Goal: Information Seeking & Learning: Find specific fact

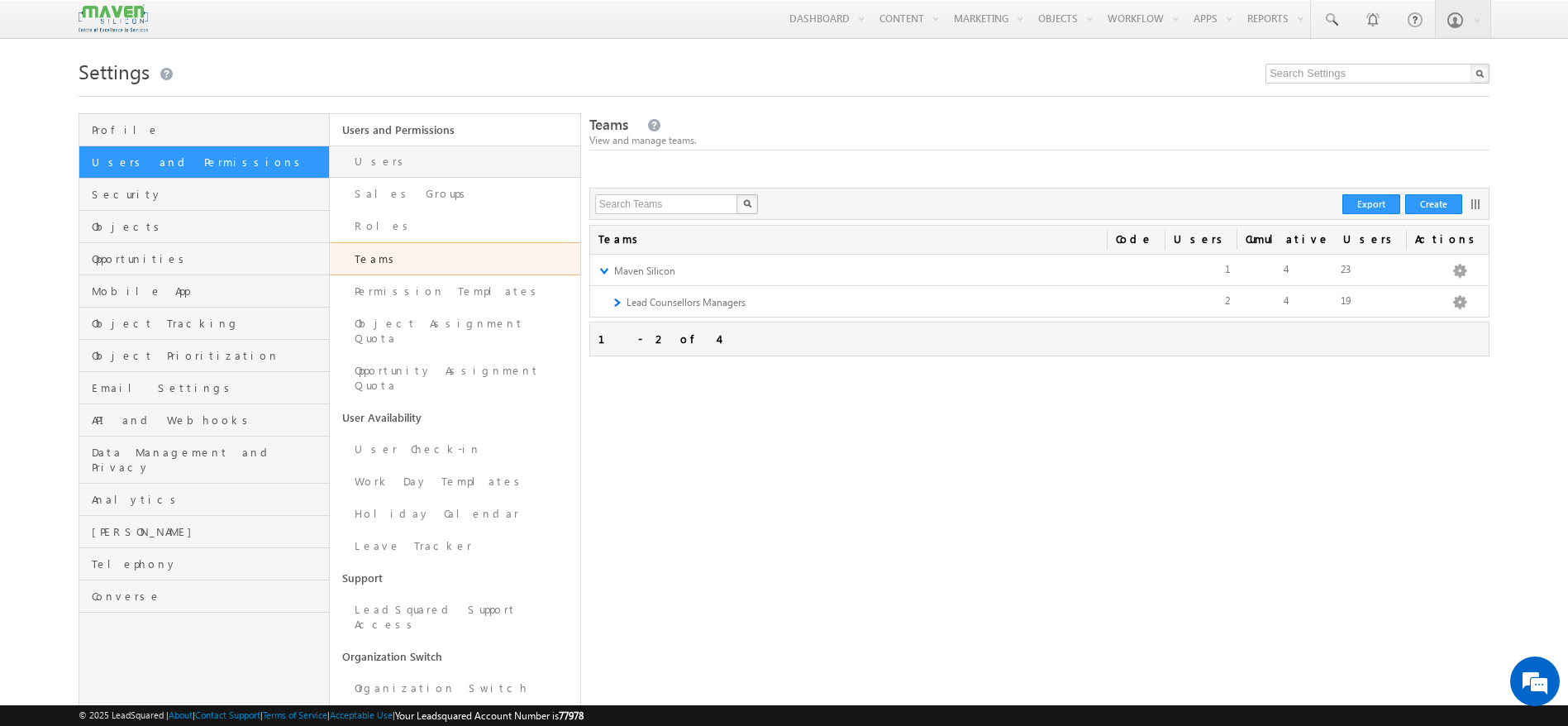
click at [429, 169] on link "Users" at bounding box center [455, 162] width 251 height 32
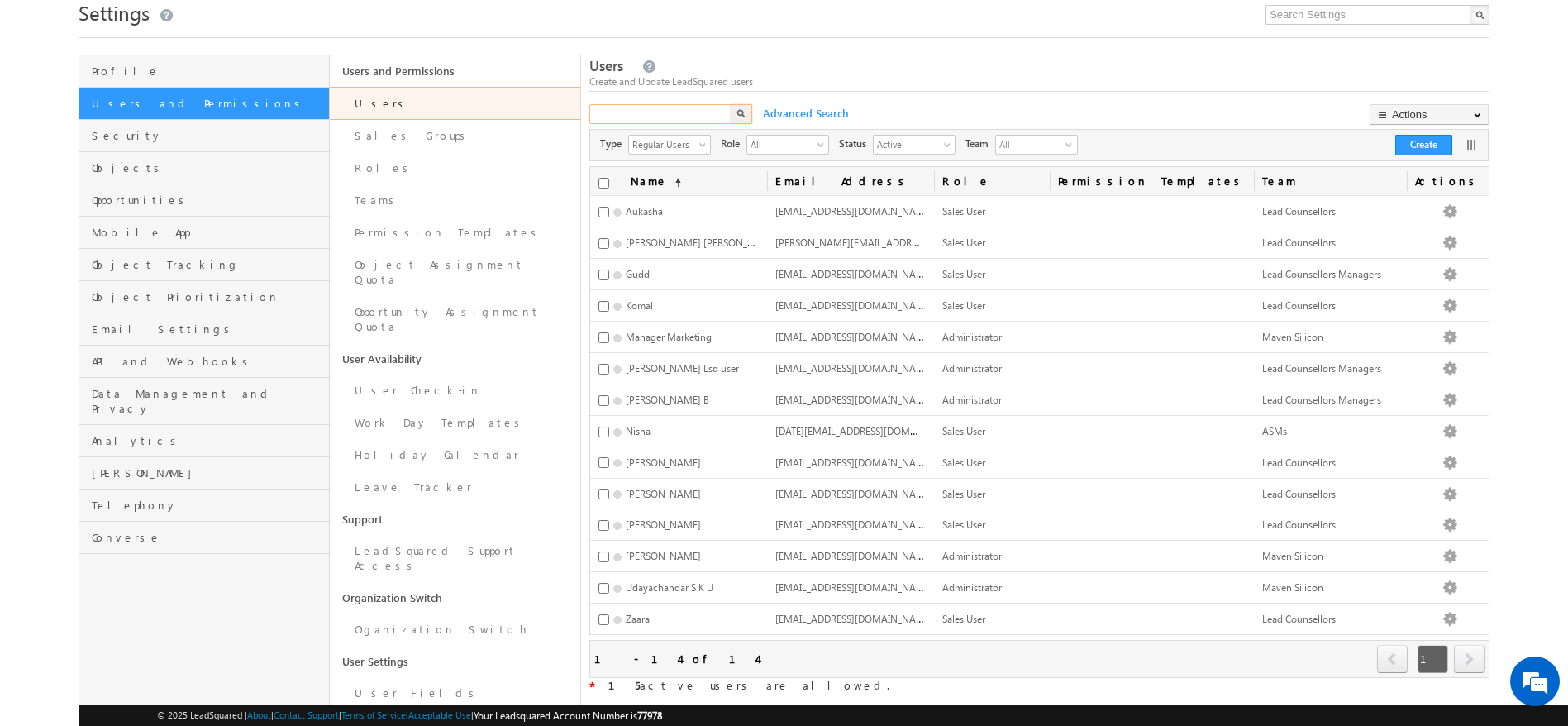
click at [651, 116] on input "text" at bounding box center [661, 114] width 144 height 20
type input "clientservice"
click at [740, 118] on img "button" at bounding box center [740, 112] width 8 height 8
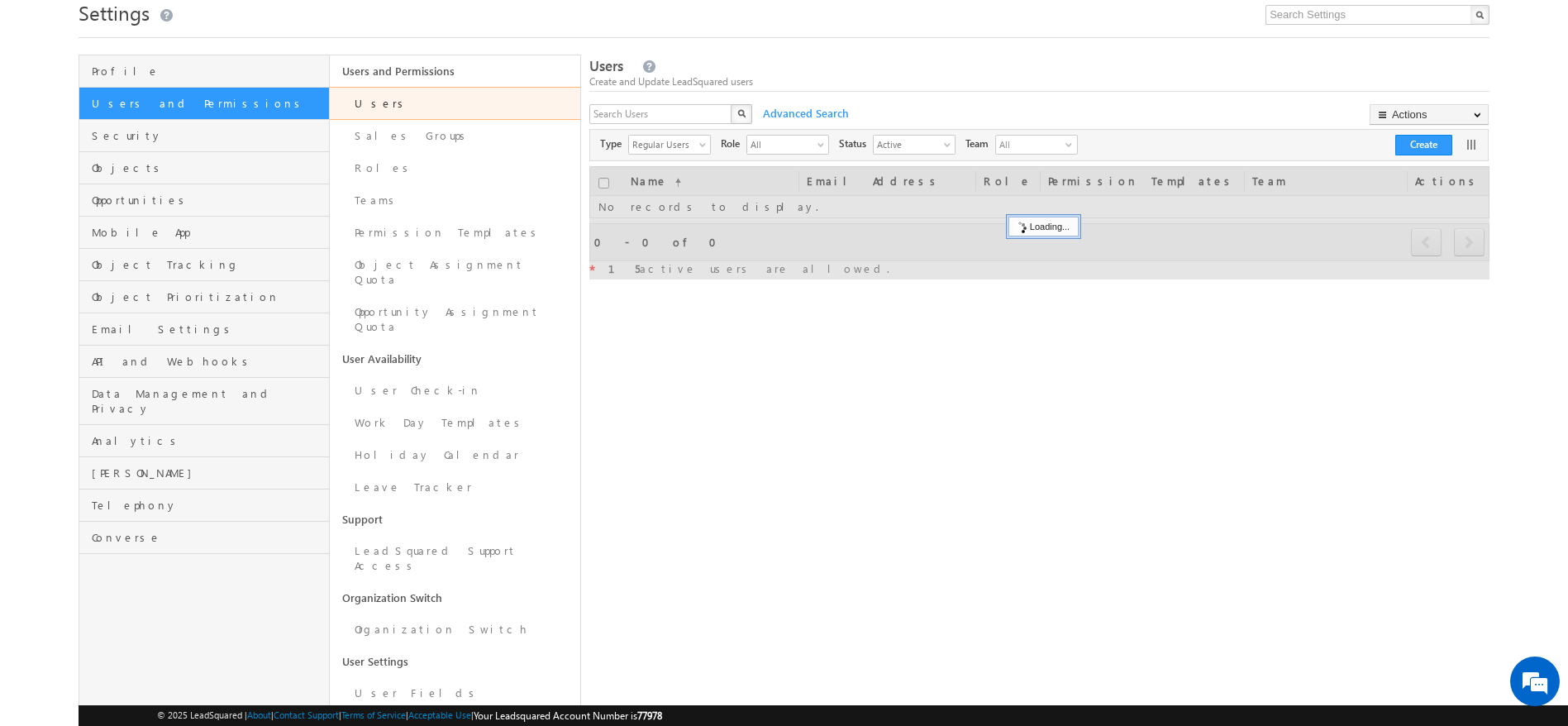
click at [724, 115] on div "X" at bounding box center [672, 116] width 165 height 24
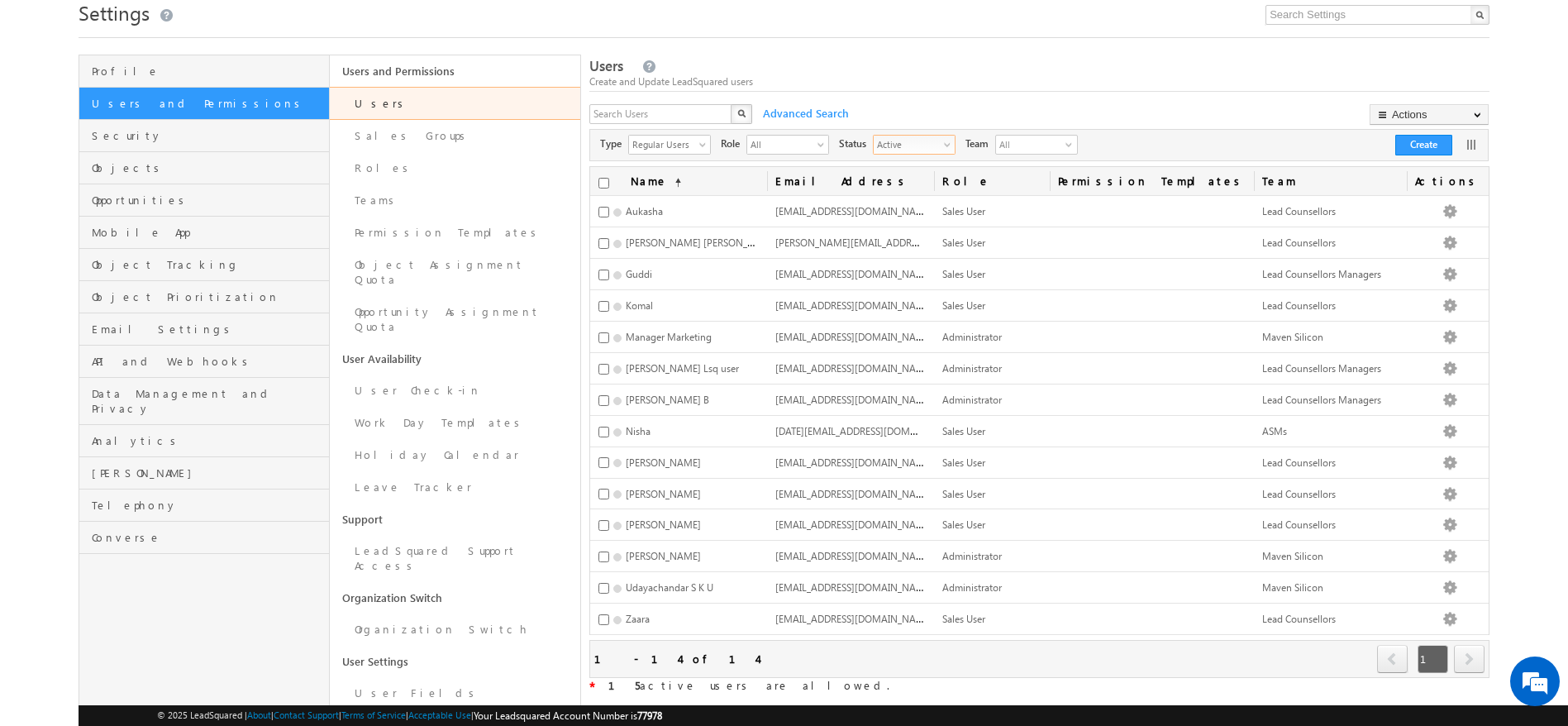
click at [944, 144] on span "select" at bounding box center [950, 144] width 13 height 9
click at [927, 163] on li "All" at bounding box center [915, 165] width 81 height 16
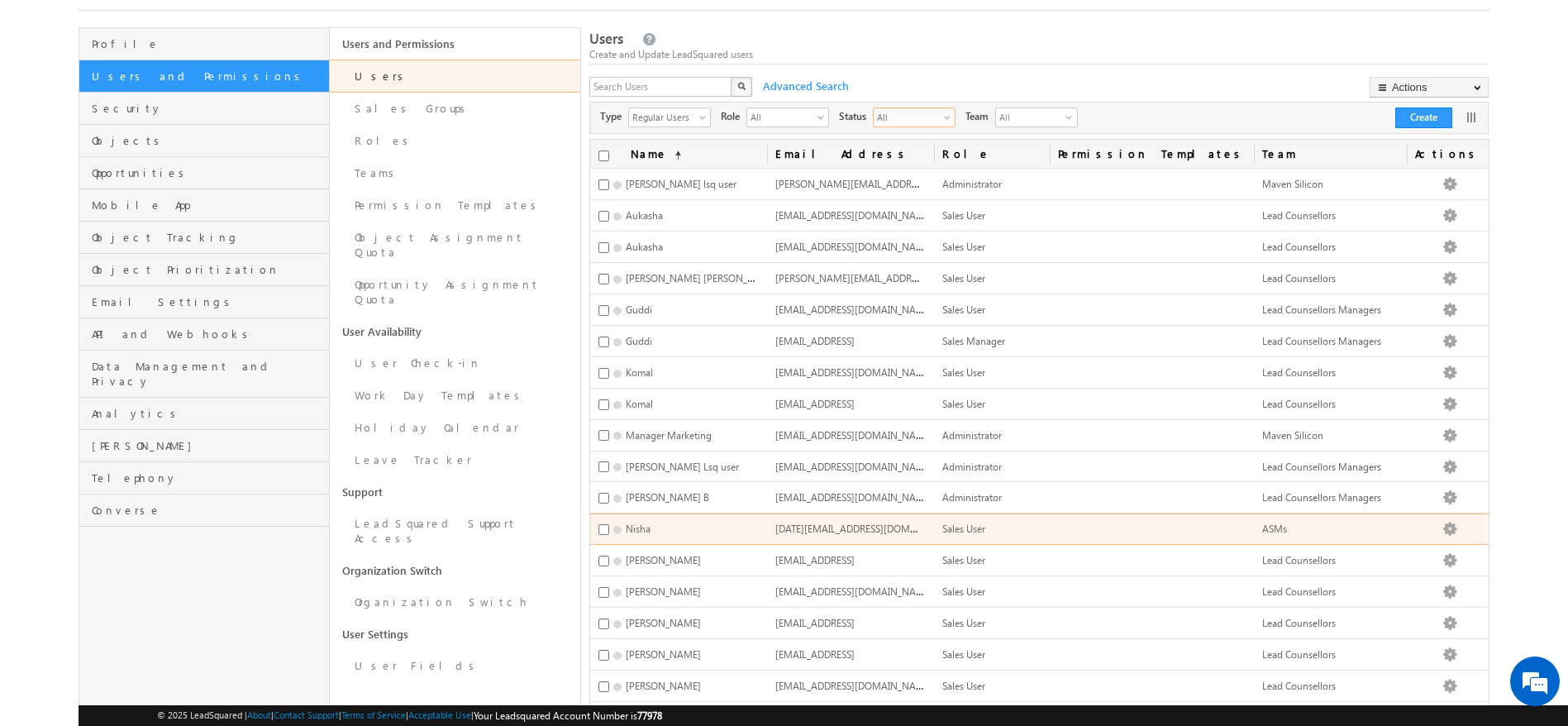
scroll to position [85, 0]
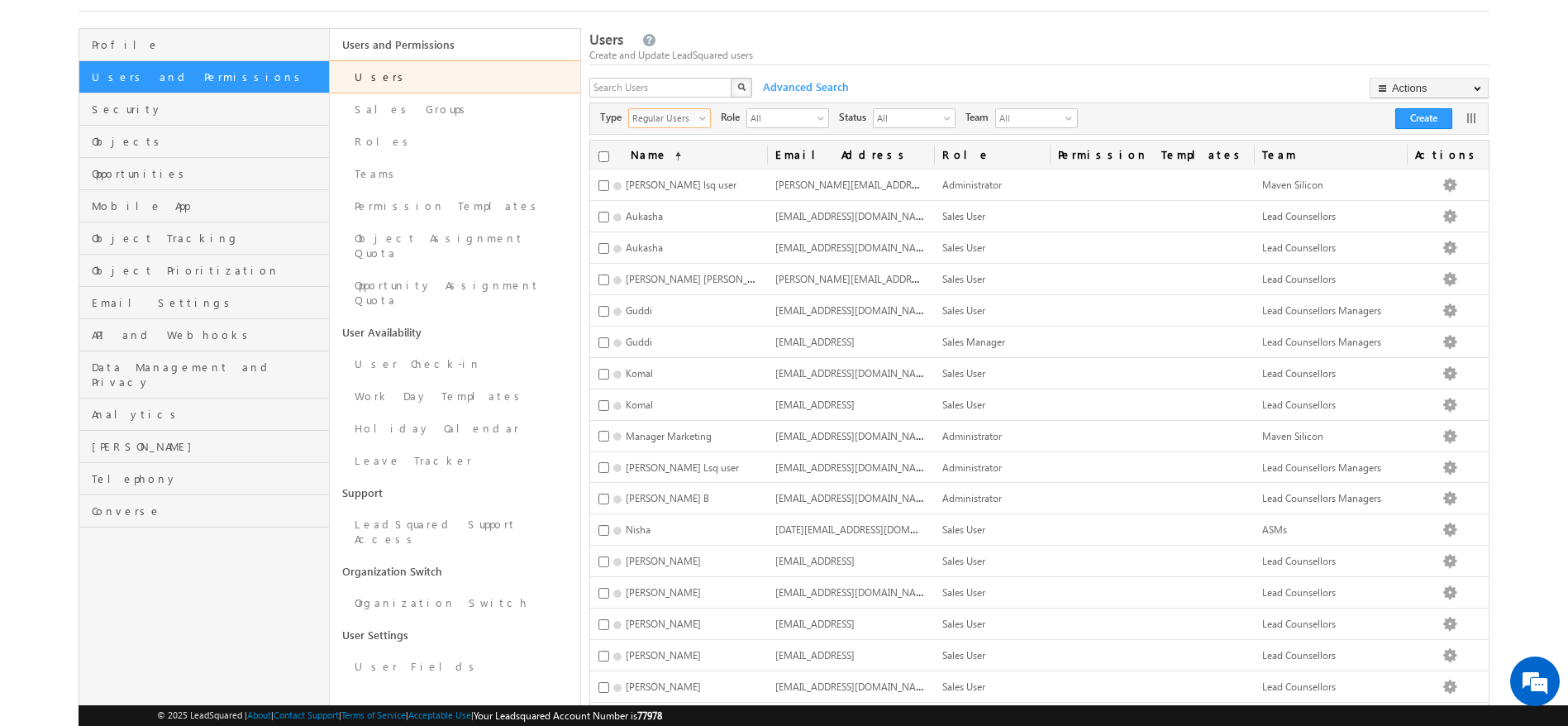
click at [695, 121] on span "Regular Users" at bounding box center [663, 117] width 67 height 16
click at [631, 138] on li "All" at bounding box center [670, 138] width 81 height 16
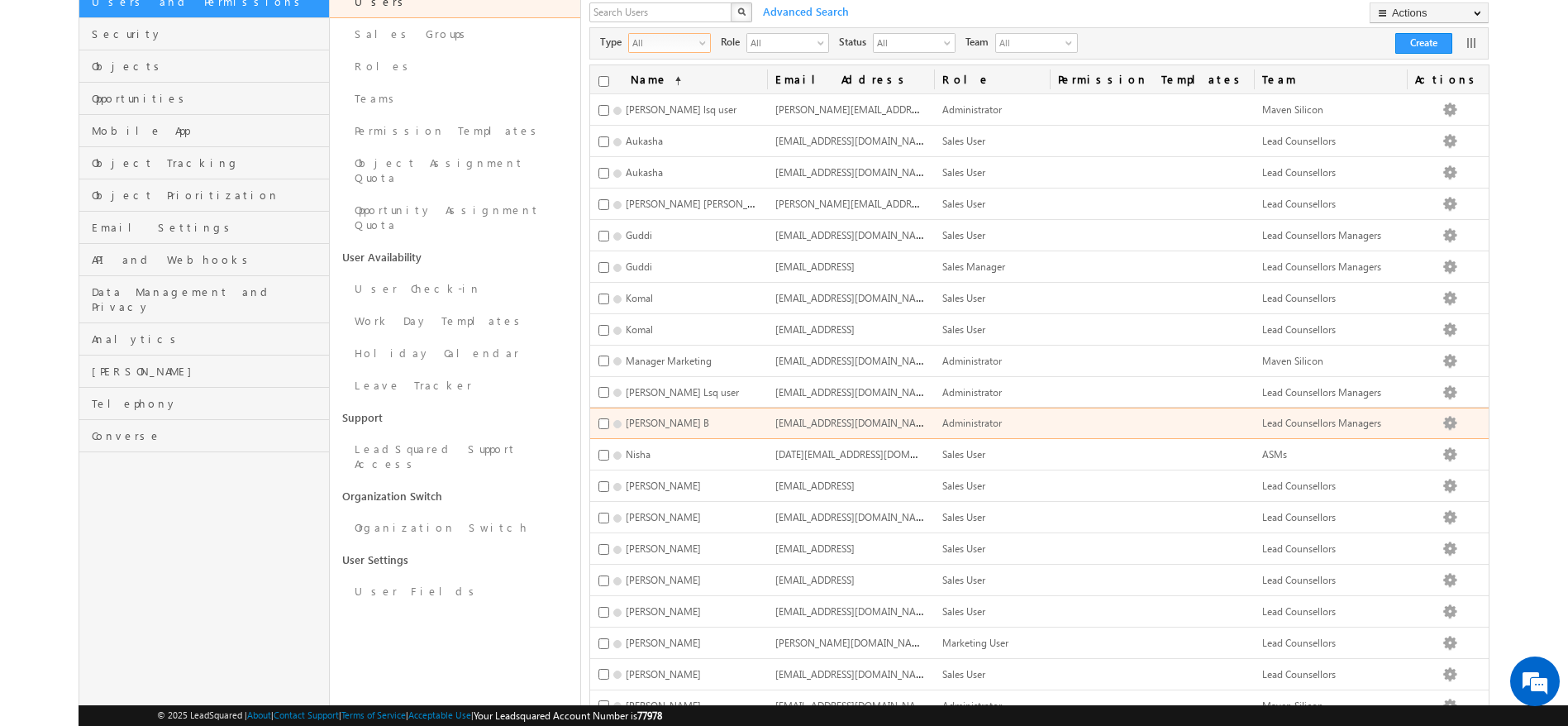
scroll to position [0, 0]
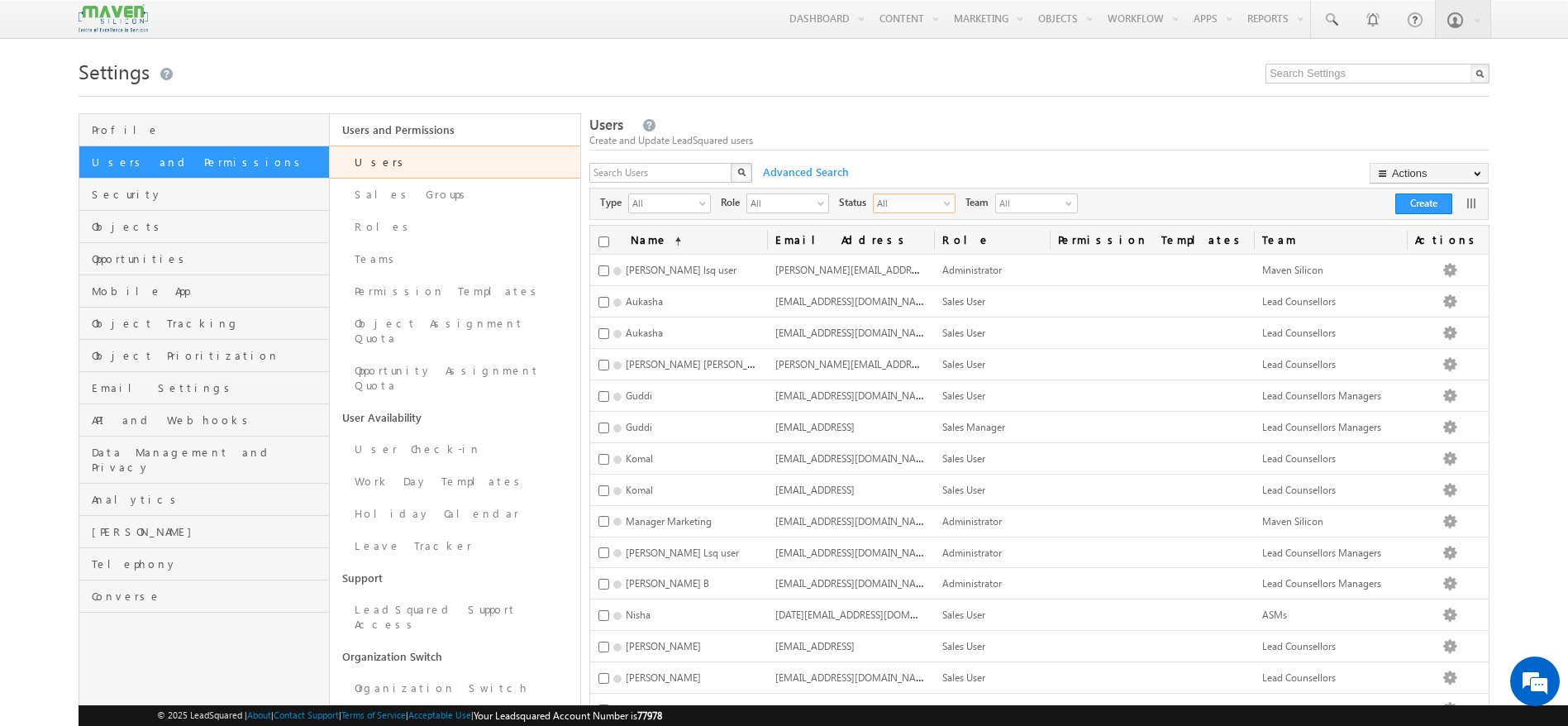
click at [945, 205] on span "select" at bounding box center [950, 203] width 13 height 9
click at [897, 241] on li "Active" at bounding box center [915, 239] width 81 height 16
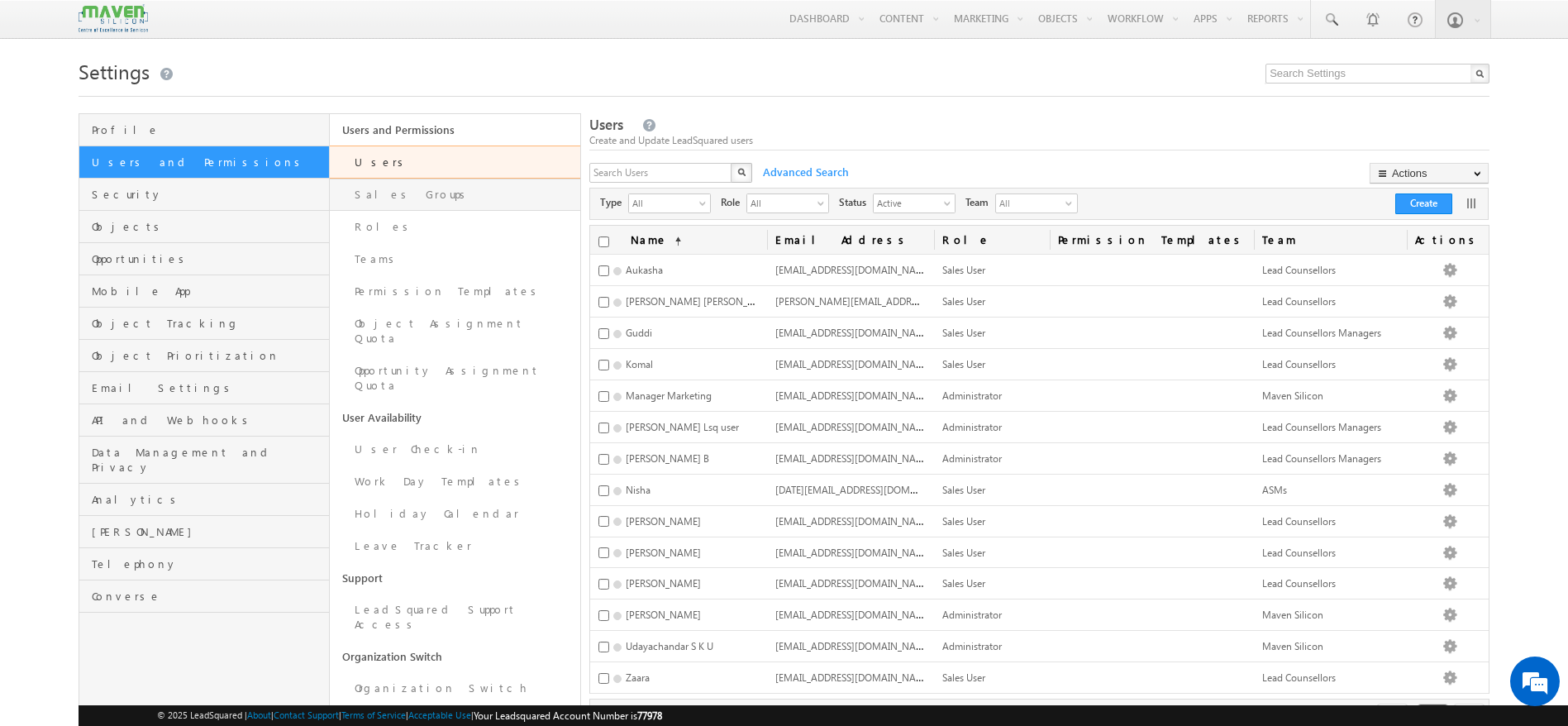
click at [442, 189] on link "Sales Groups" at bounding box center [455, 195] width 251 height 32
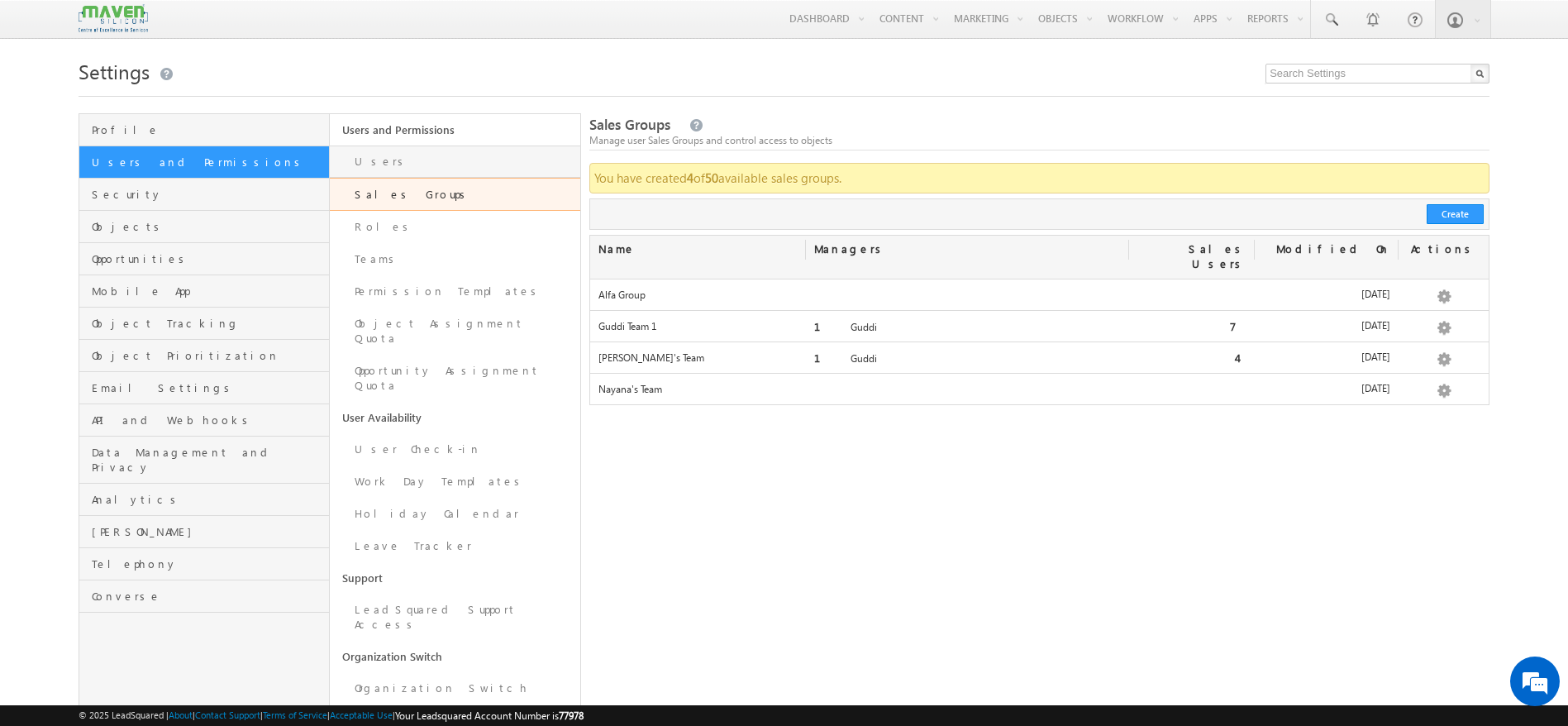
click at [414, 153] on link "Users" at bounding box center [455, 162] width 251 height 32
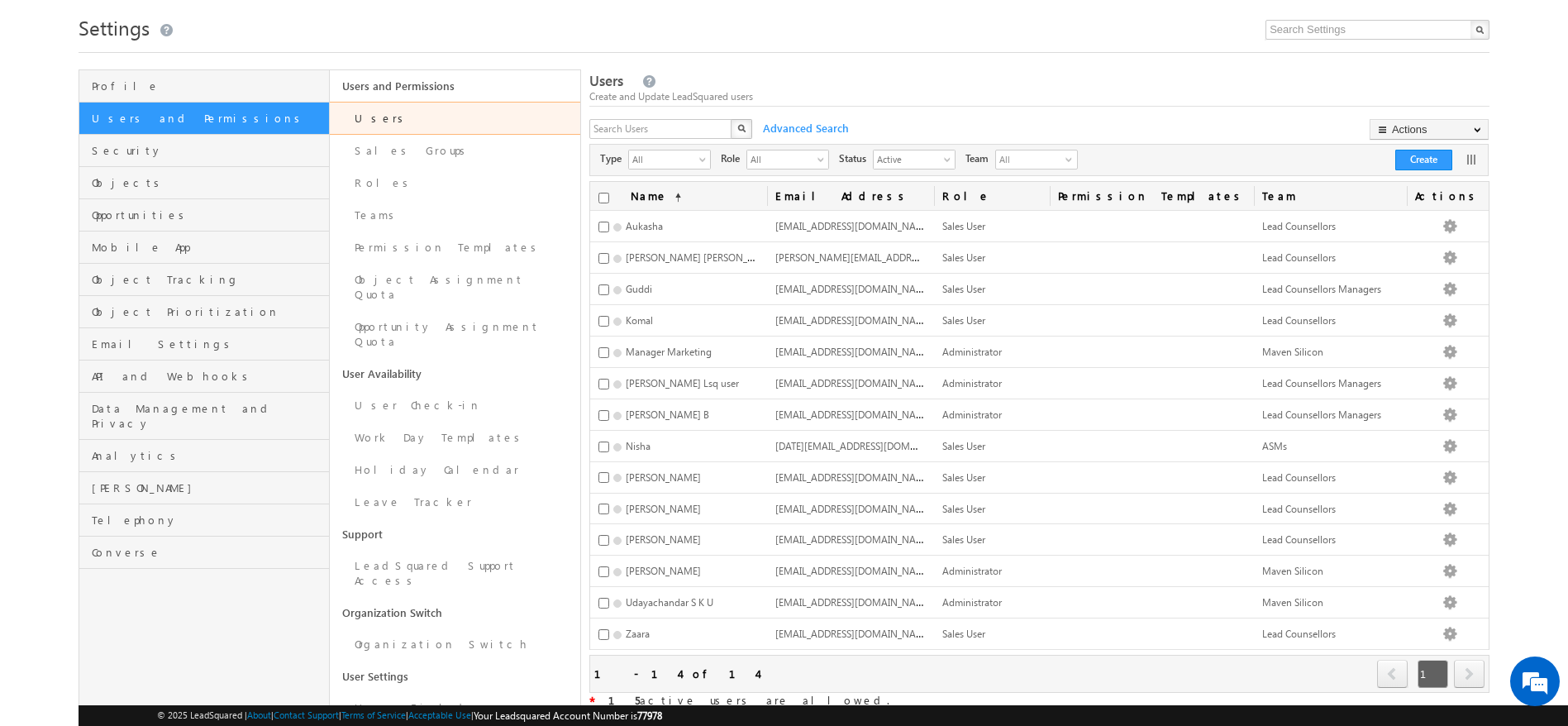
scroll to position [45, 0]
click at [929, 159] on span "Active" at bounding box center [907, 157] width 67 height 16
click at [920, 182] on li "All" at bounding box center [915, 178] width 81 height 16
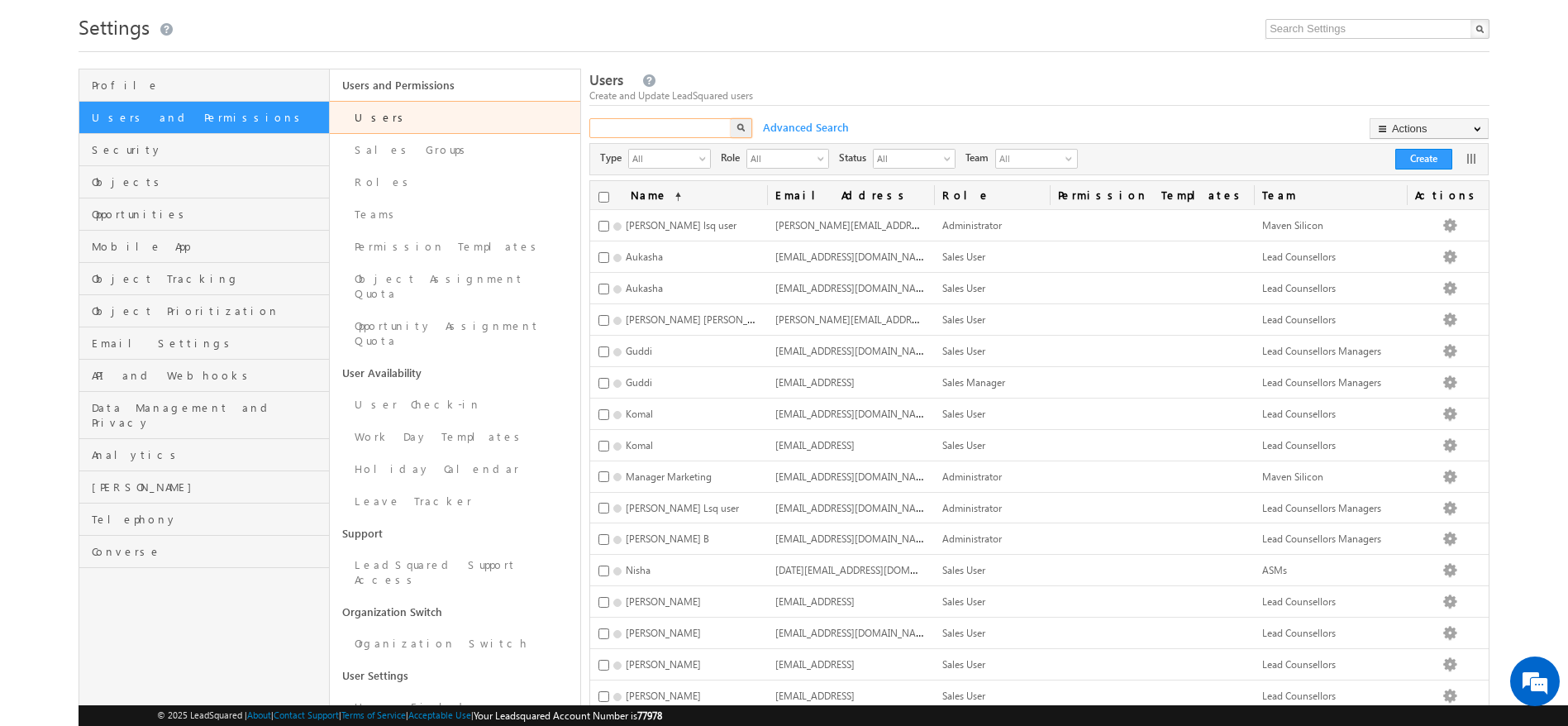
click at [649, 126] on input "text" at bounding box center [661, 128] width 144 height 20
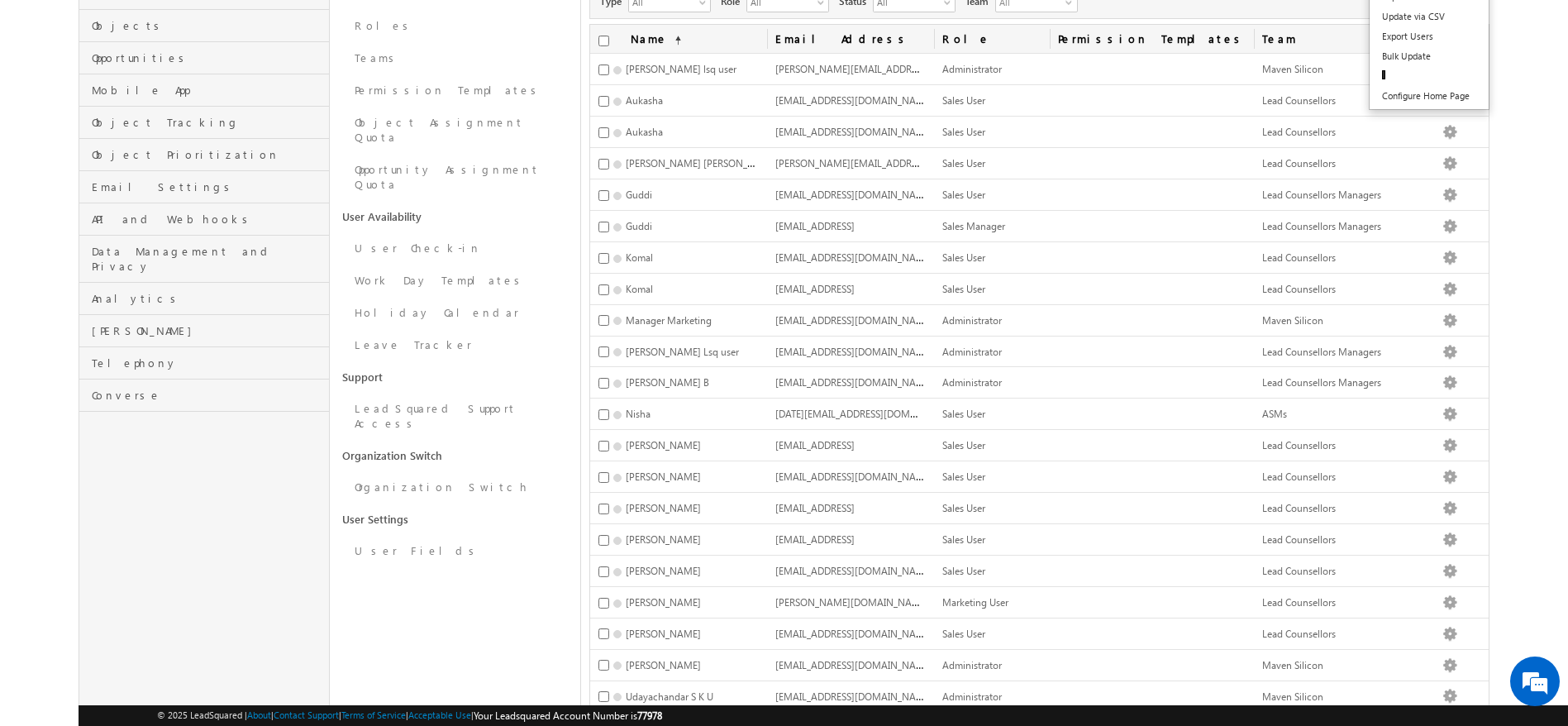
scroll to position [0, 0]
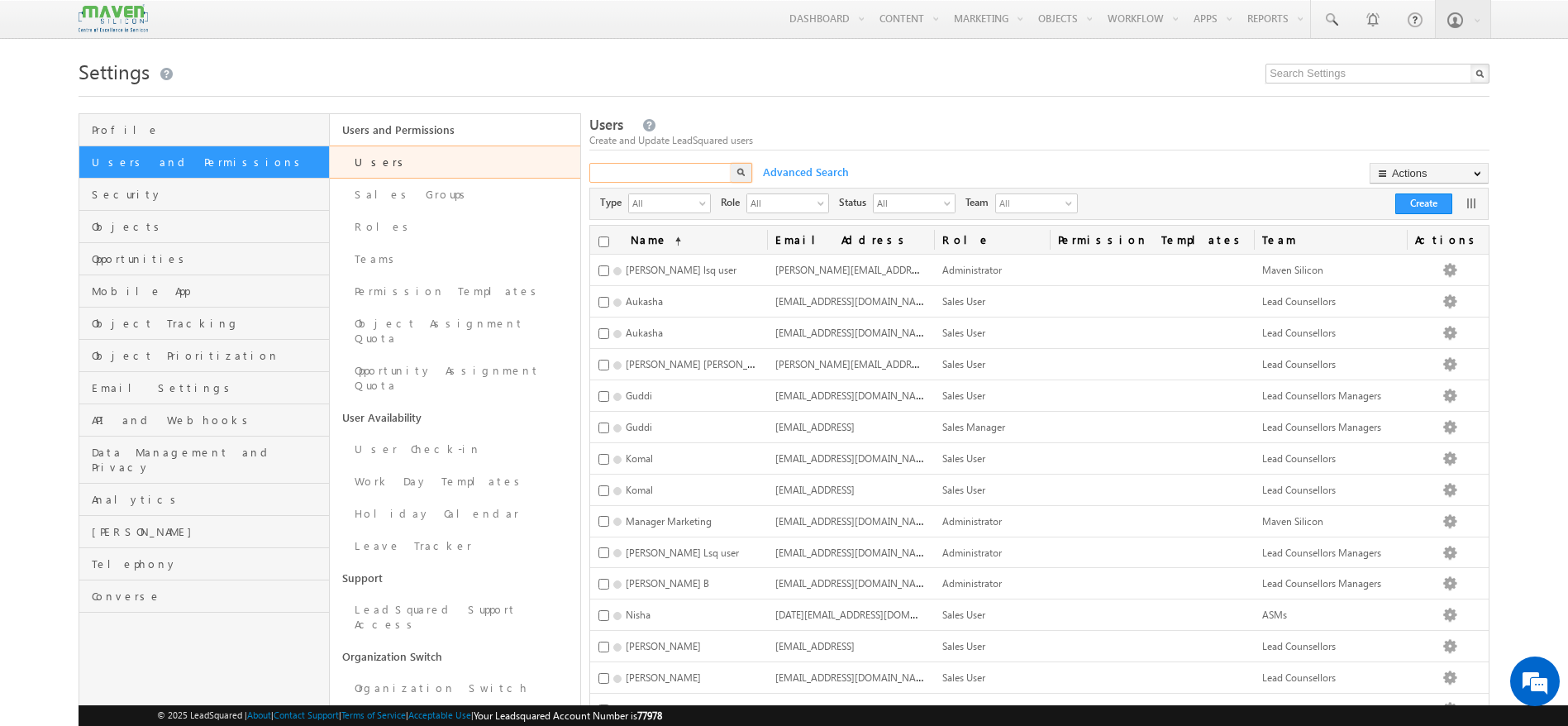
click at [650, 174] on input "text" at bounding box center [661, 173] width 144 height 20
paste input "clientserviceteam.unipro@gmail.com"
type input "clientserviceteam.unipro@gmail.com"
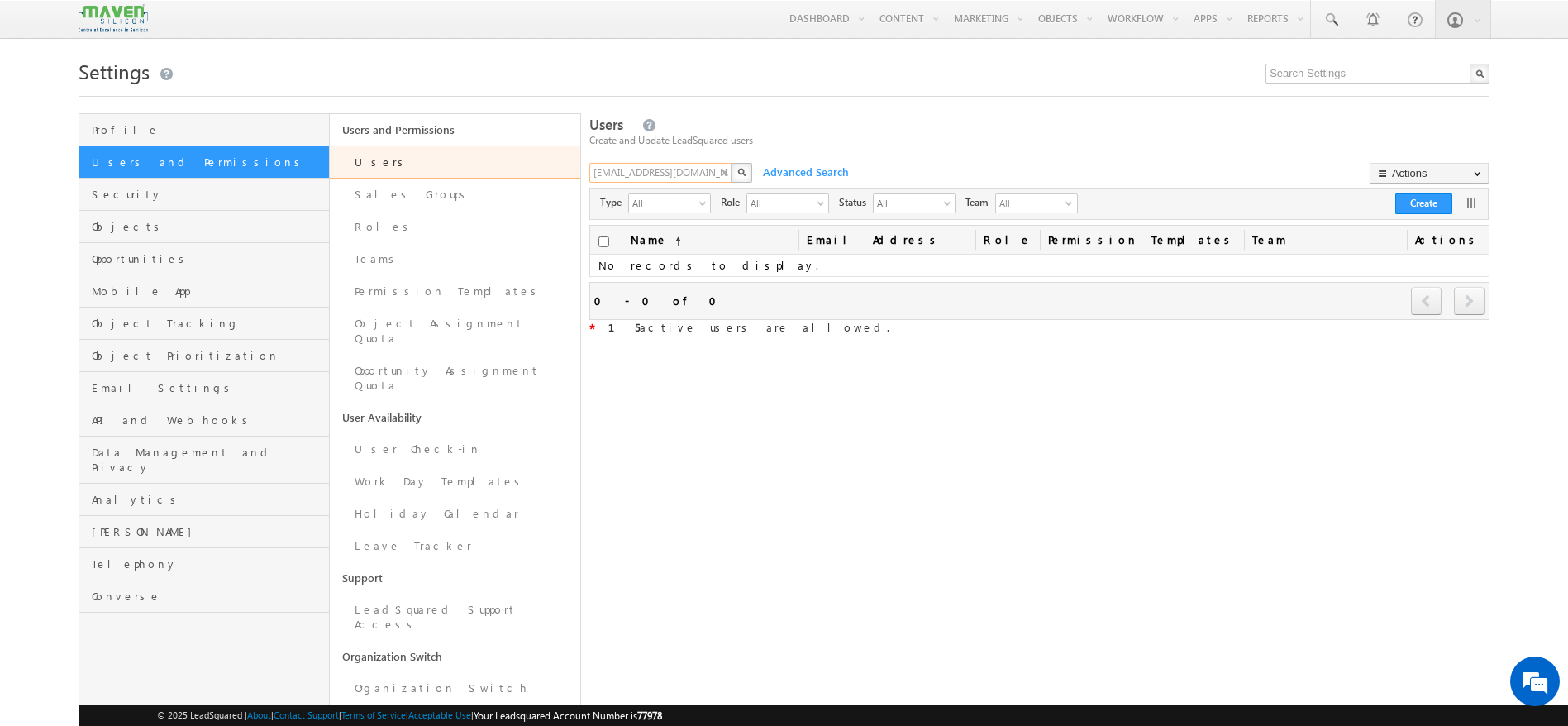
click at [630, 175] on input "clientserviceteam.unipro@gmail.com" at bounding box center [661, 173] width 144 height 20
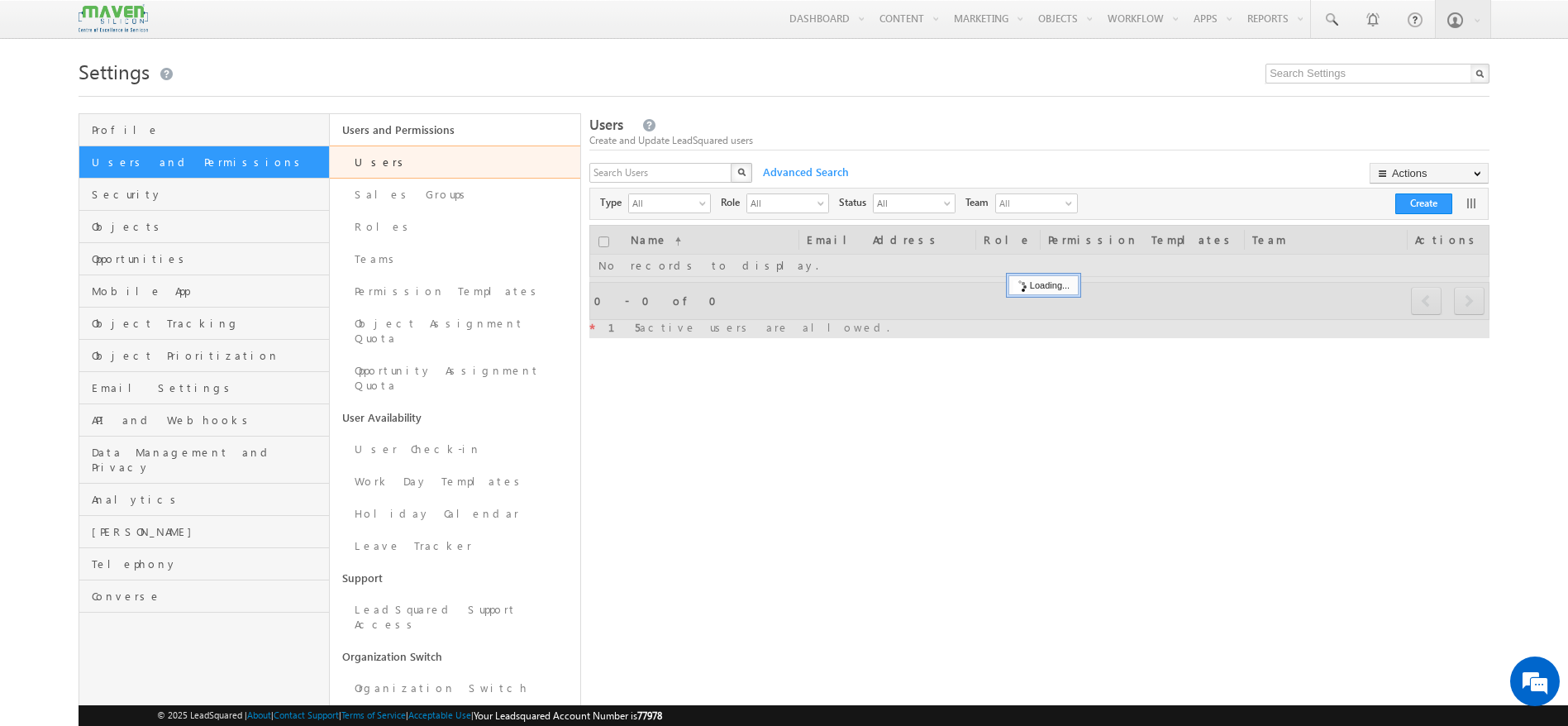
click at [724, 169] on div "X" at bounding box center [672, 175] width 165 height 24
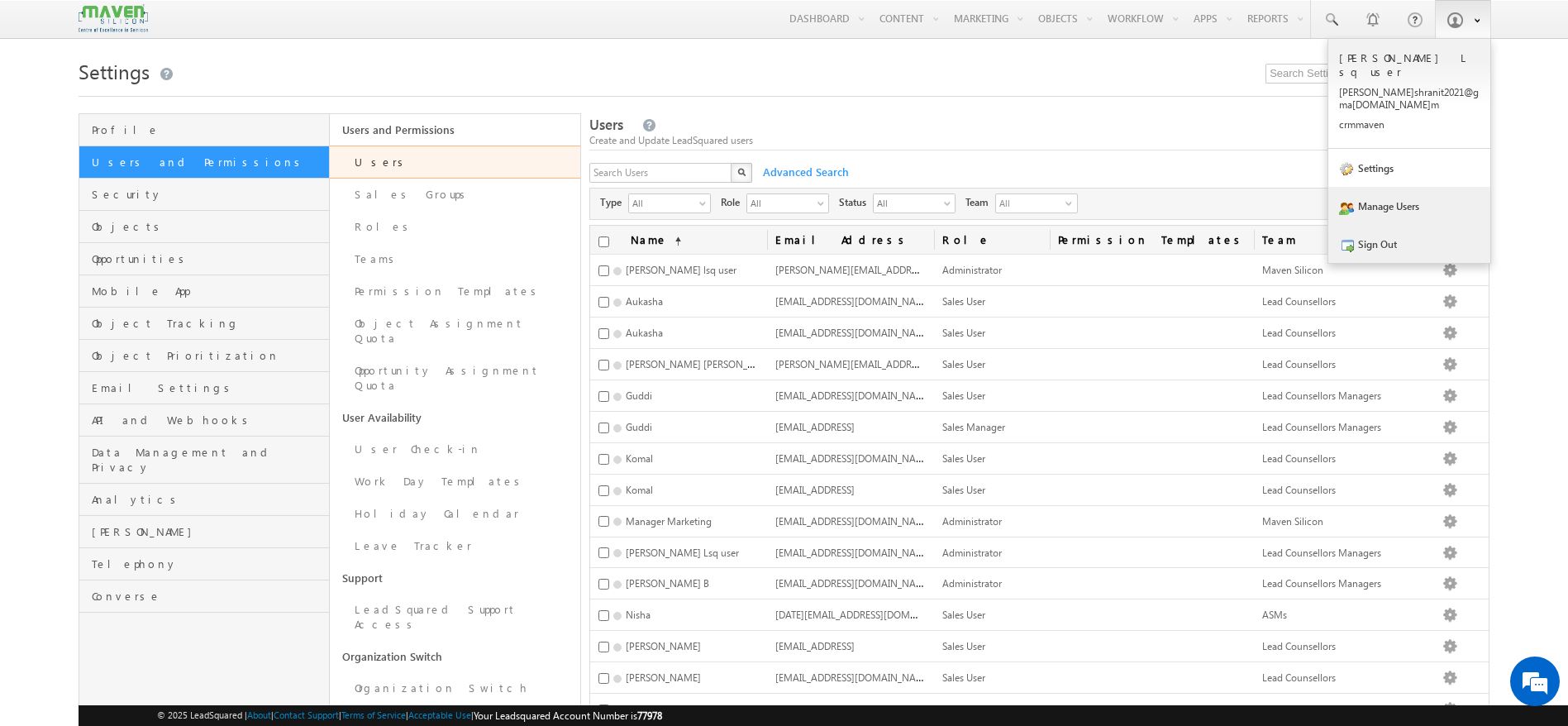
click at [1377, 226] on link "Sign Out" at bounding box center [1409, 244] width 162 height 38
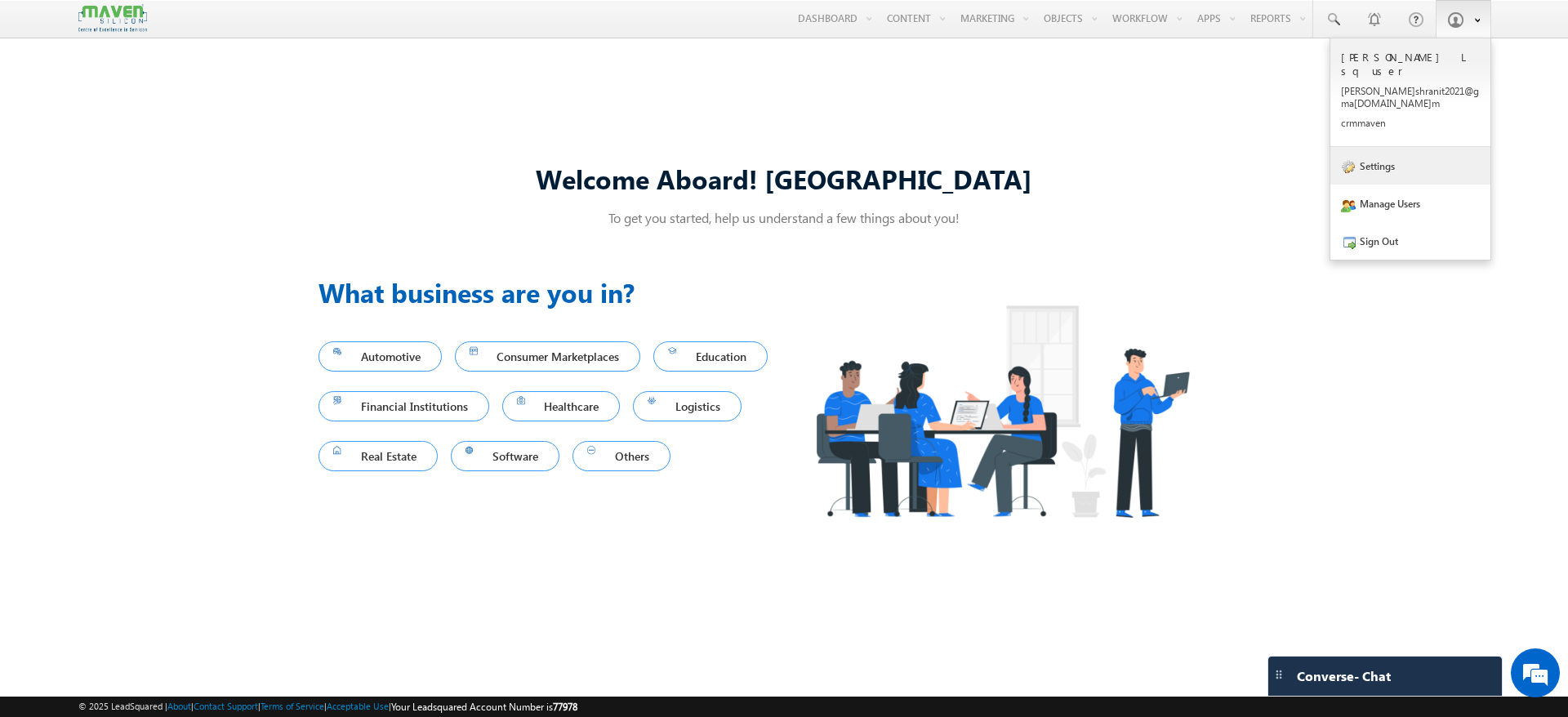
click at [1418, 147] on link "Settings" at bounding box center [1411, 165] width 160 height 37
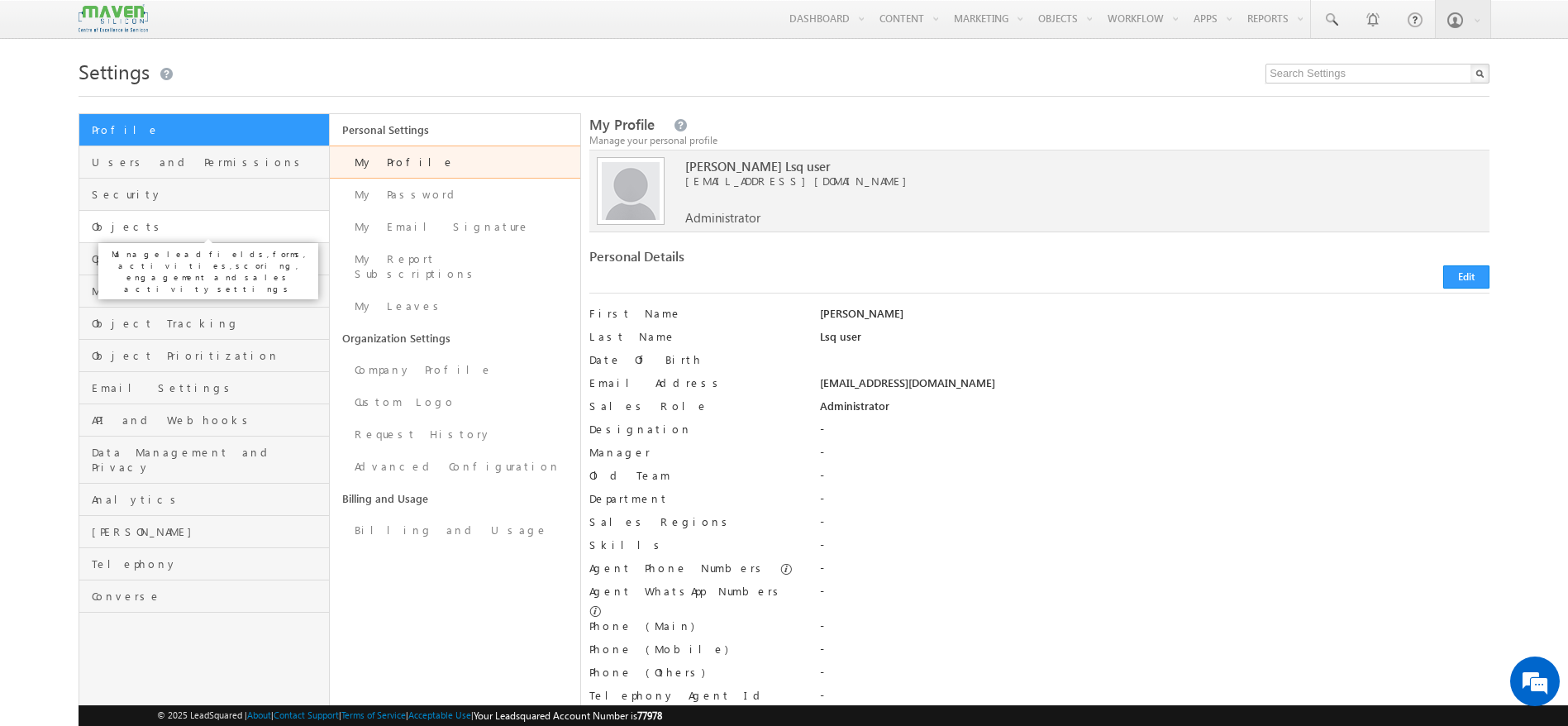
click at [162, 223] on span "Objects" at bounding box center [208, 227] width 233 height 15
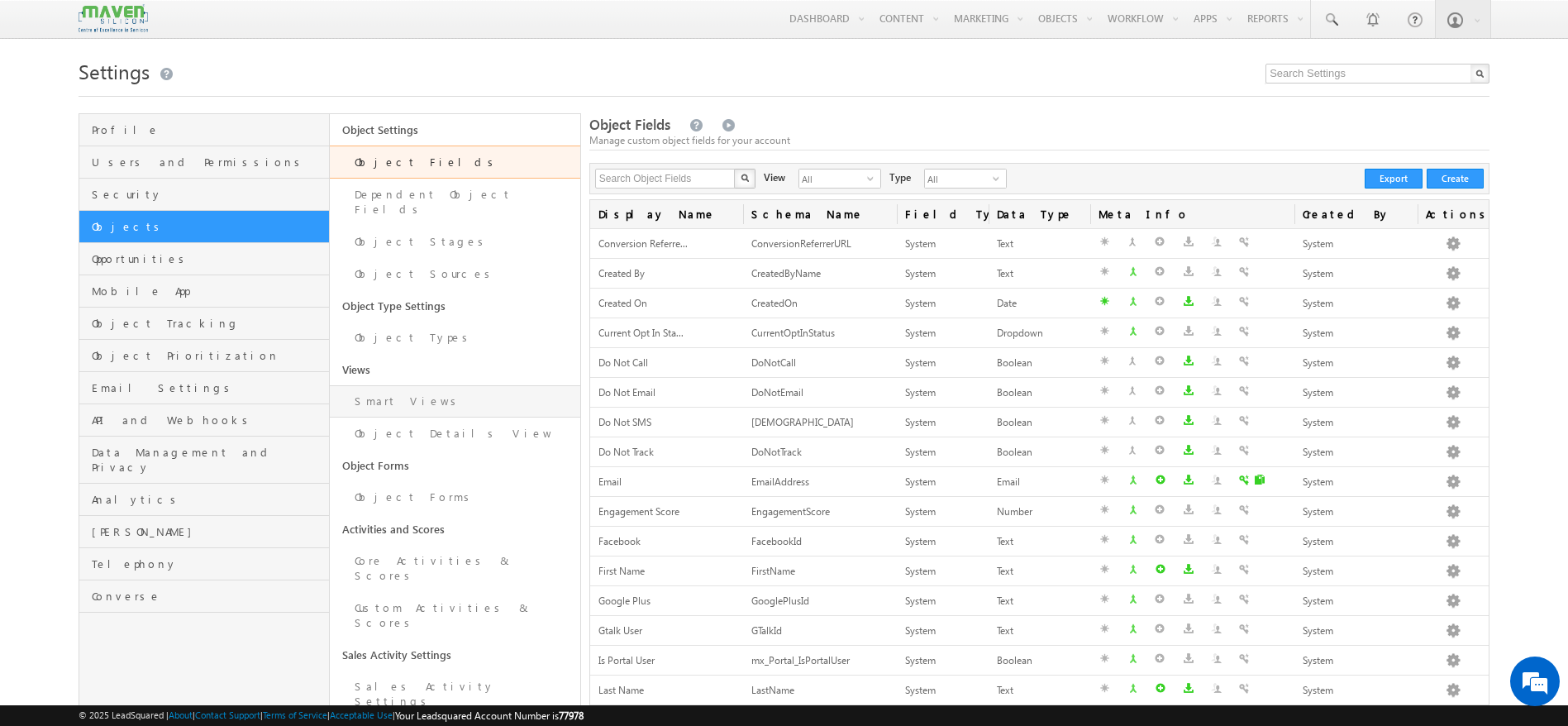
click at [425, 385] on link "Smart Views" at bounding box center [455, 401] width 251 height 32
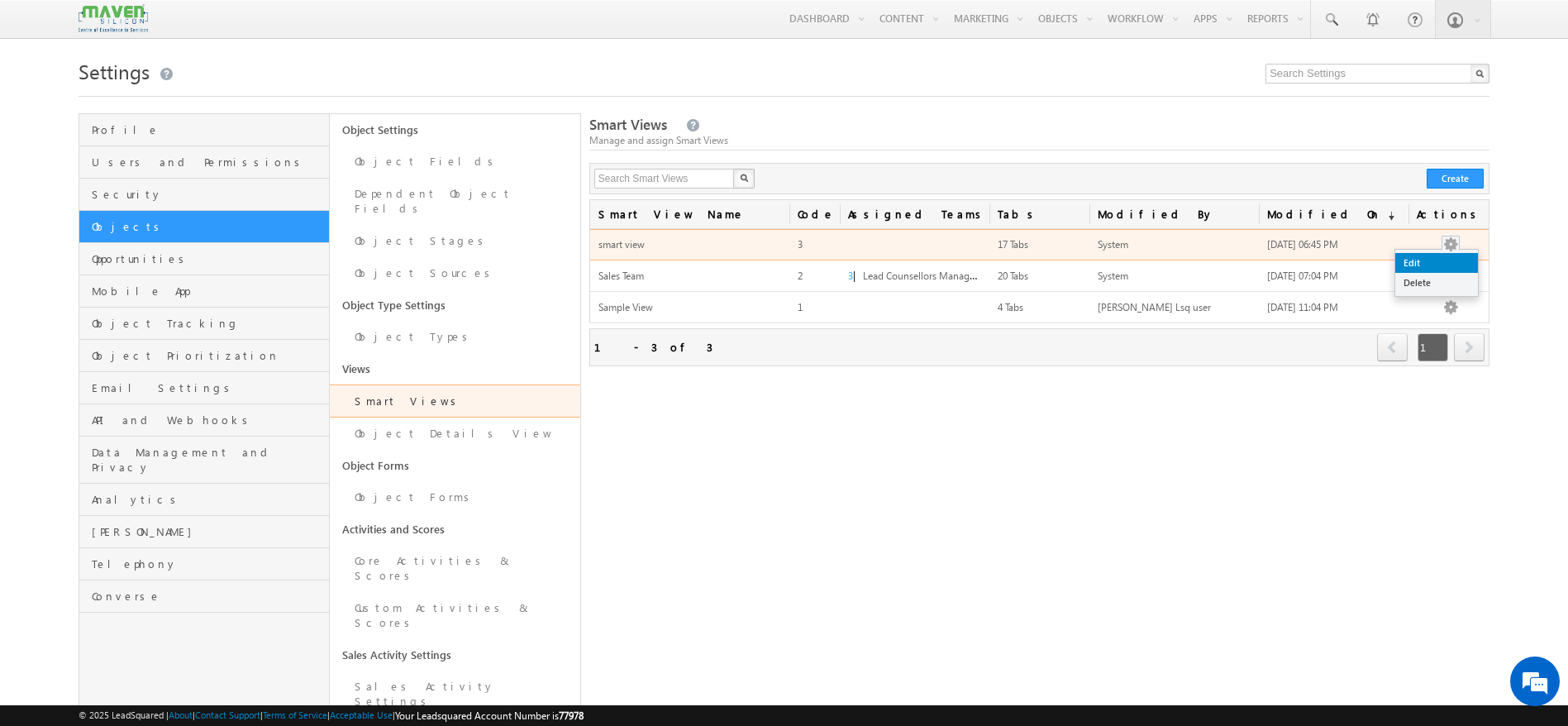
click at [1439, 258] on link "Edit" at bounding box center [1437, 263] width 83 height 20
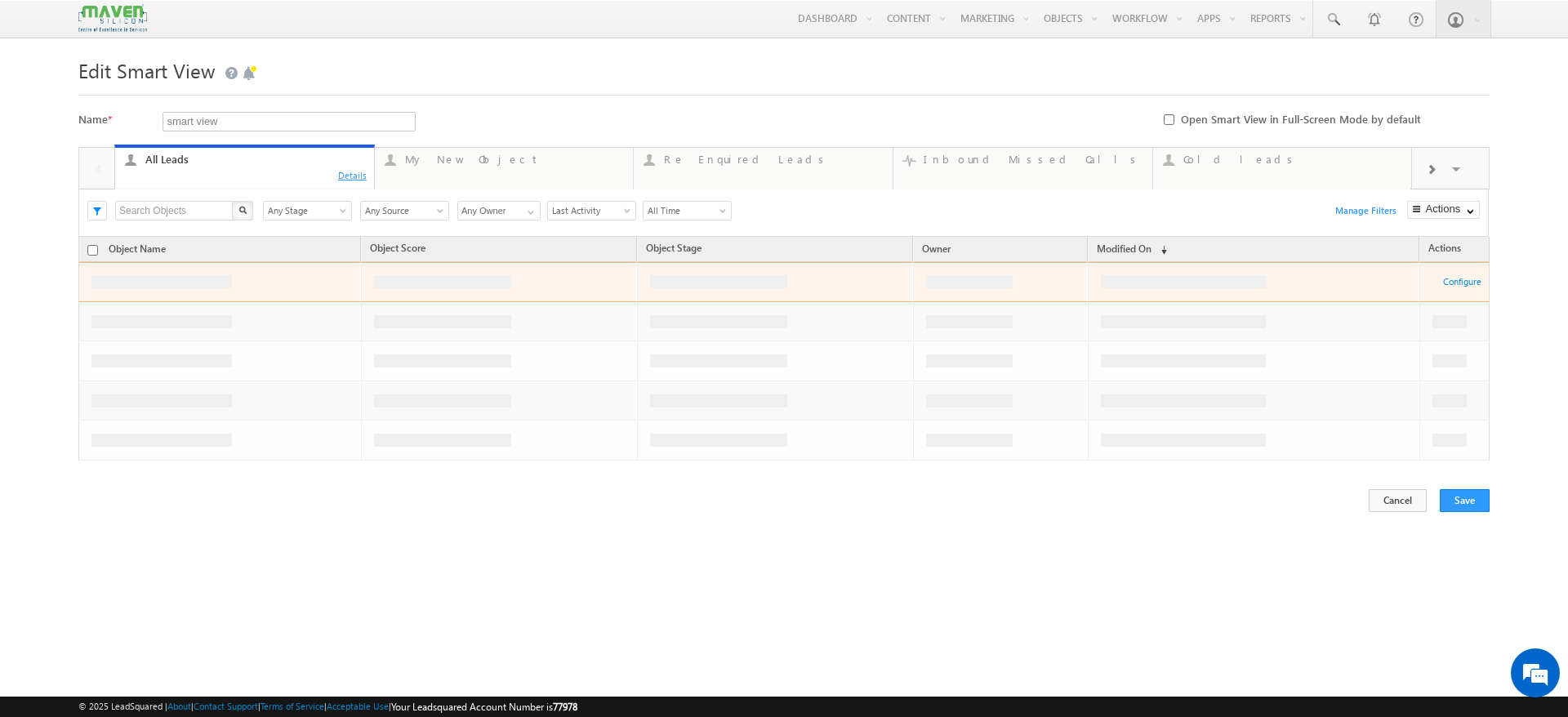
click at [353, 177] on div "Details" at bounding box center [353, 174] width 31 height 15
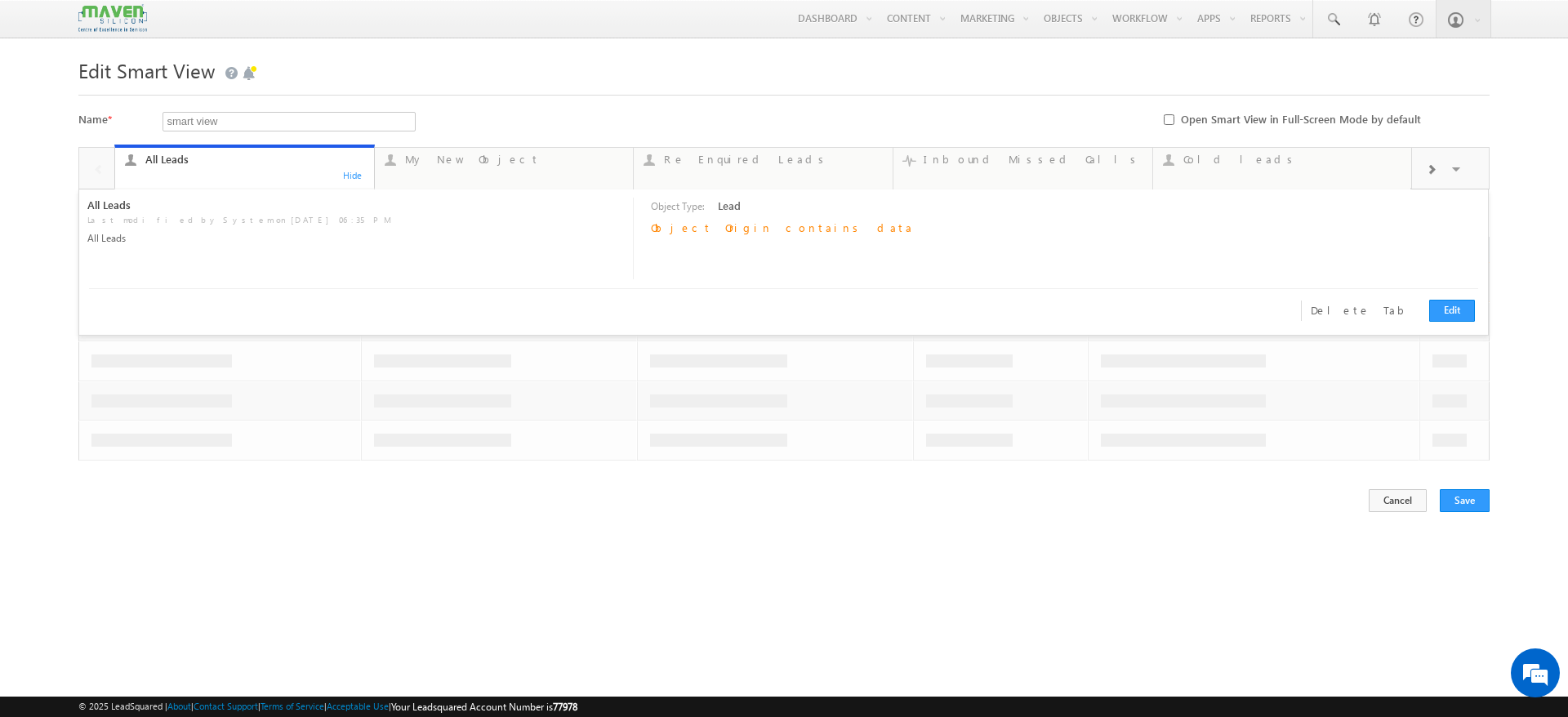
click at [768, 581] on html "Menu Namrata Lsq user priti shran it202 1@gma il.co m" at bounding box center [784, 291] width 1568 height 581
click at [530, 163] on div "My New Object" at bounding box center [514, 159] width 219 height 13
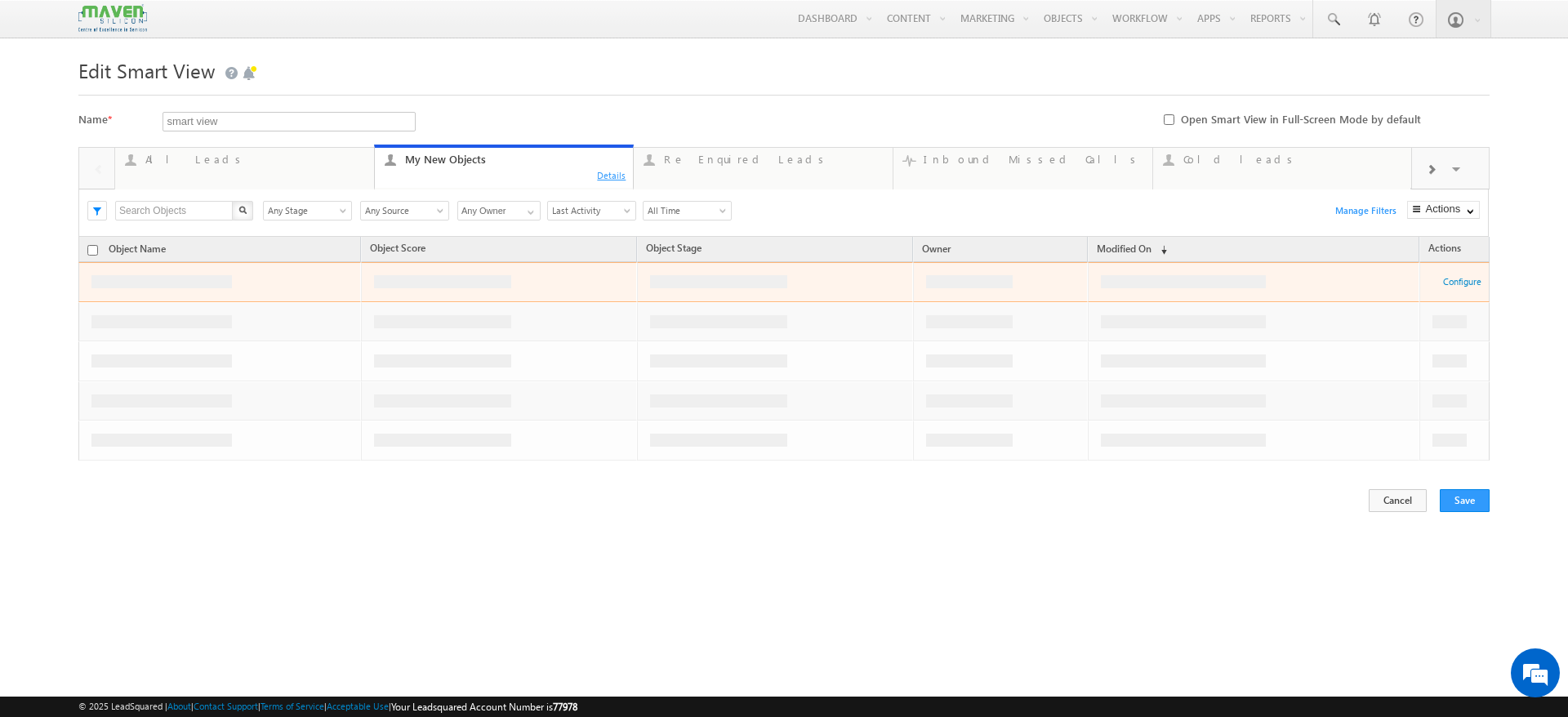
click at [609, 179] on div "Details" at bounding box center [611, 174] width 31 height 15
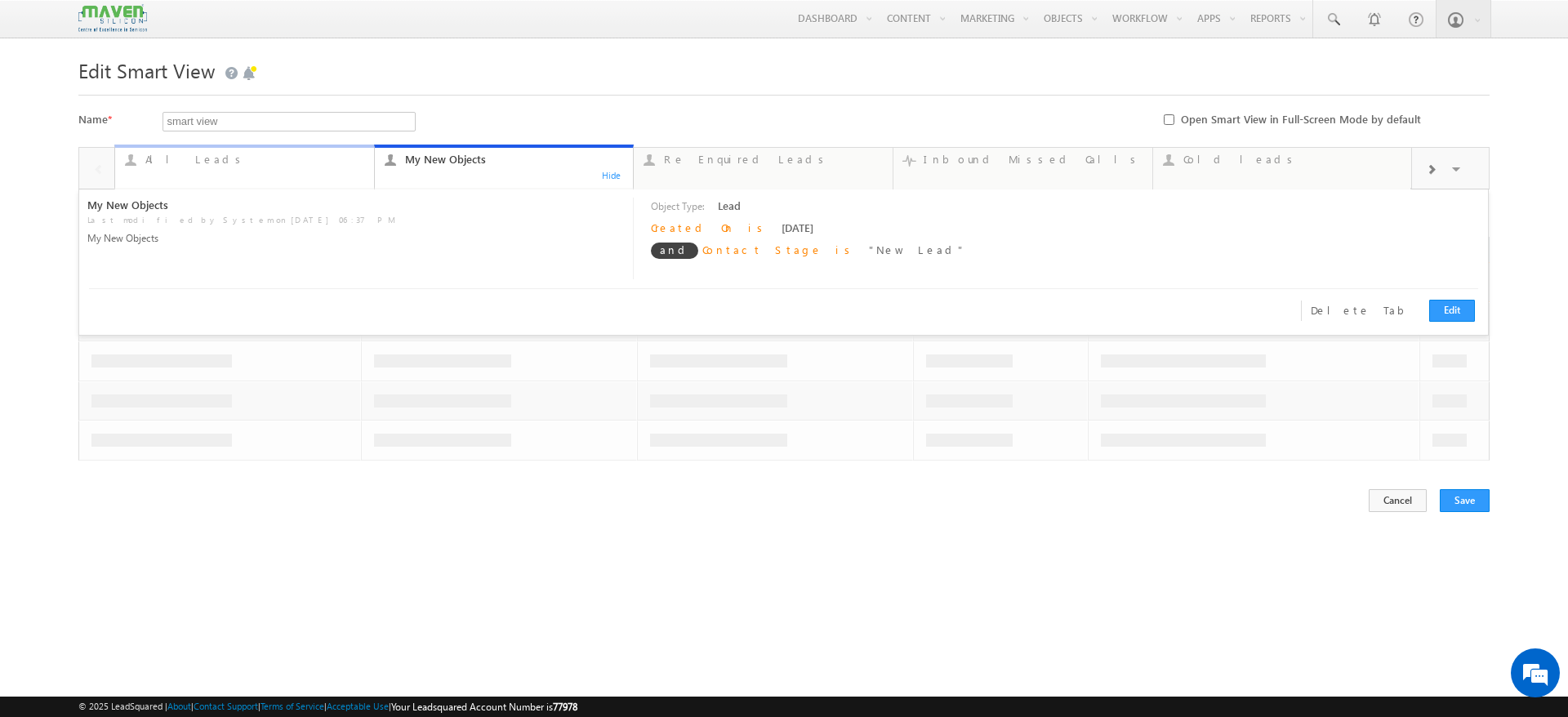
click at [287, 164] on div "All Leads" at bounding box center [255, 159] width 219 height 13
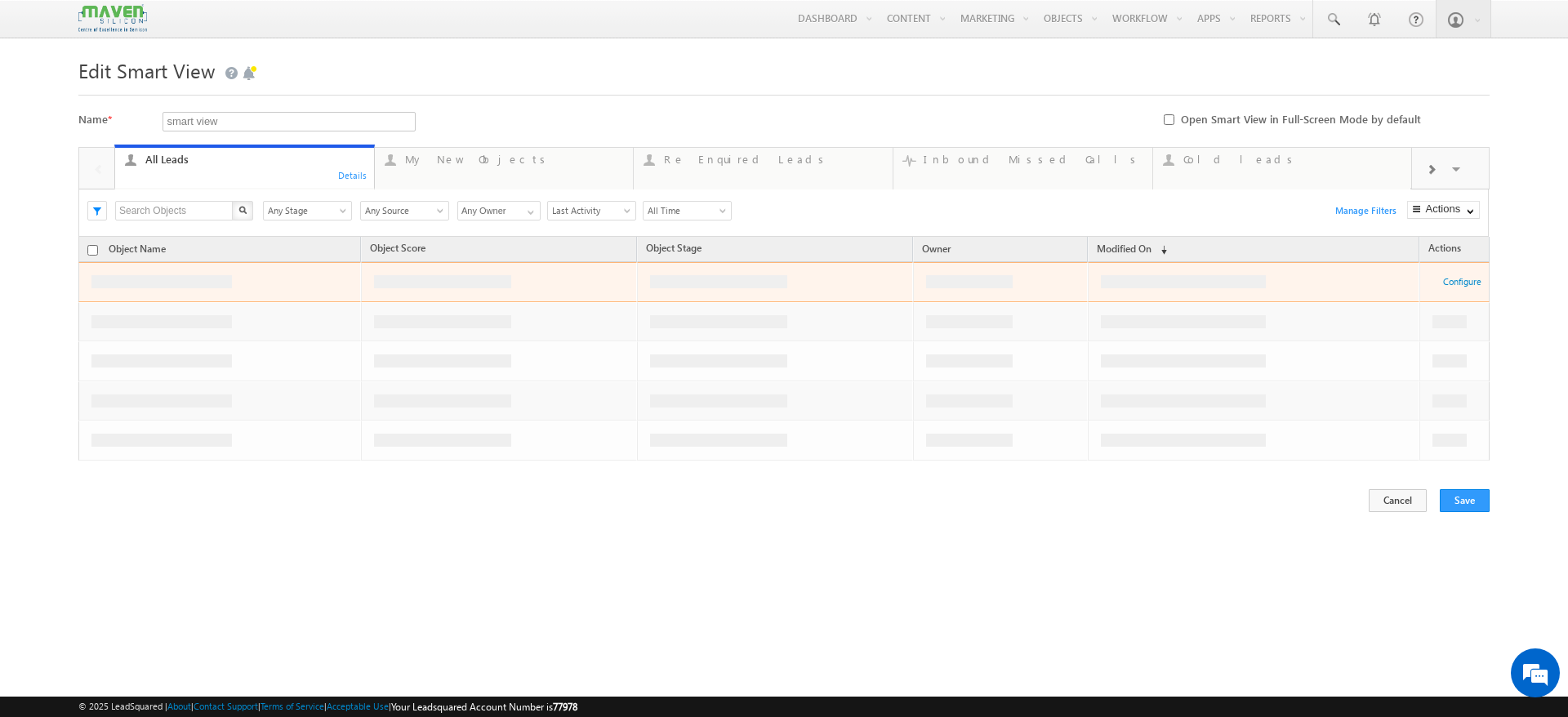
click at [355, 177] on div "Details" at bounding box center [353, 174] width 31 height 15
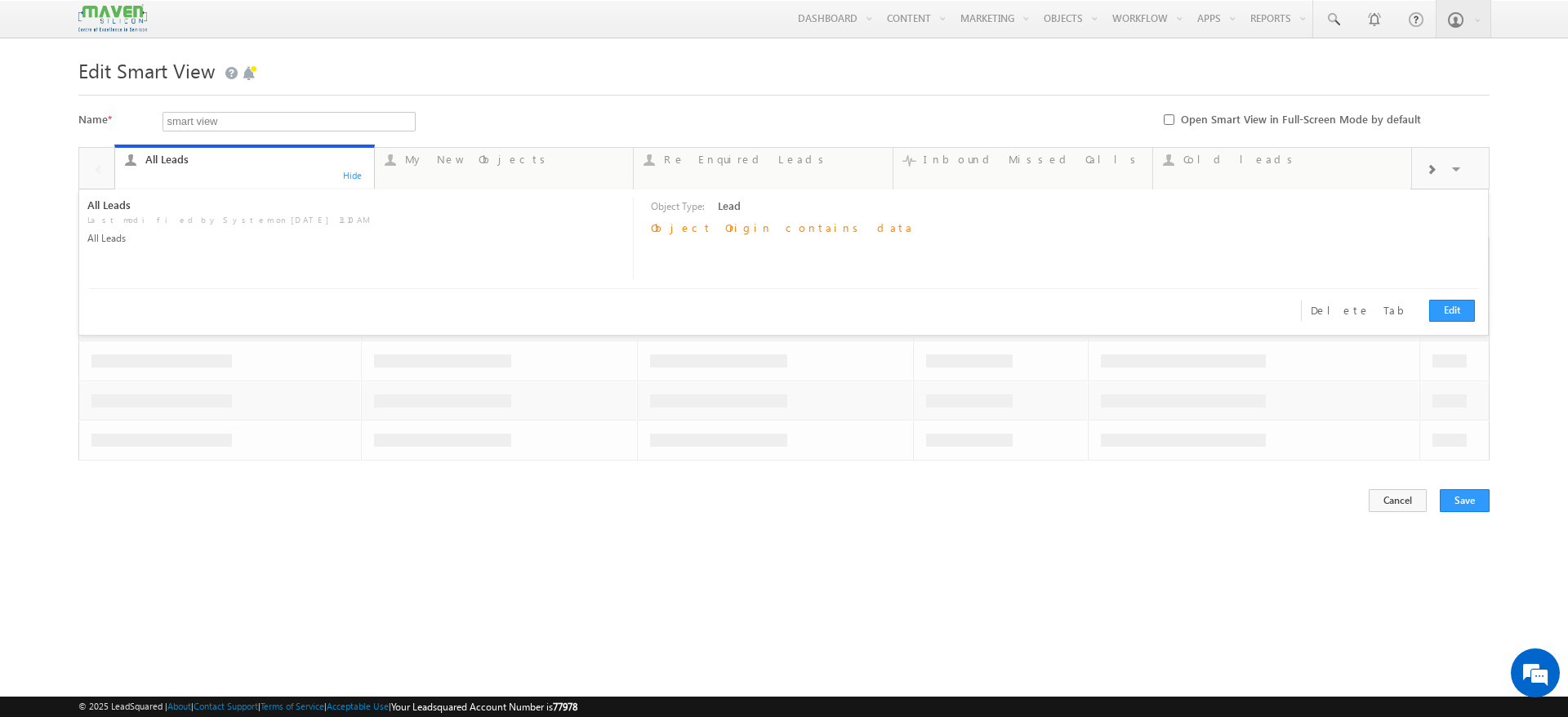
click at [319, 163] on div "All Leads" at bounding box center [255, 159] width 219 height 13
click at [674, 163] on div "Re Enquired Leads" at bounding box center [773, 159] width 219 height 13
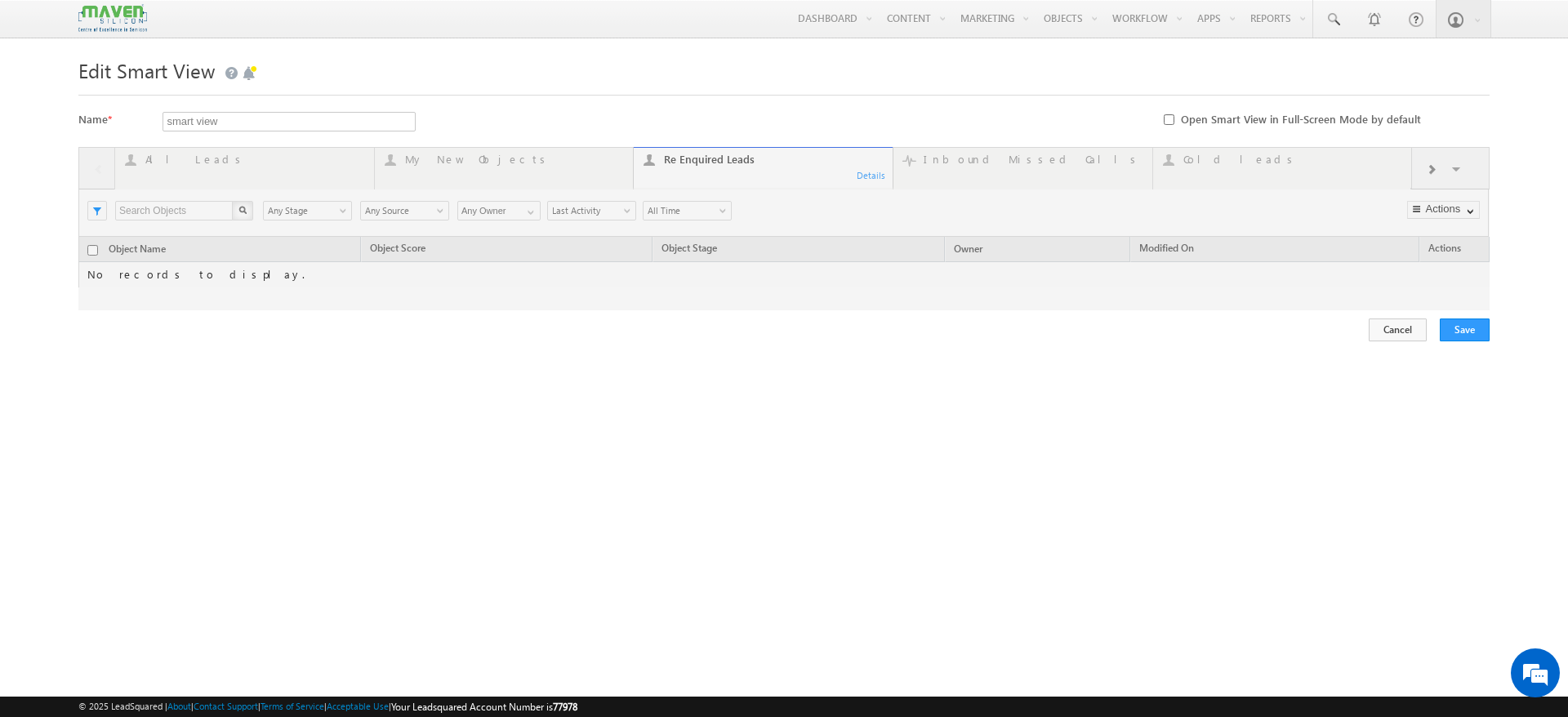
click at [1429, 171] on div at bounding box center [784, 228] width 1412 height 163
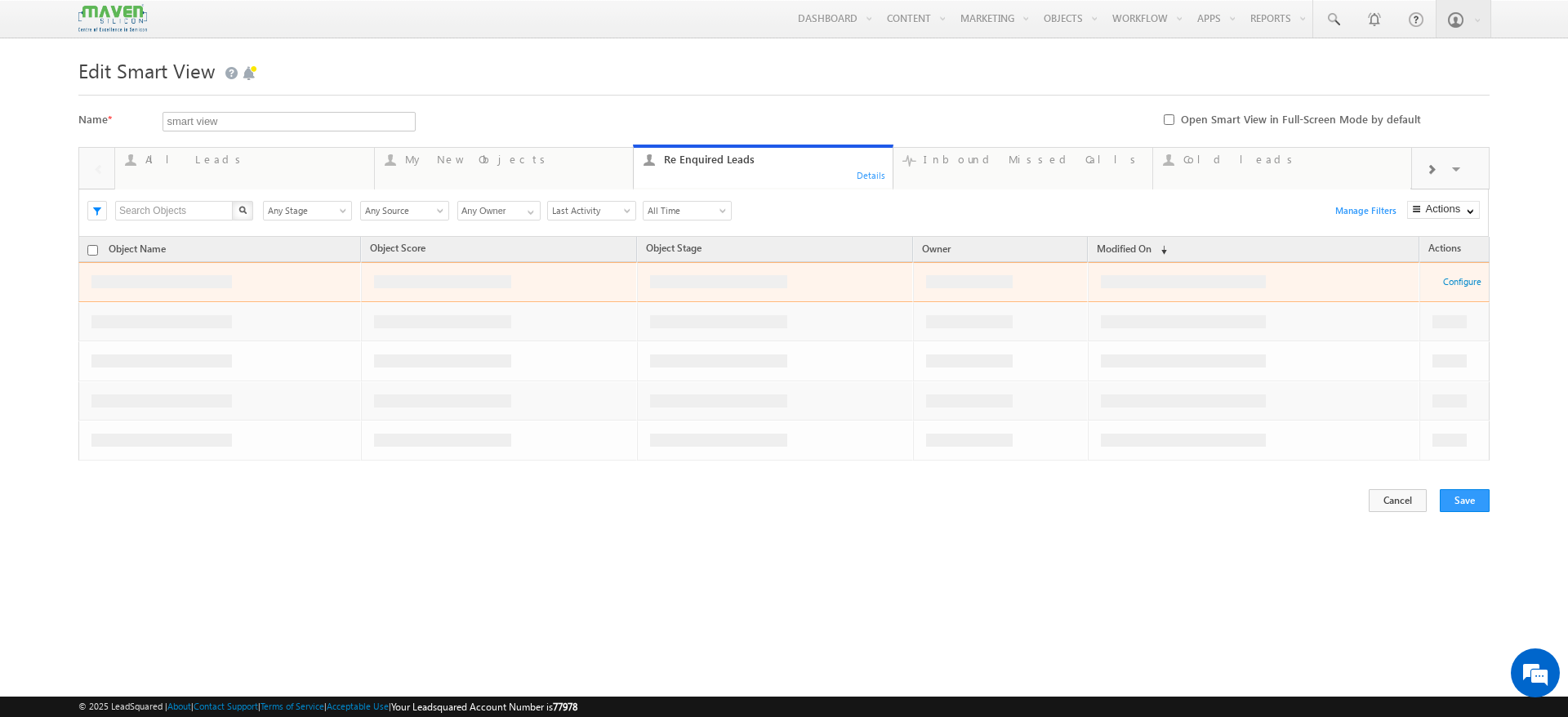
click at [1432, 168] on span at bounding box center [1430, 170] width 10 height 13
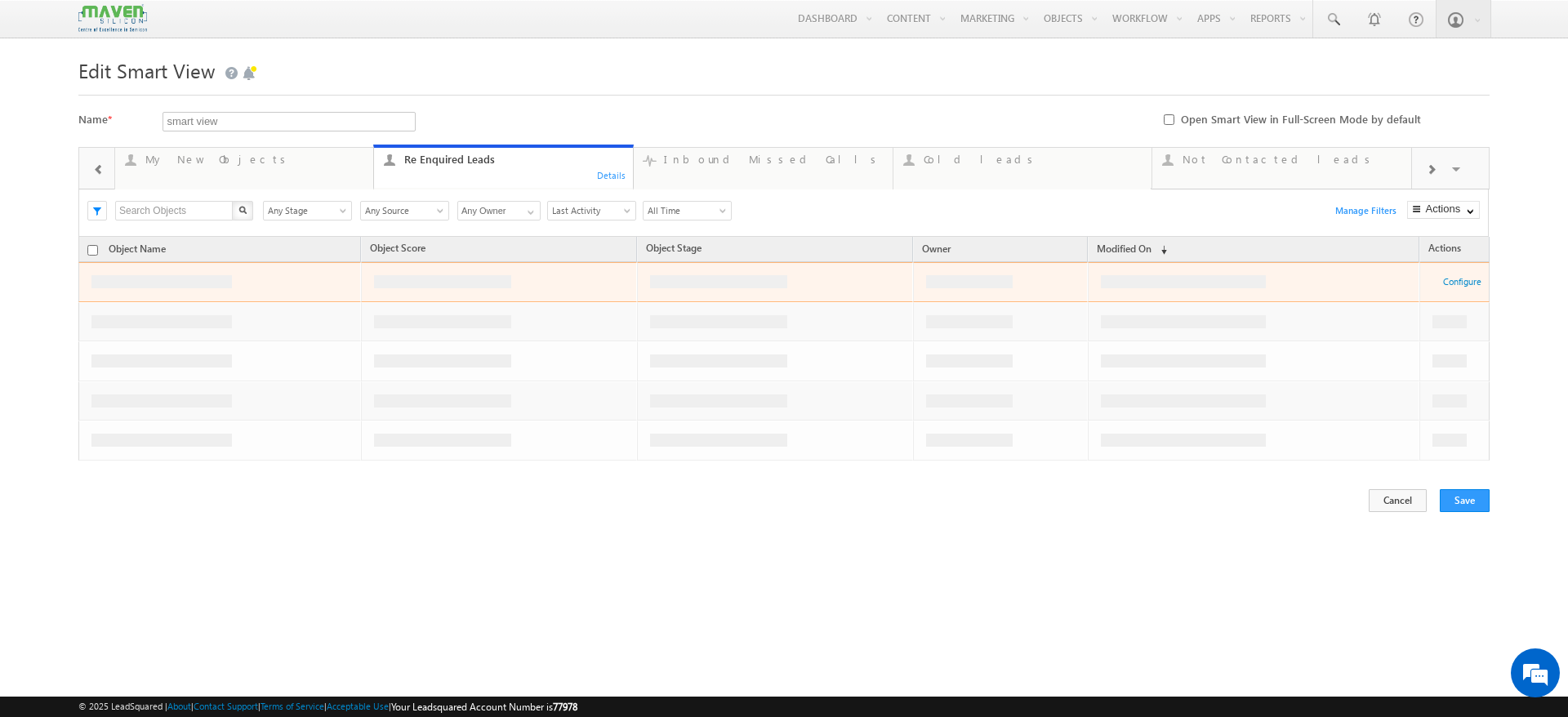
click at [1432, 168] on span at bounding box center [1430, 170] width 10 height 13
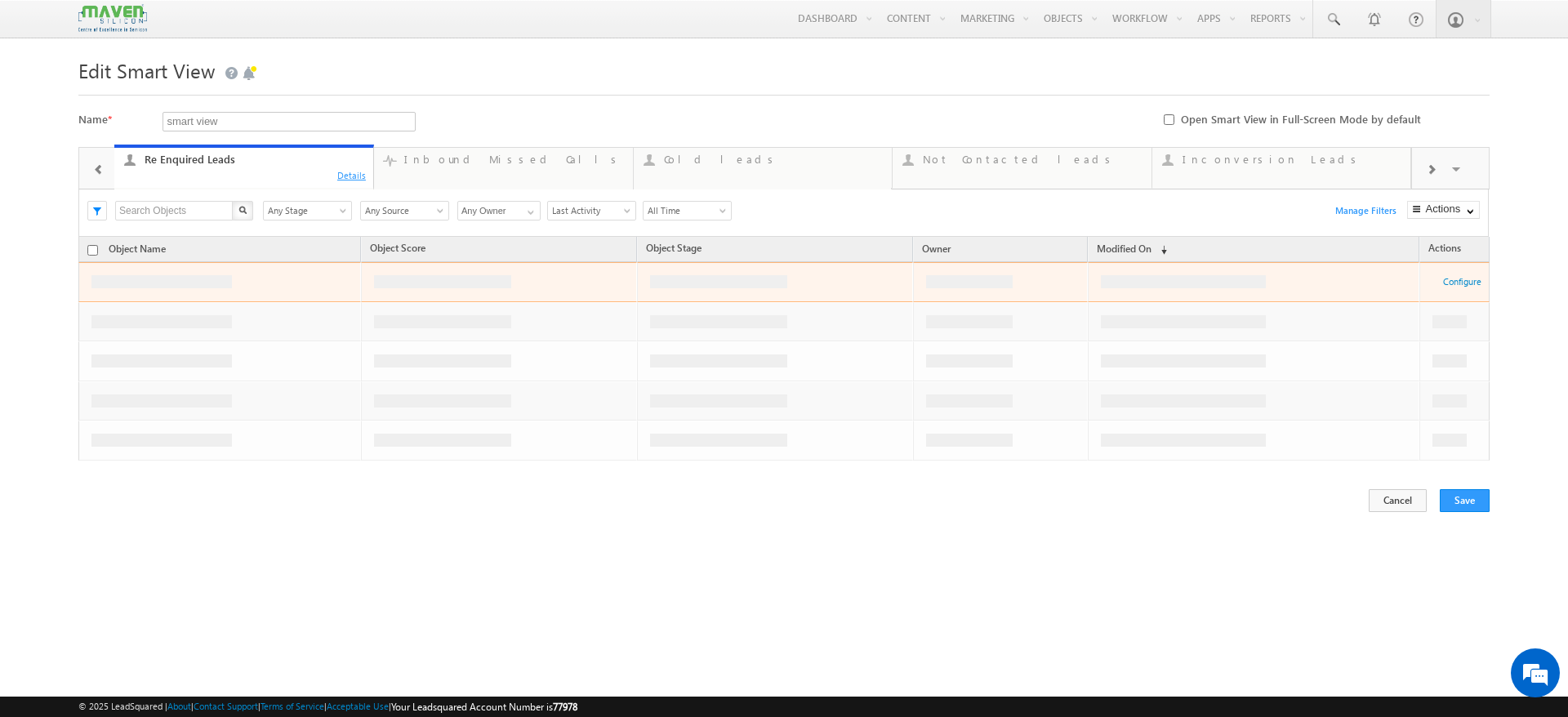
click at [349, 176] on div "Details" at bounding box center [352, 174] width 31 height 15
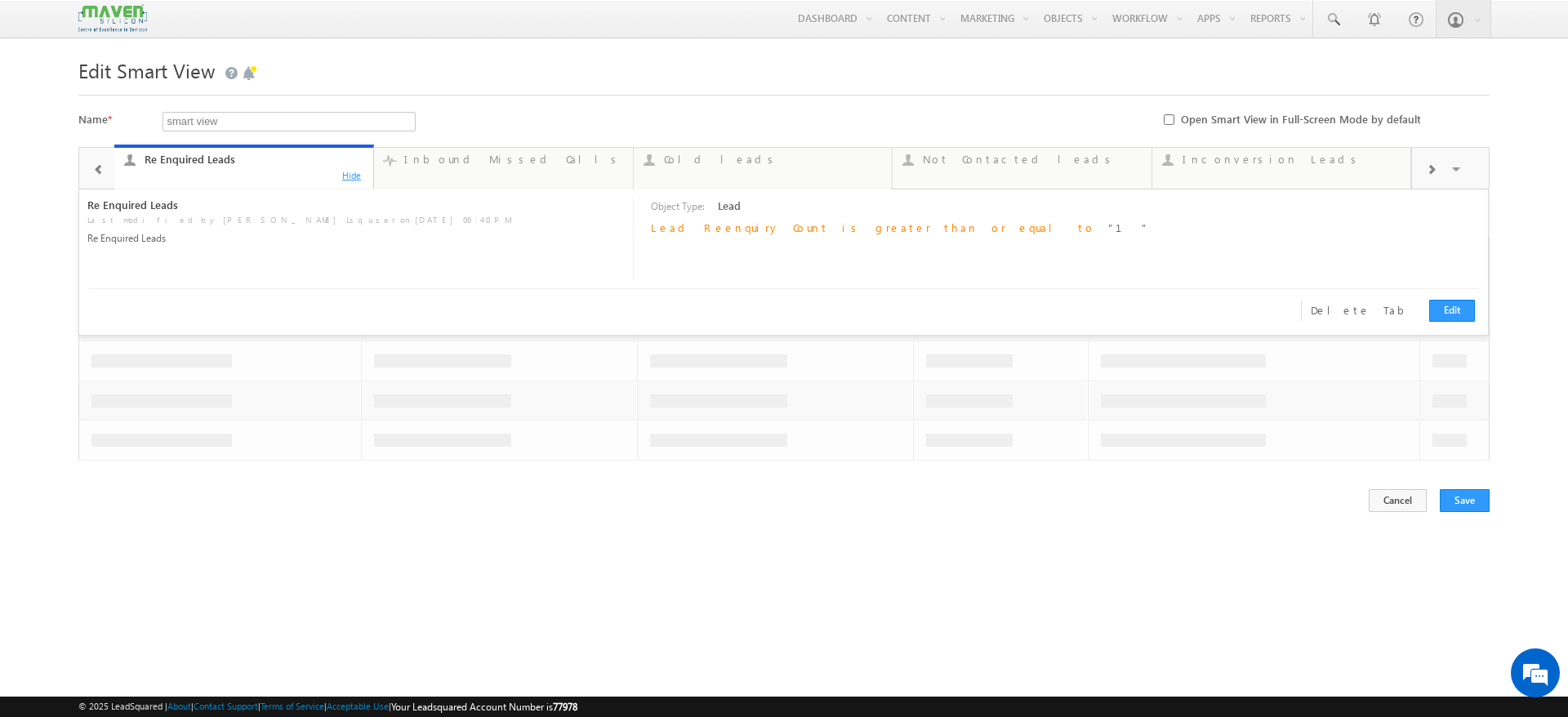
click at [350, 176] on div "Hide" at bounding box center [352, 174] width 31 height 15
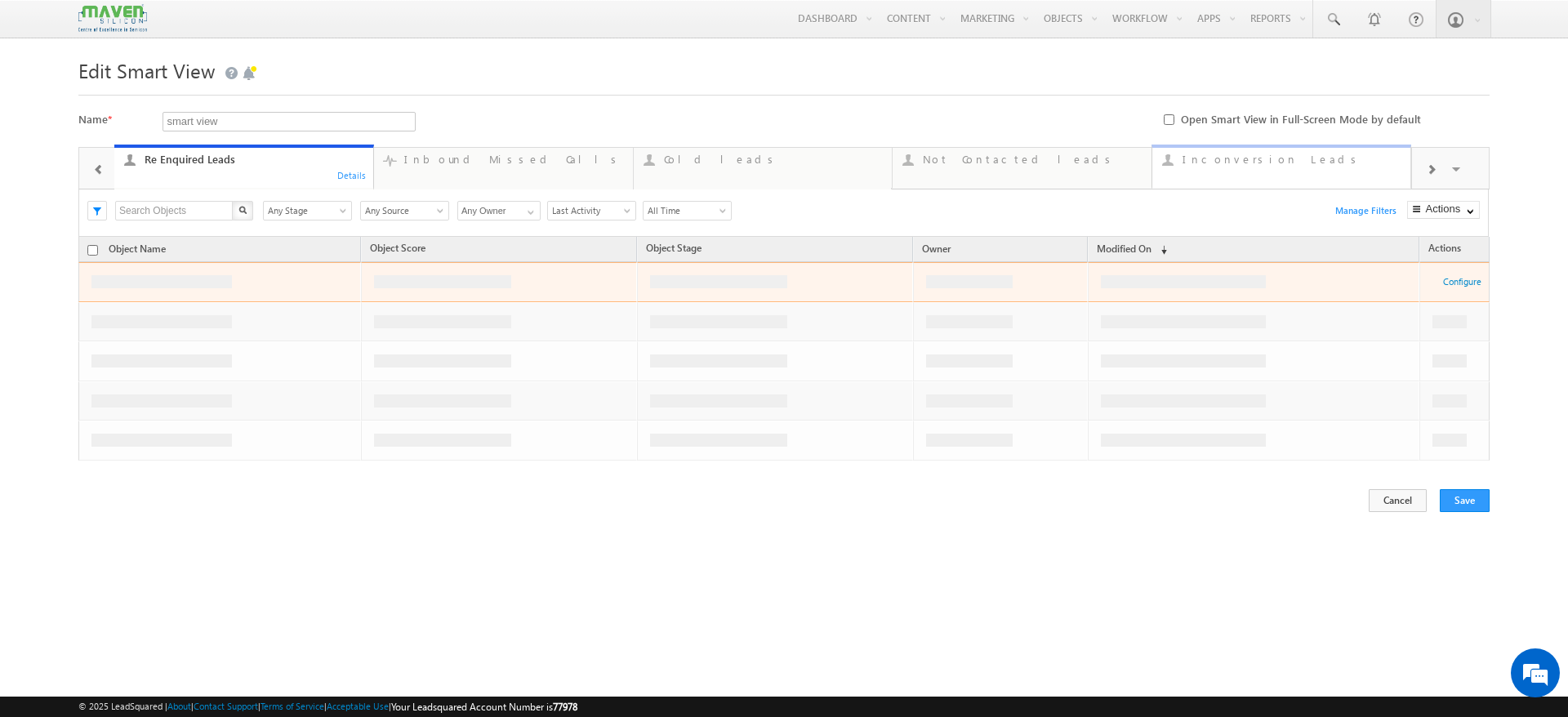
click at [1280, 175] on link "Inconversion Leads ... Details" at bounding box center [1281, 167] width 260 height 44
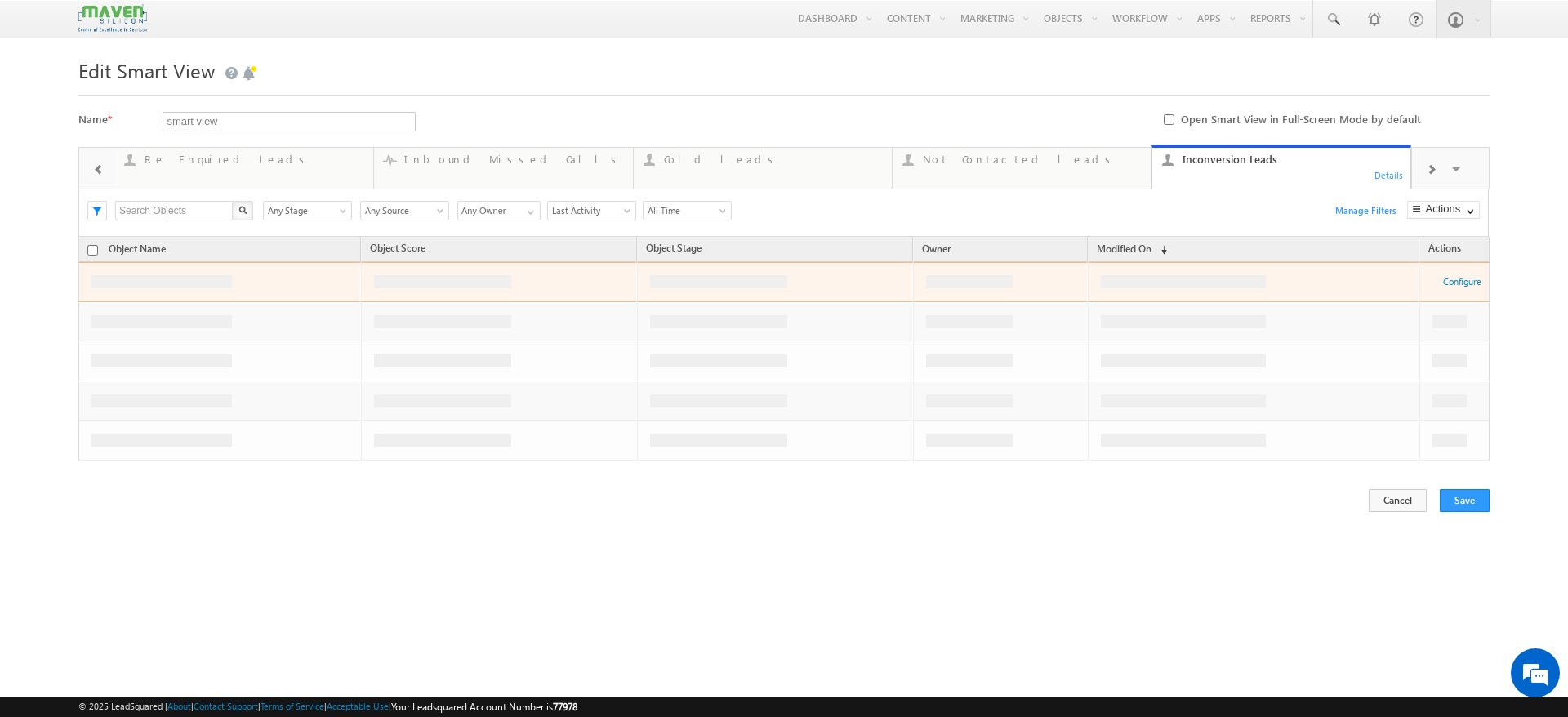
click at [1394, 177] on div "Details" at bounding box center [1389, 174] width 31 height 15
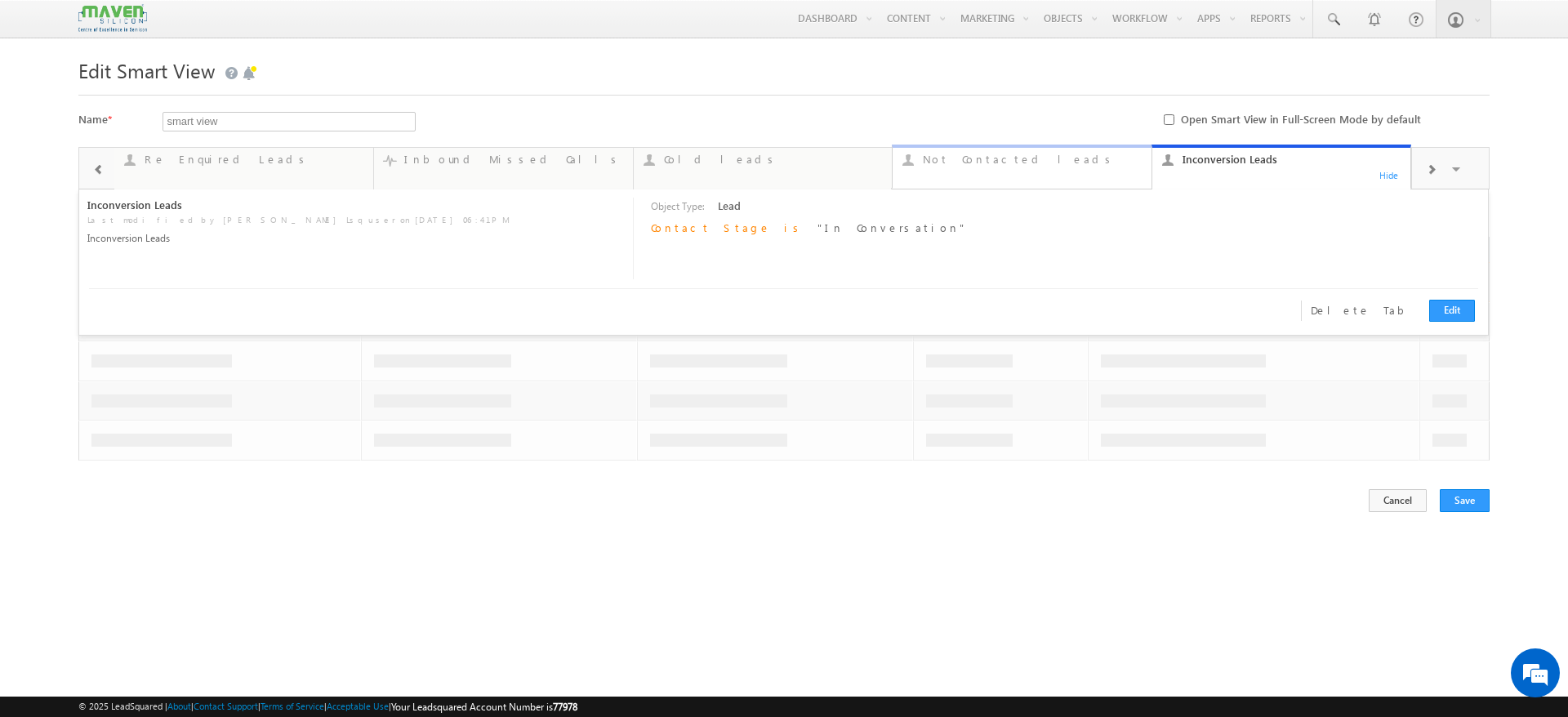
click at [982, 169] on link "Not Contacted leads ... Details" at bounding box center [1022, 167] width 260 height 44
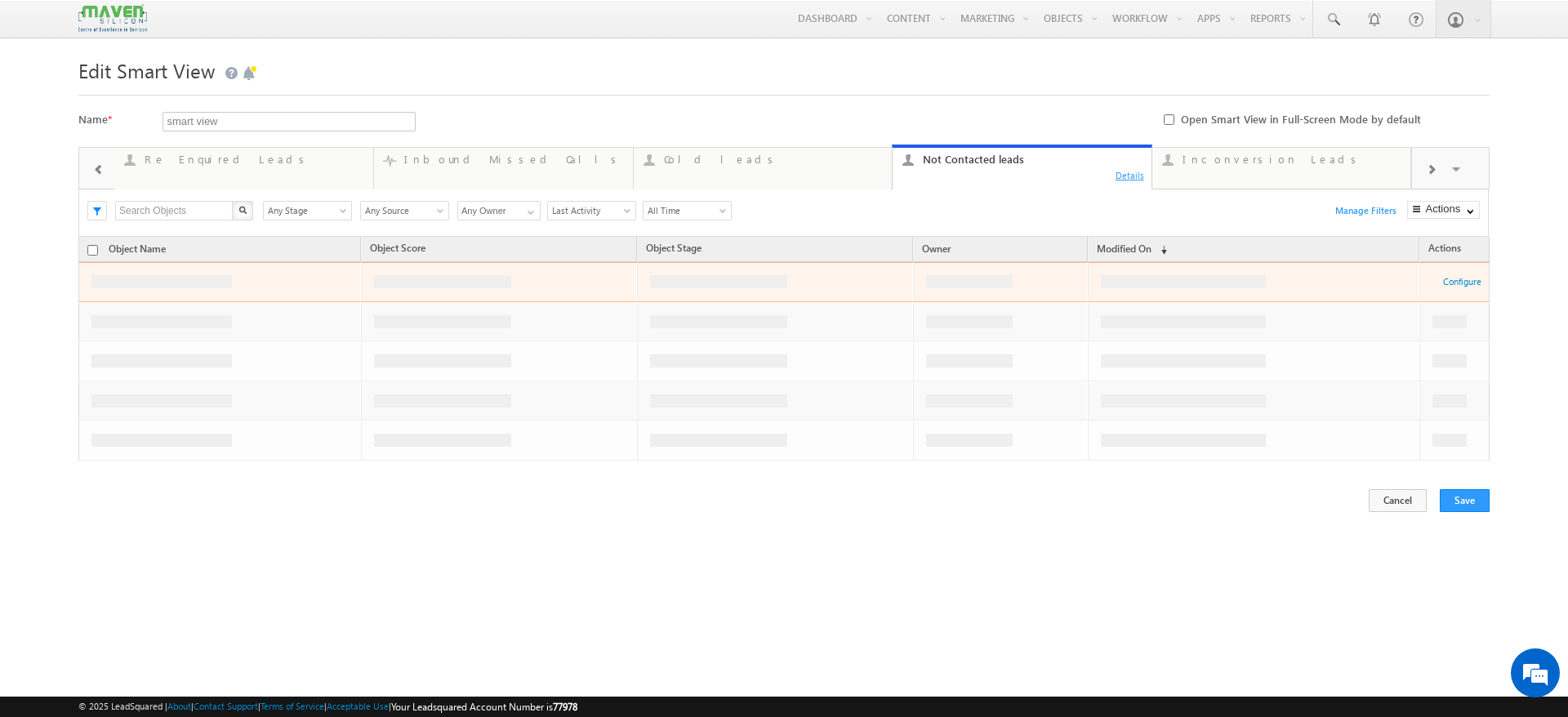
click at [1129, 178] on div "Details" at bounding box center [1130, 174] width 31 height 15
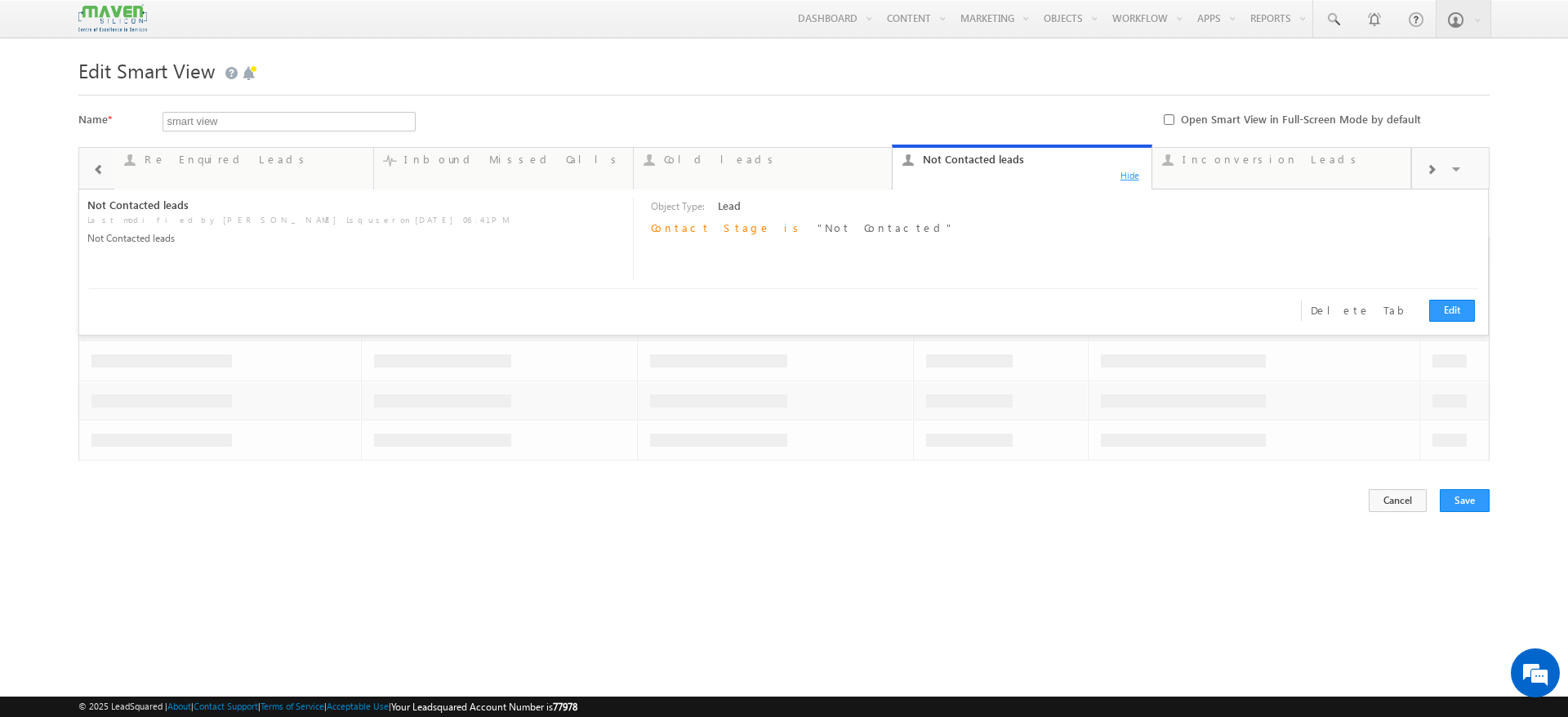
click at [1129, 178] on div "Hide" at bounding box center [1130, 174] width 31 height 15
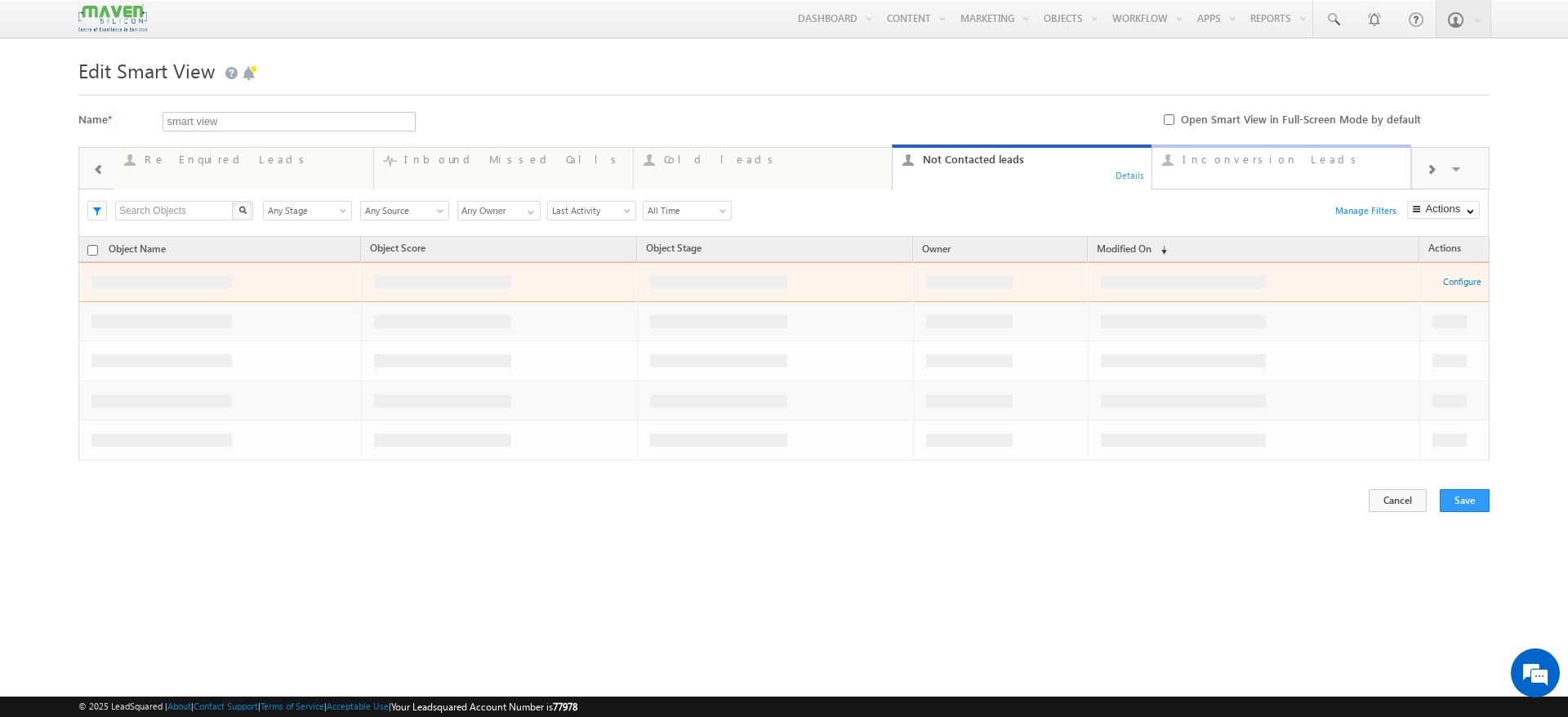
click at [1299, 174] on link "Inconversion Leads 270 Hide" at bounding box center [1281, 167] width 260 height 44
click at [1389, 176] on div "Details" at bounding box center [1389, 174] width 31 height 15
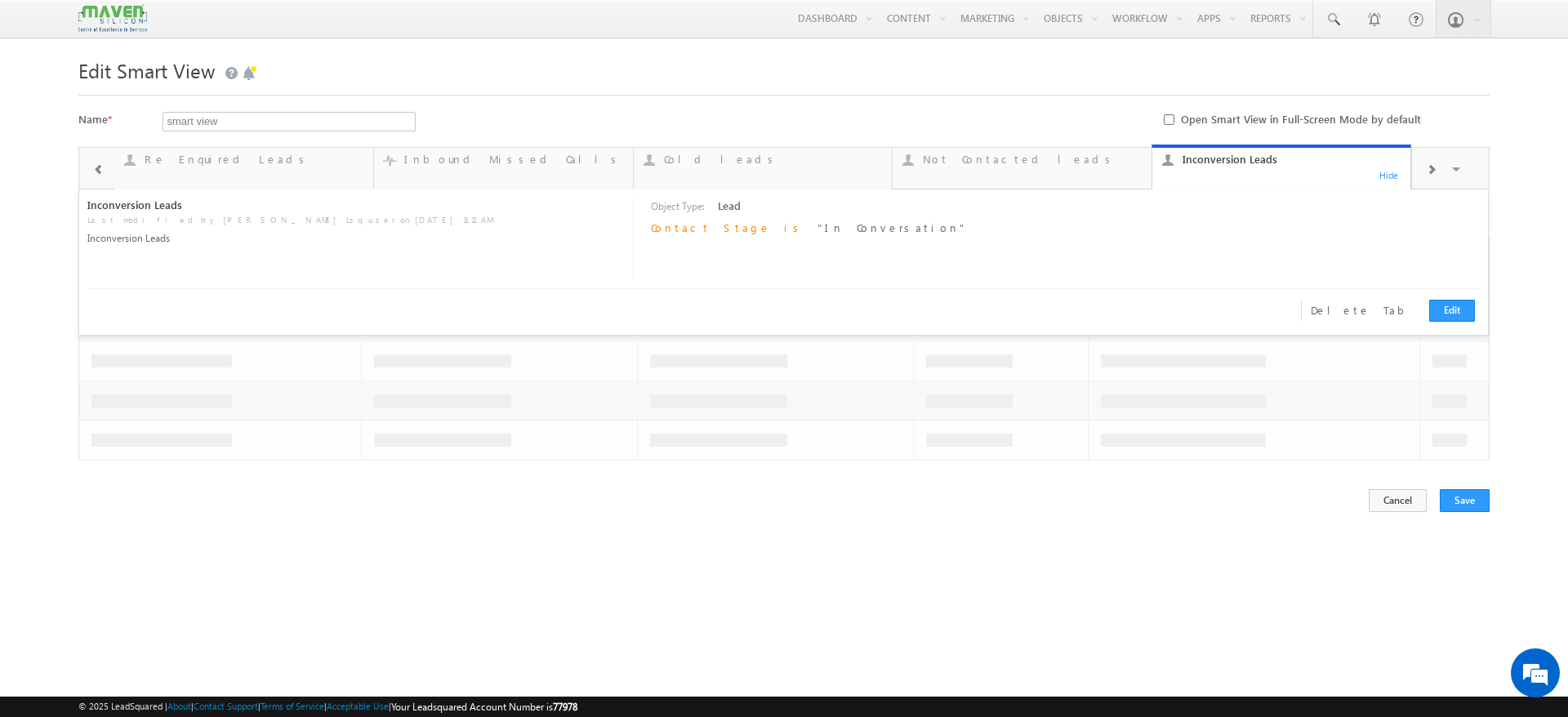
click at [1389, 176] on div "Hide" at bounding box center [1389, 174] width 31 height 15
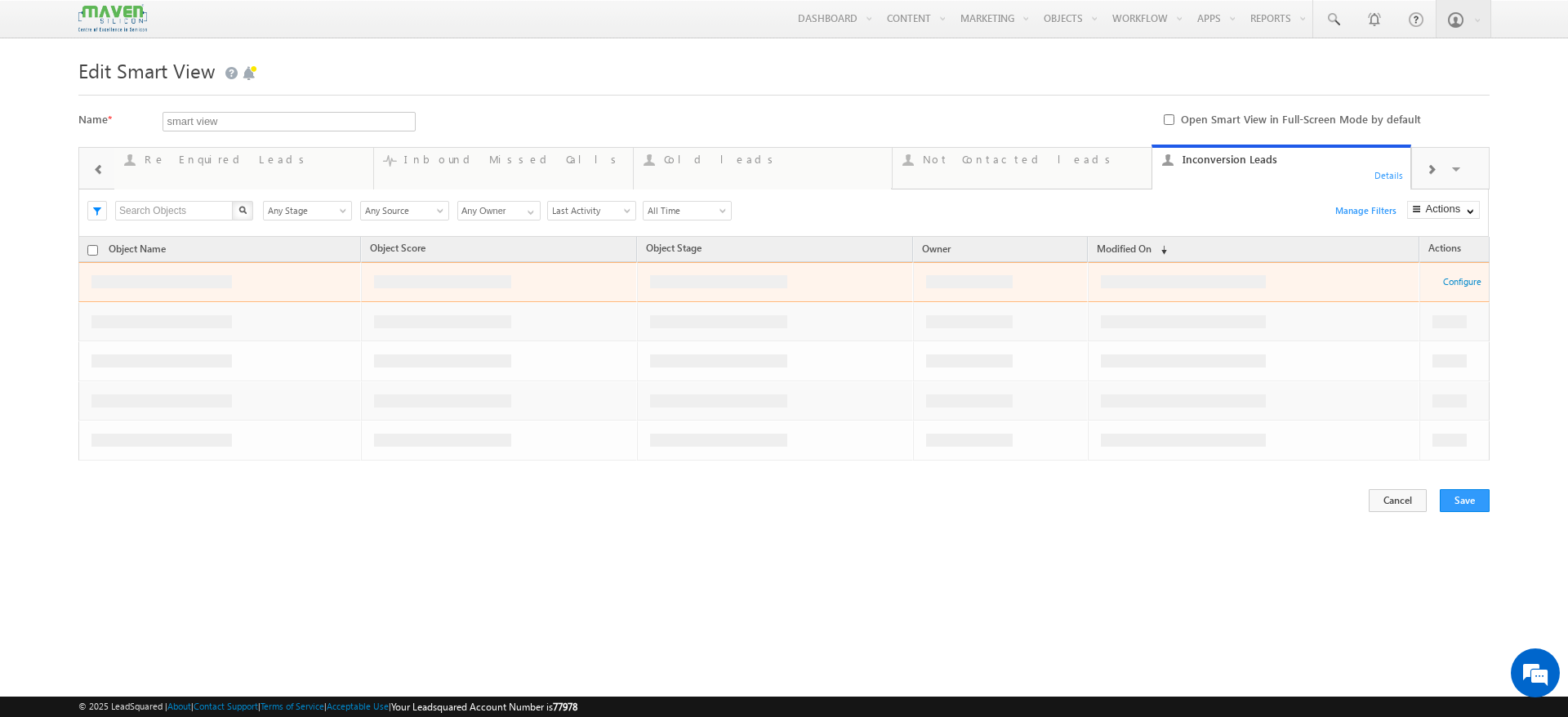
click at [1435, 167] on span at bounding box center [1430, 170] width 10 height 13
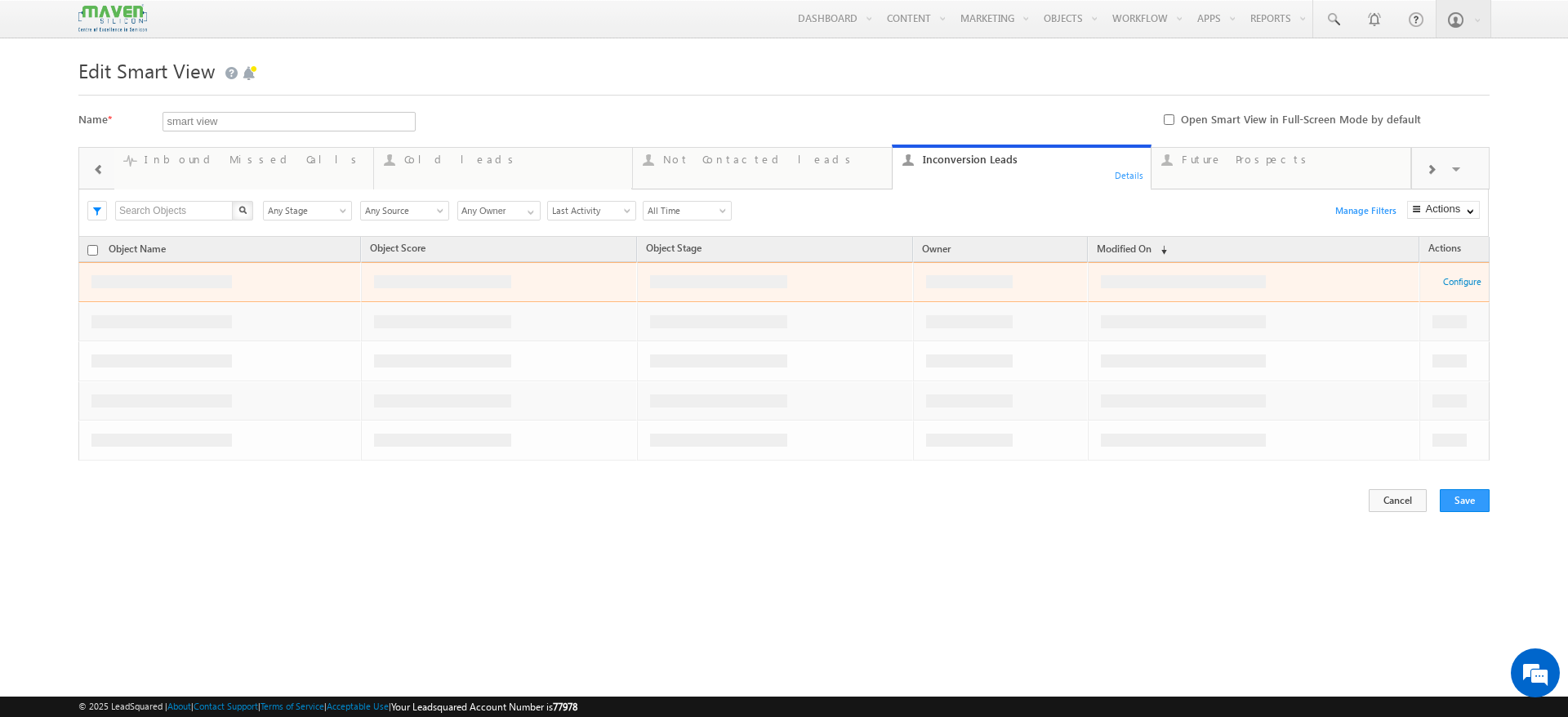
click at [1435, 167] on span at bounding box center [1430, 170] width 10 height 13
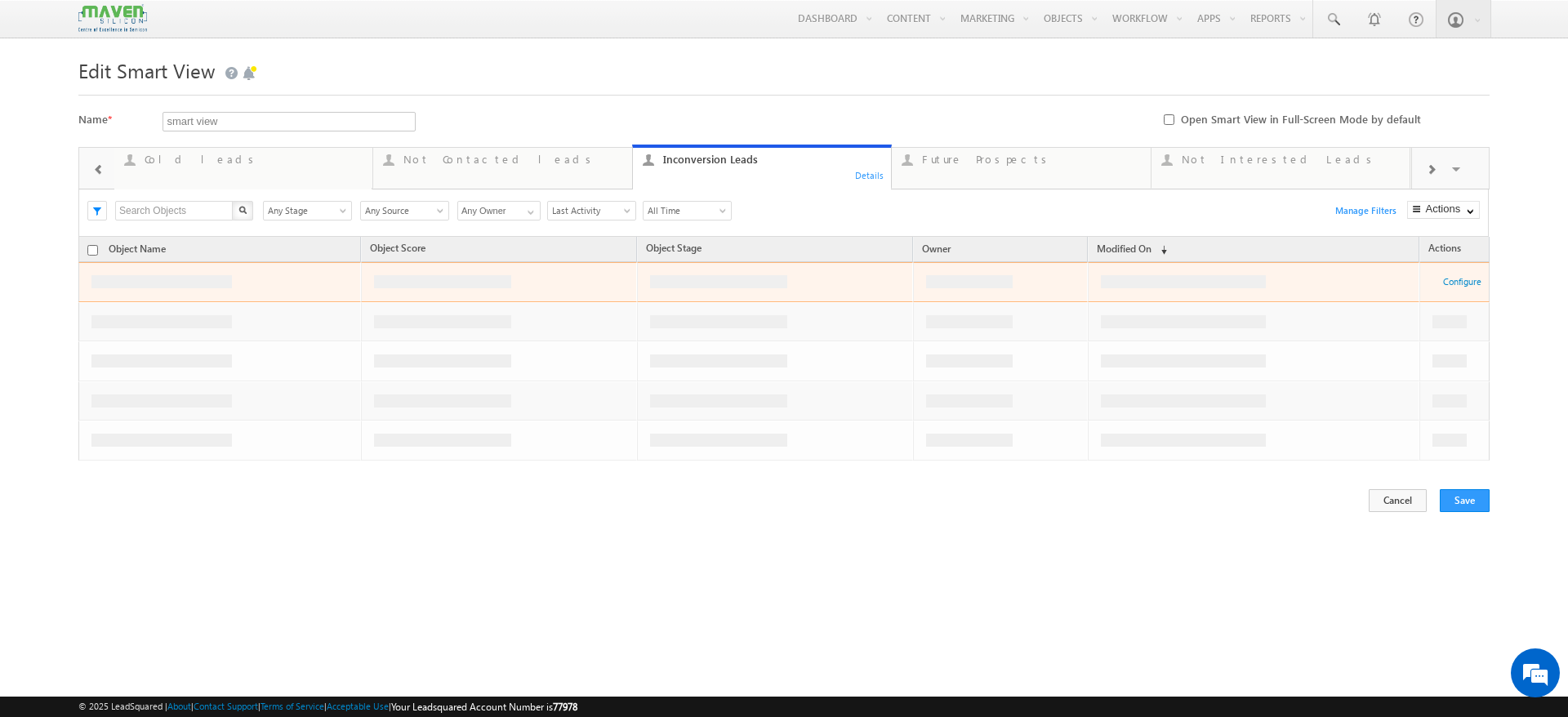
click at [1435, 167] on span at bounding box center [1430, 170] width 10 height 13
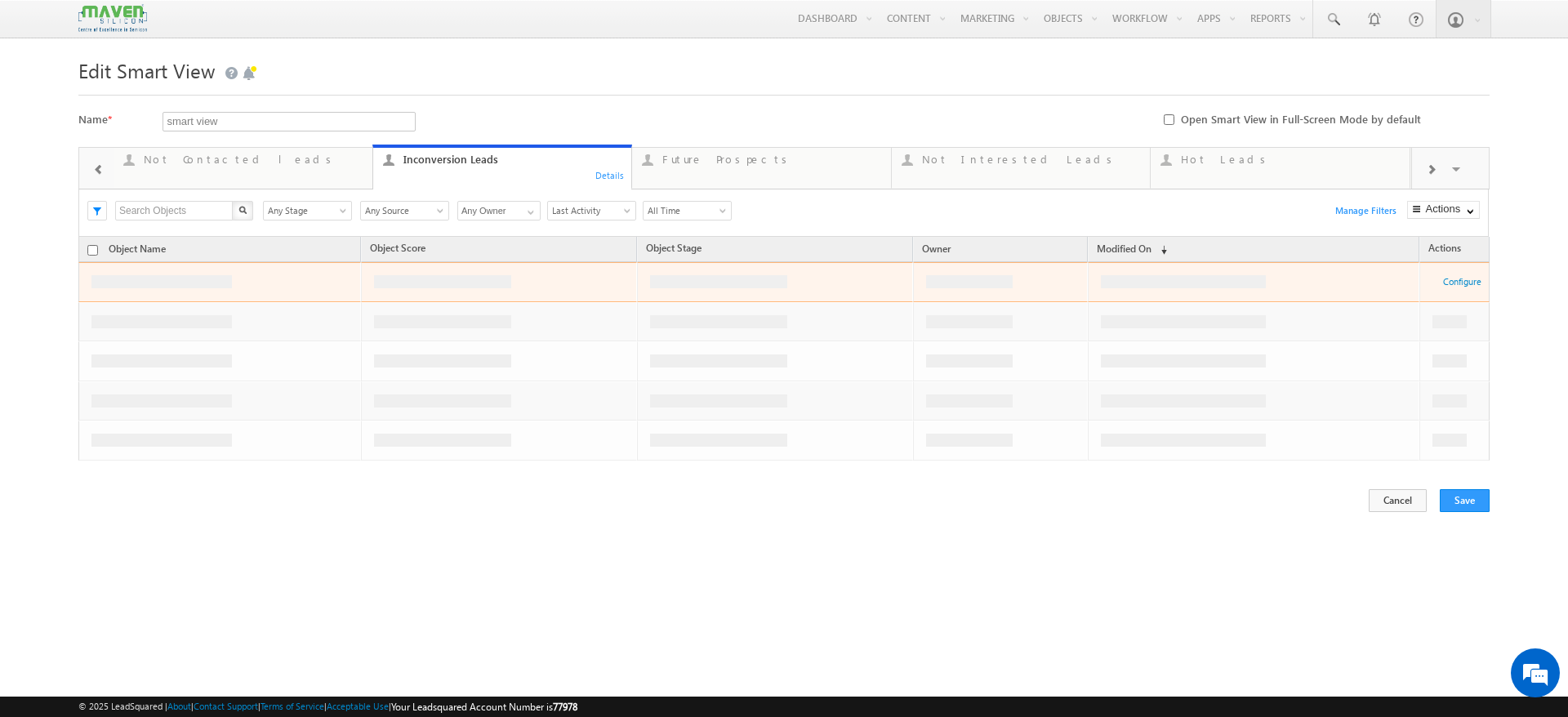
click at [1435, 167] on span at bounding box center [1430, 170] width 10 height 13
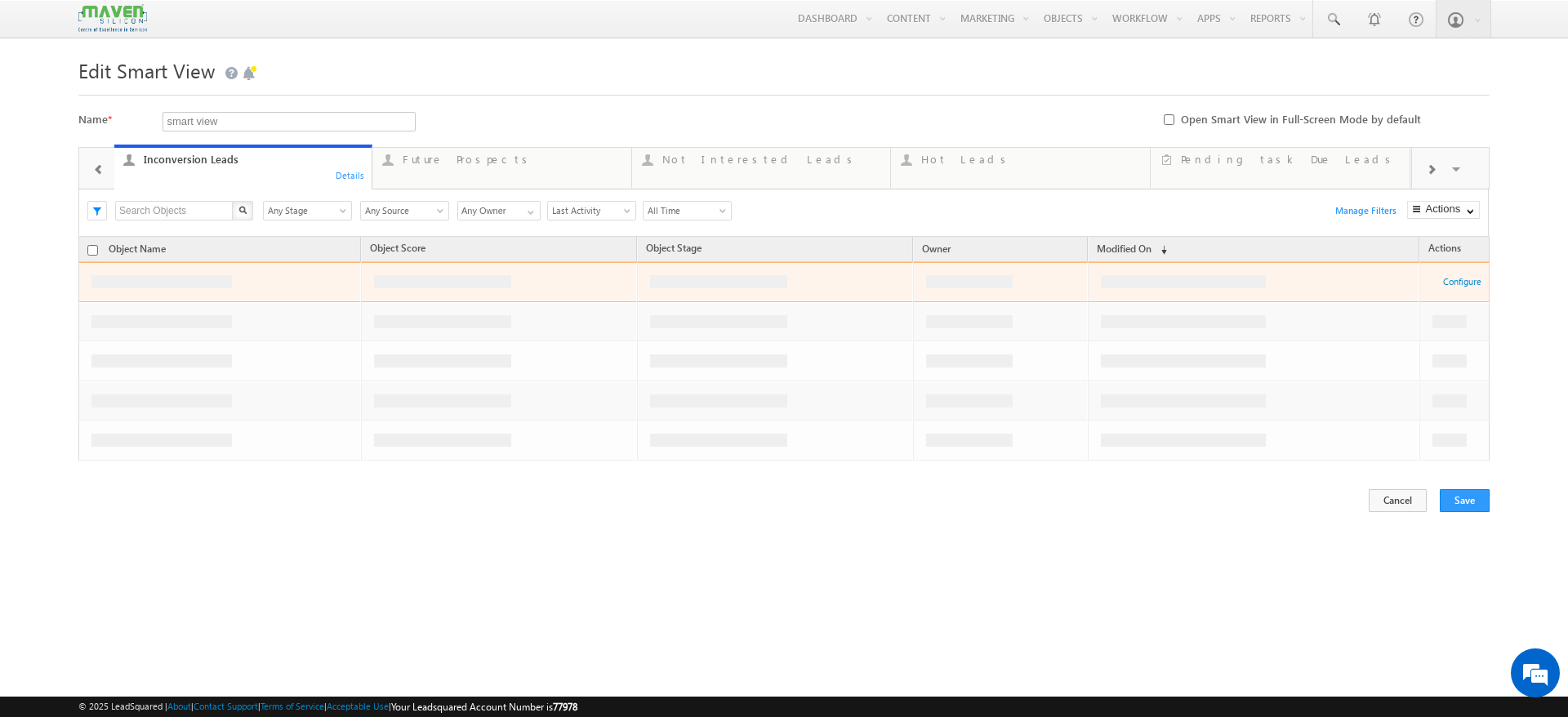
click at [1435, 167] on span at bounding box center [1430, 170] width 10 height 13
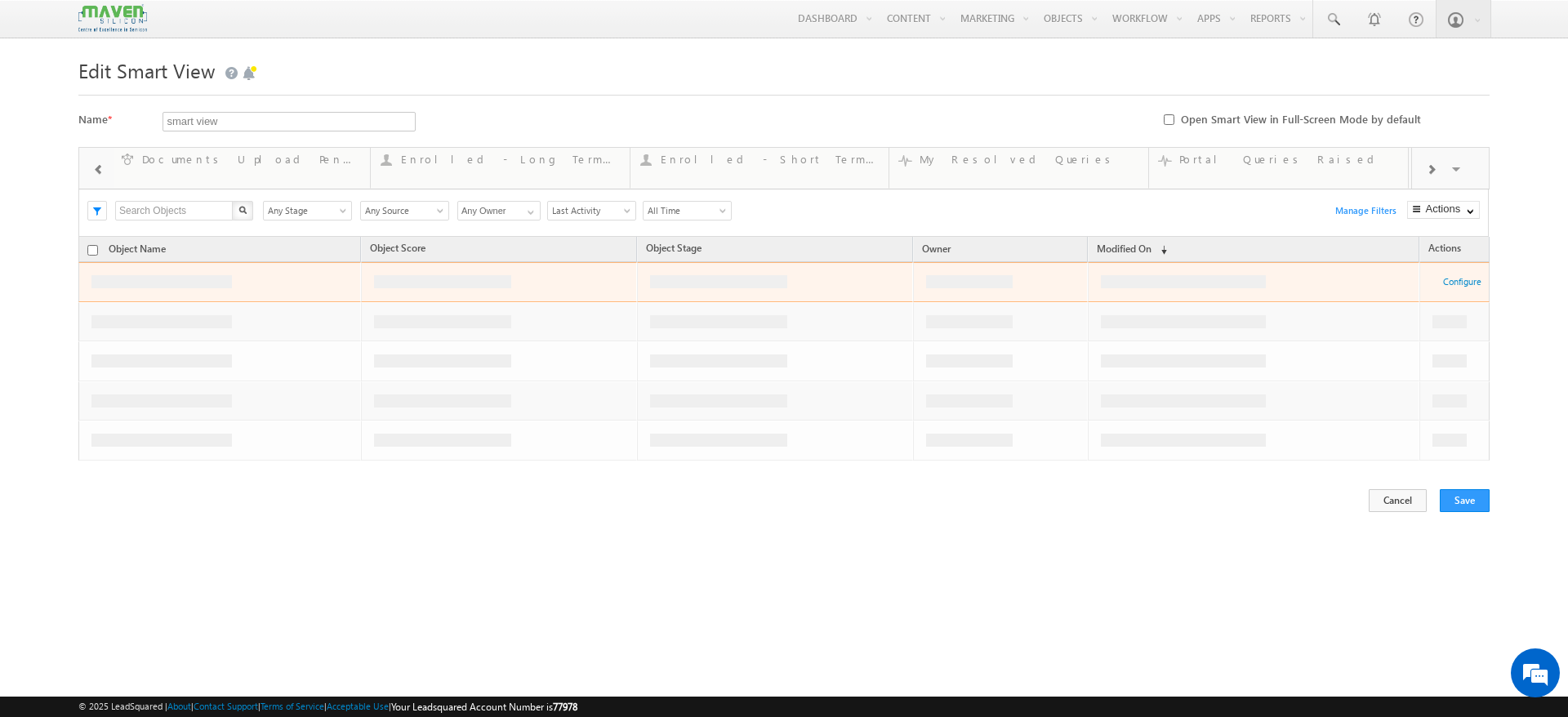
click at [1435, 167] on span at bounding box center [1430, 170] width 10 height 13
click at [1432, 169] on span at bounding box center [1430, 170] width 10 height 13
click at [1229, 187] on link "Overdue Tasks ... Details" at bounding box center [1277, 167] width 259 height 44
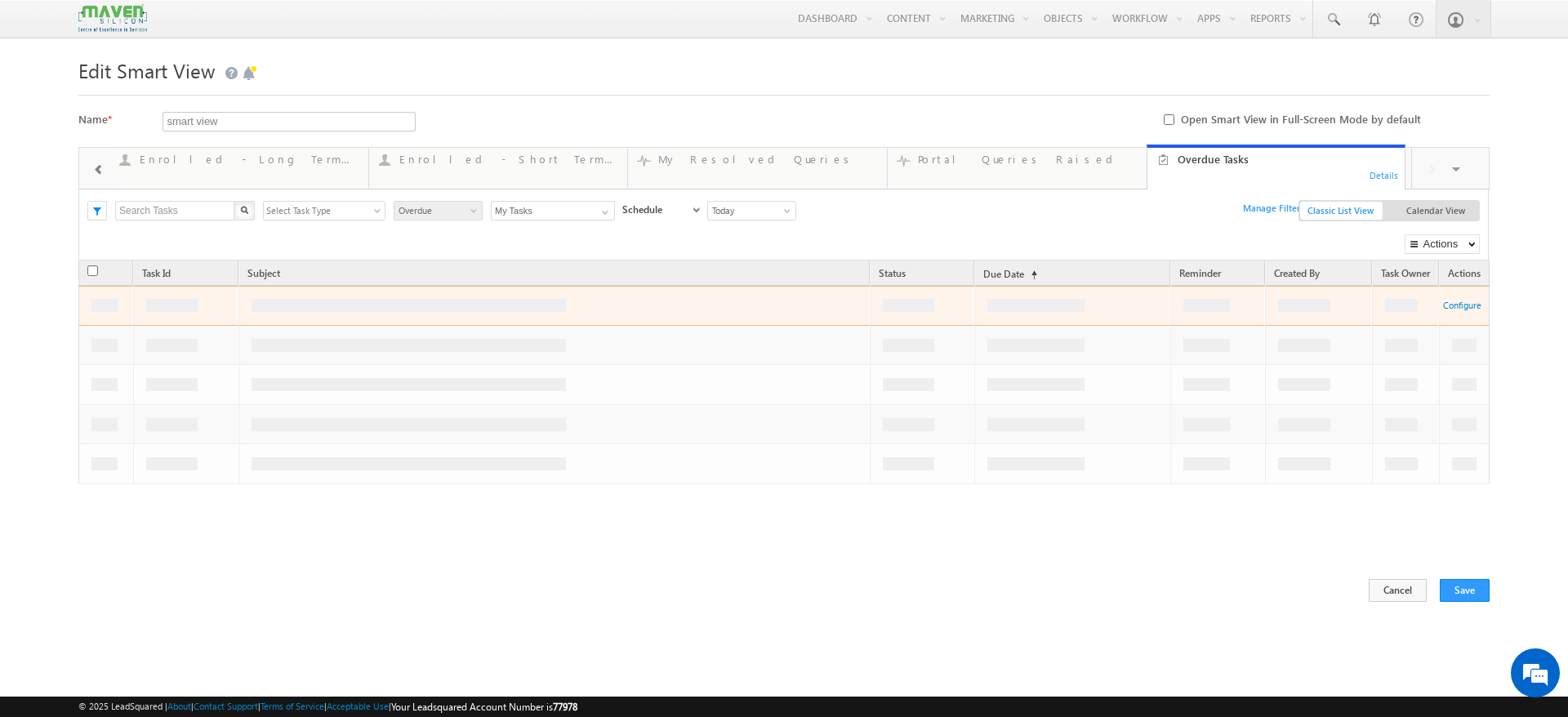
click at [1386, 176] on div "Details" at bounding box center [1384, 174] width 31 height 15
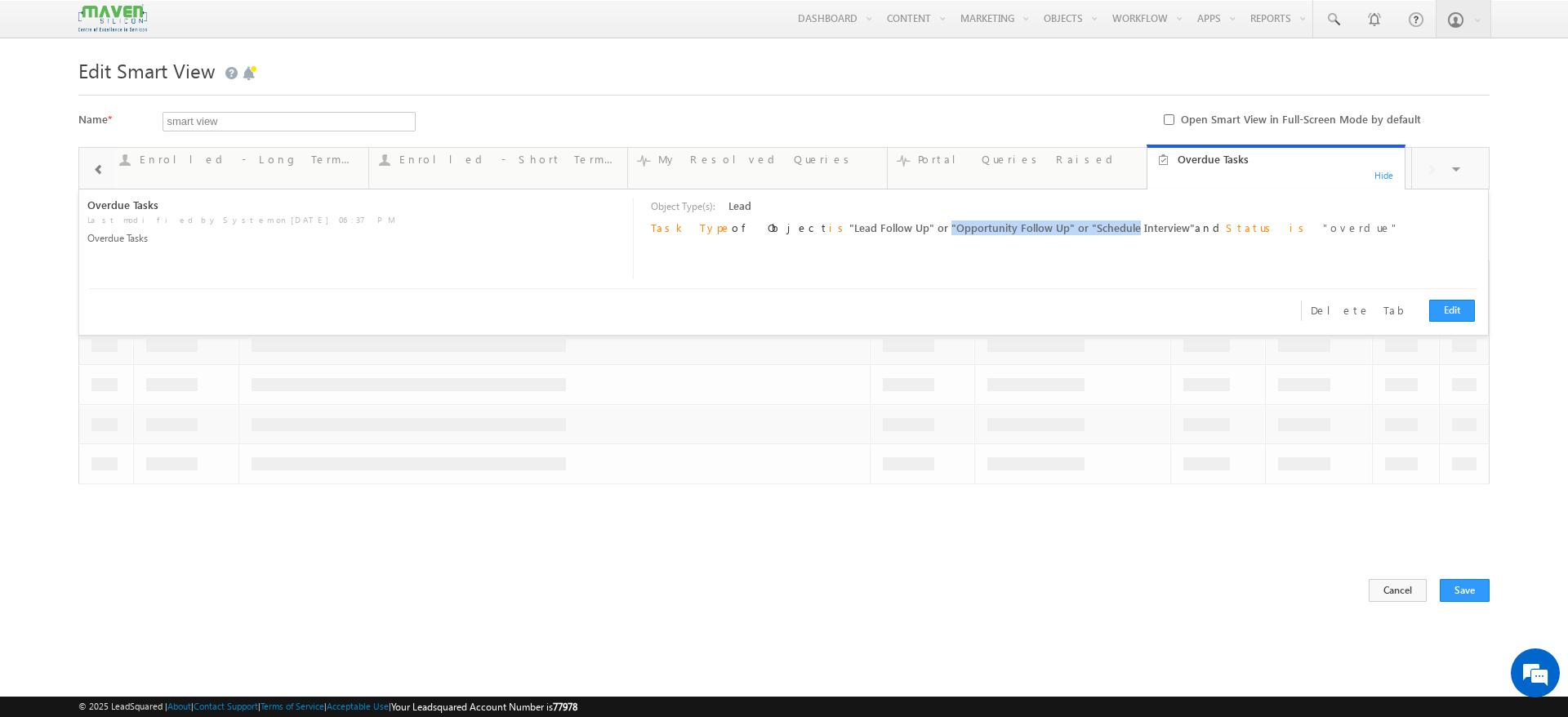
drag, startPoint x: 854, startPoint y: 229, endPoint x: 1038, endPoint y: 226, distance: 184.0
click at [1038, 226] on span ""Lead Follow Up" or "Opportunity Follow Up" or "Schedule Interview"" at bounding box center [1022, 227] width 346 height 14
click at [1015, 248] on div "Object Type(s): Lead or Task Type of Object is "Lead Follow Up" or "Opportunity…" at bounding box center [1061, 239] width 826 height 82
click at [173, 167] on link "Enrolled - Long Term Course ... Details" at bounding box center [238, 167] width 260 height 44
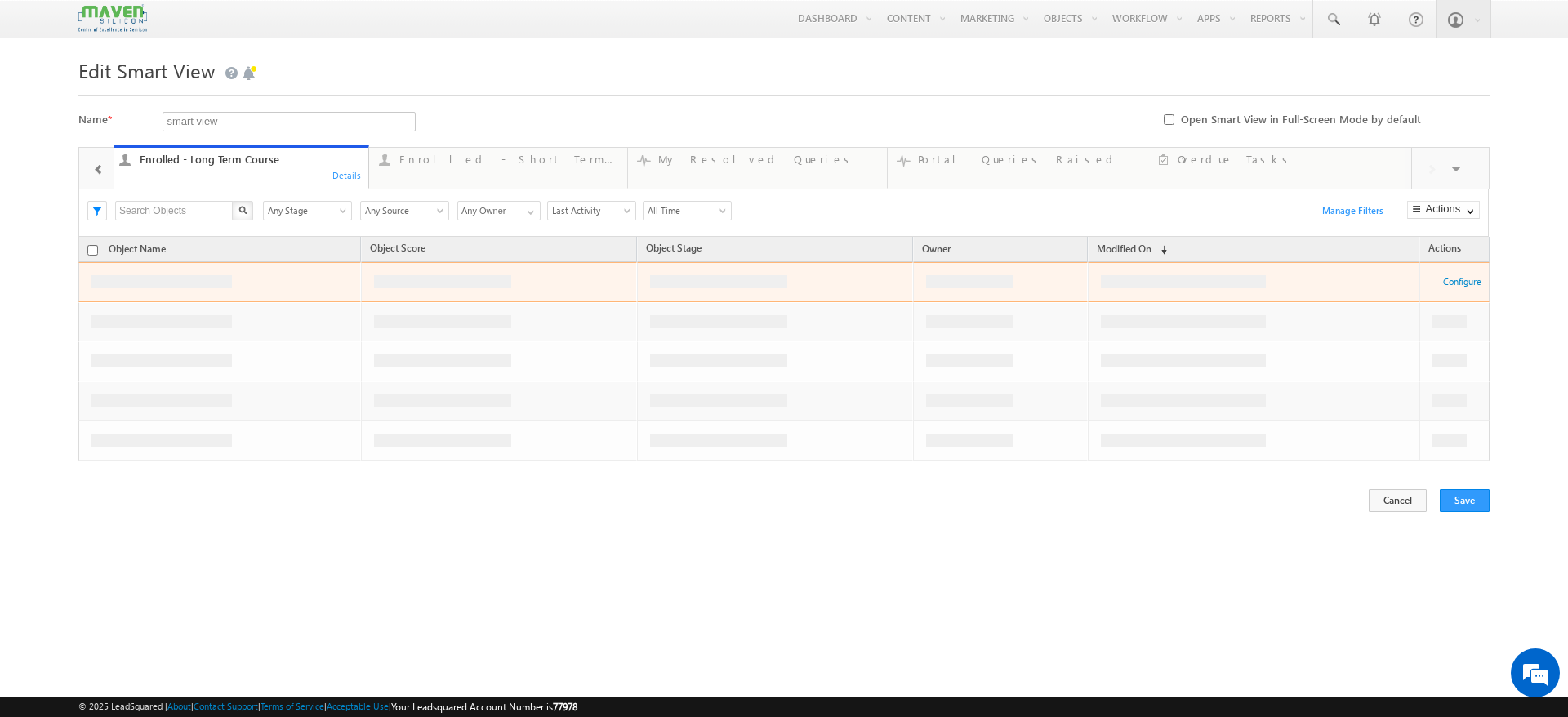
click at [346, 174] on div "Details" at bounding box center [346, 174] width 31 height 15
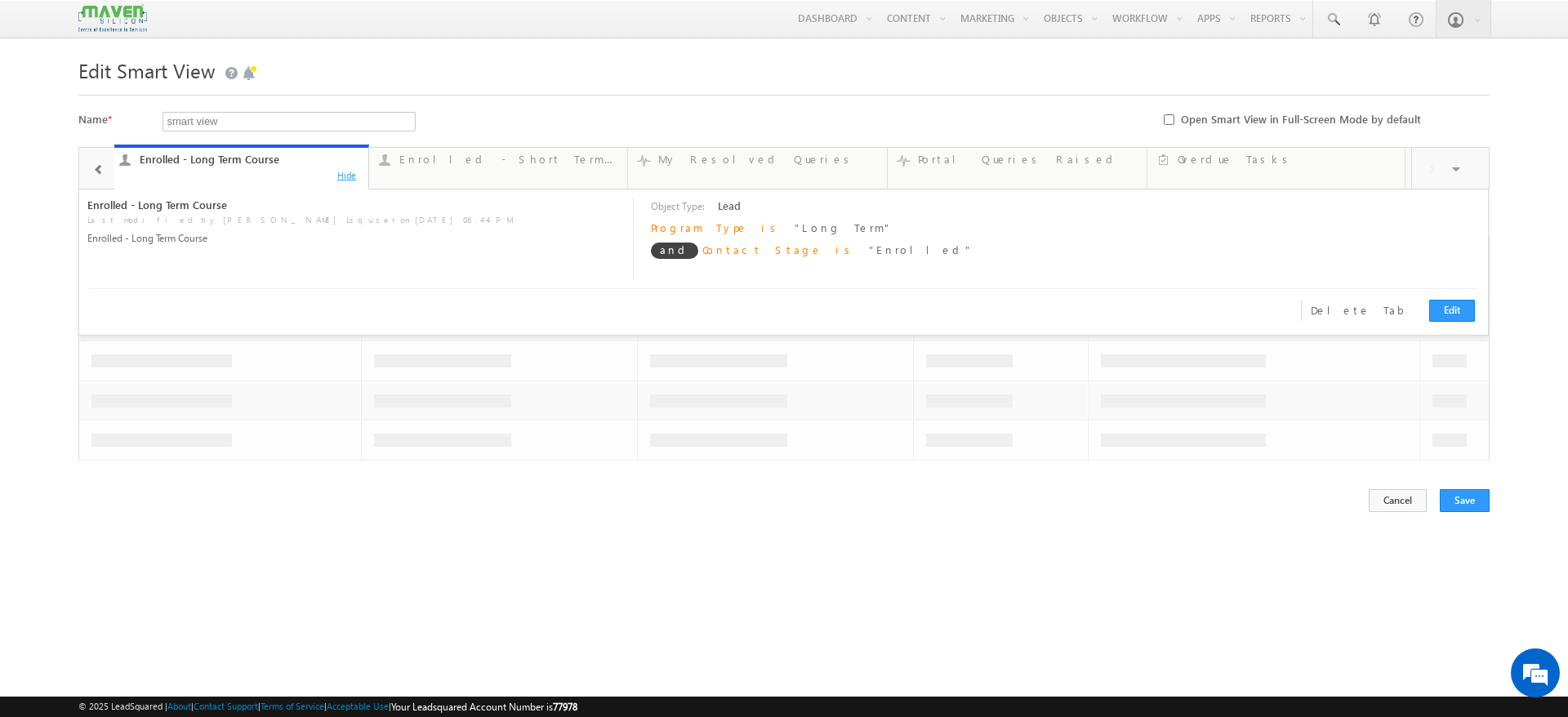
click at [340, 173] on div "Hide" at bounding box center [346, 174] width 31 height 15
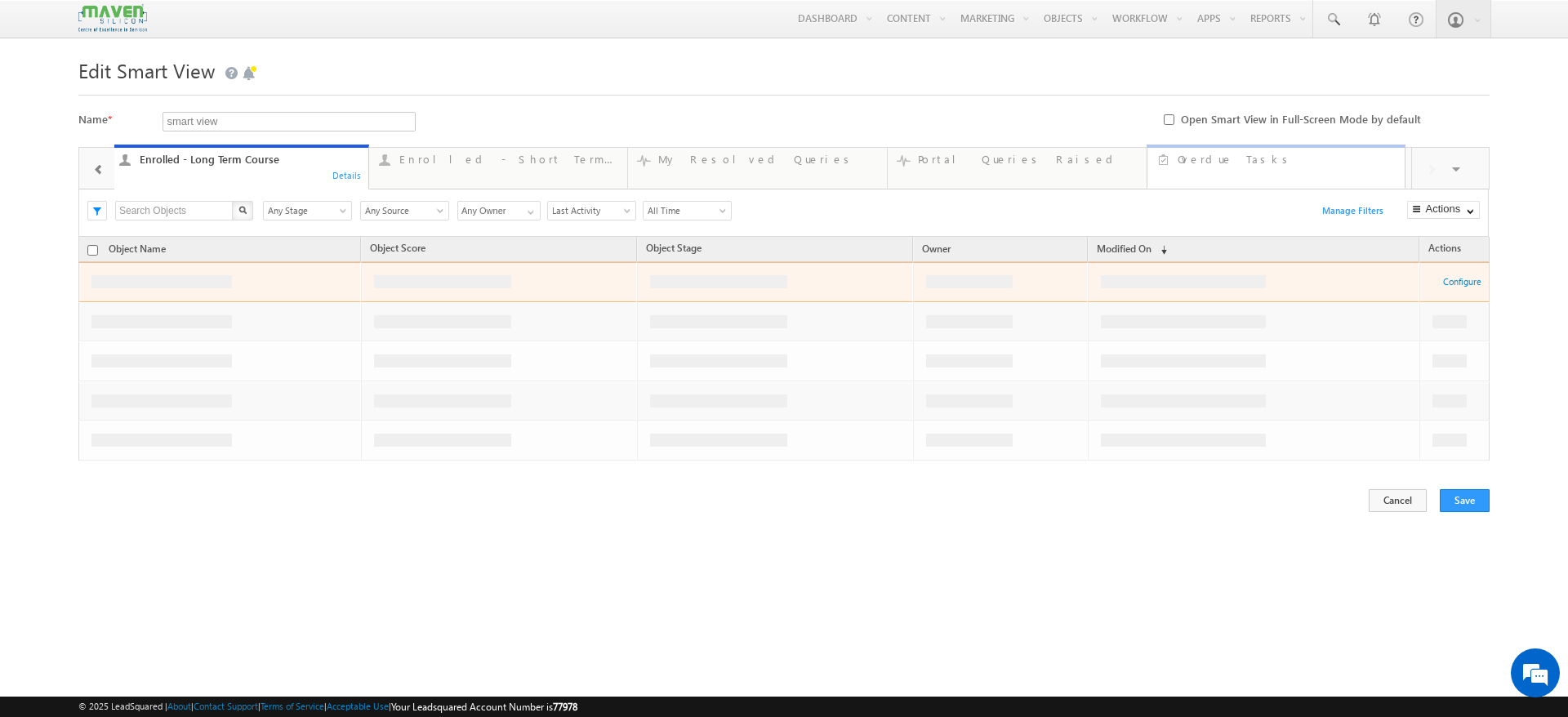
click at [1321, 178] on link "Overdue Tasks 0 Hide" at bounding box center [1277, 167] width 259 height 44
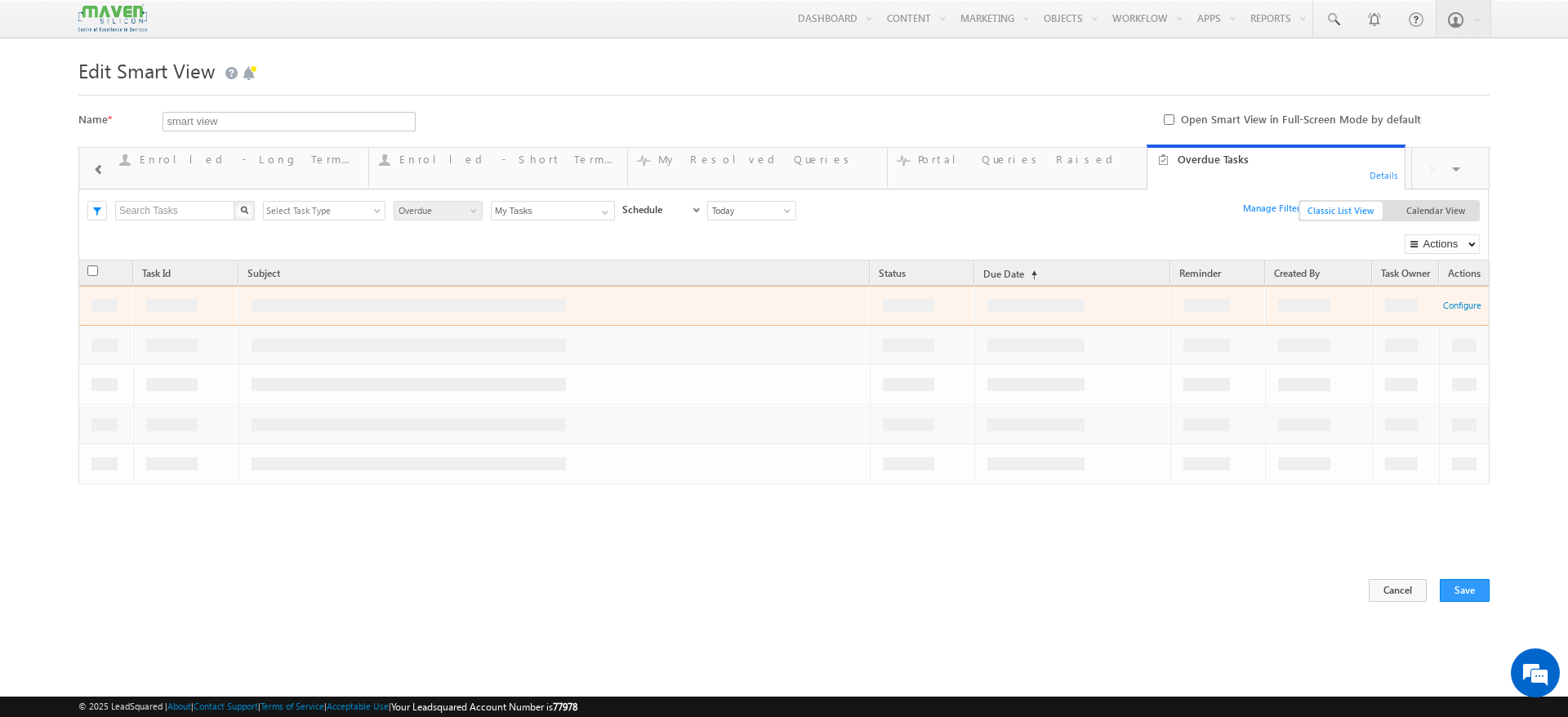
click at [97, 175] on span at bounding box center [99, 170] width 12 height 13
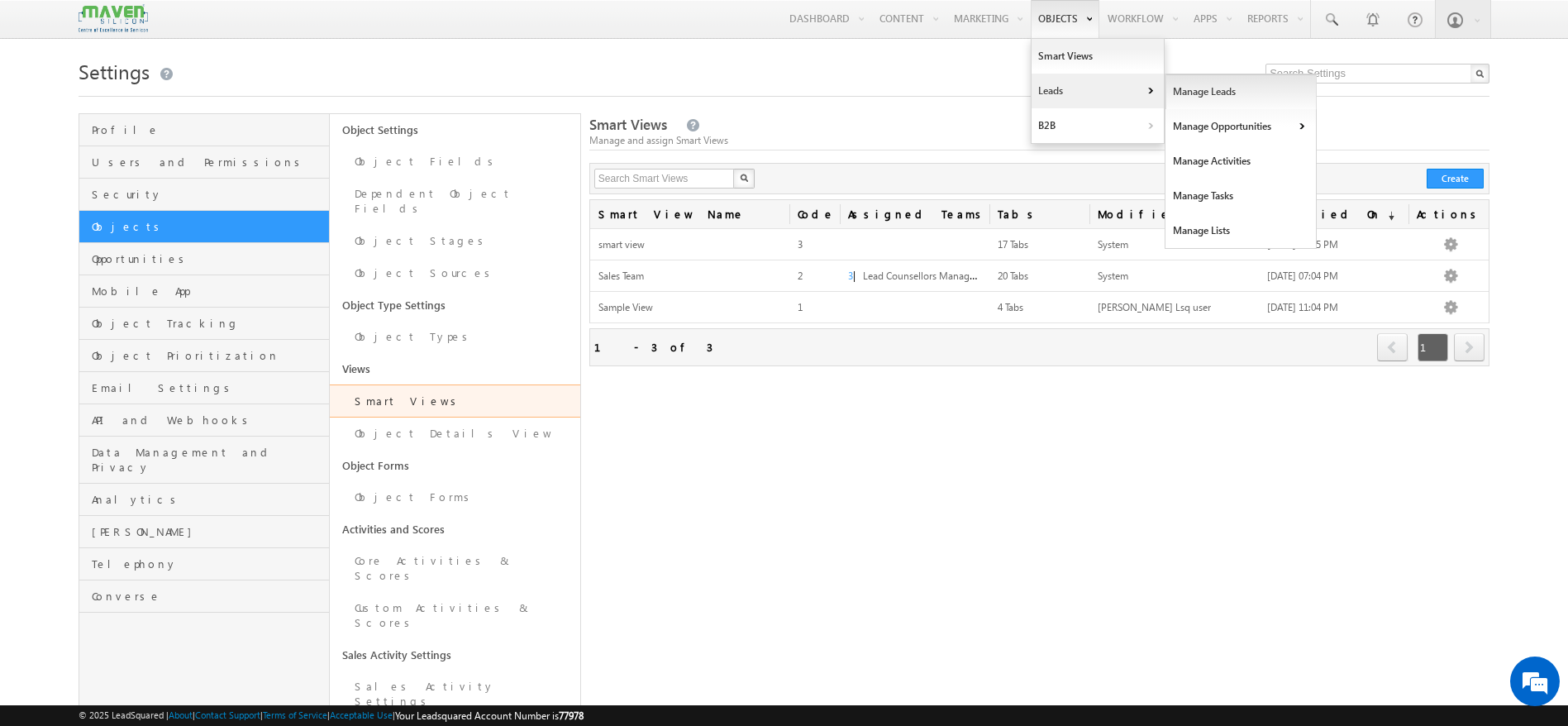
click at [1183, 86] on link "Manage Leads" at bounding box center [1241, 92] width 151 height 35
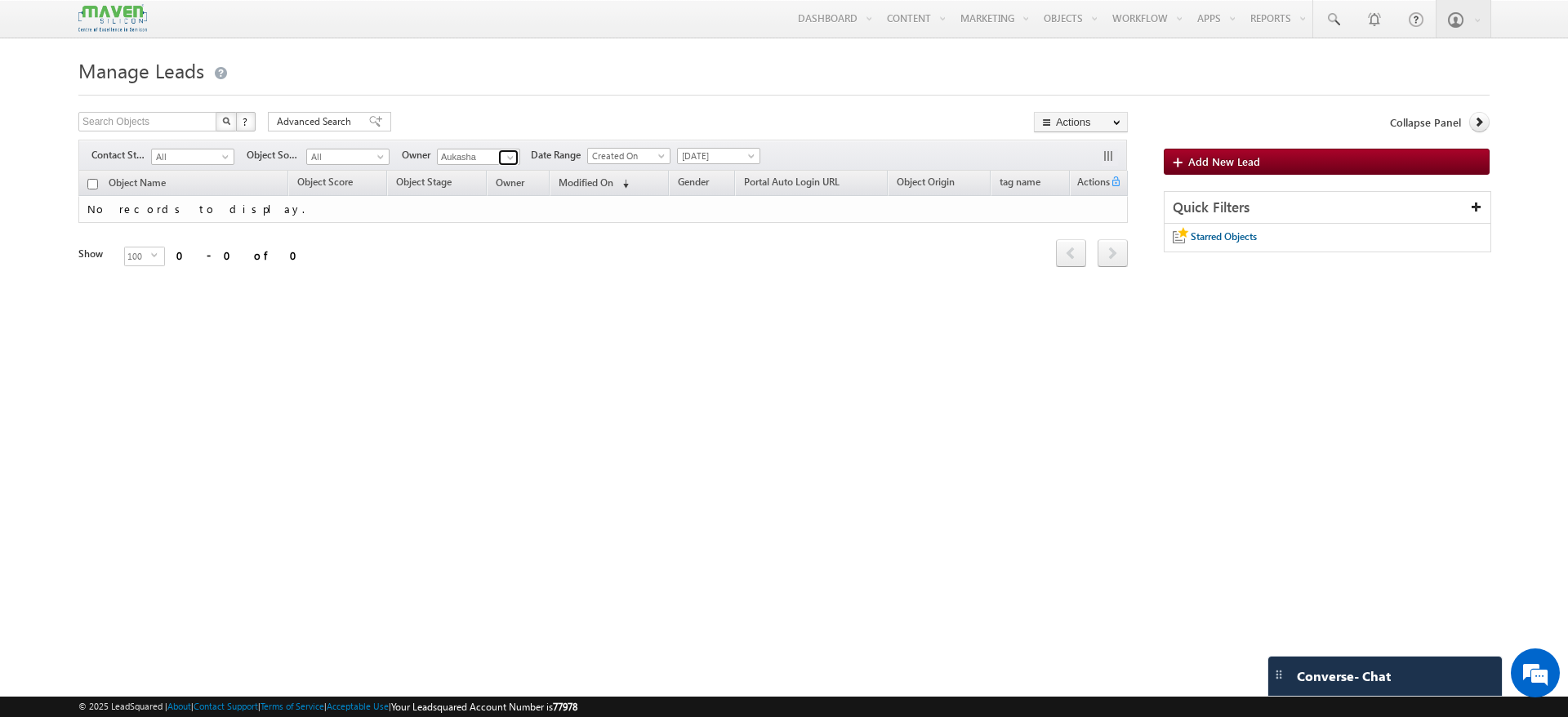
click at [508, 158] on span at bounding box center [510, 157] width 13 height 13
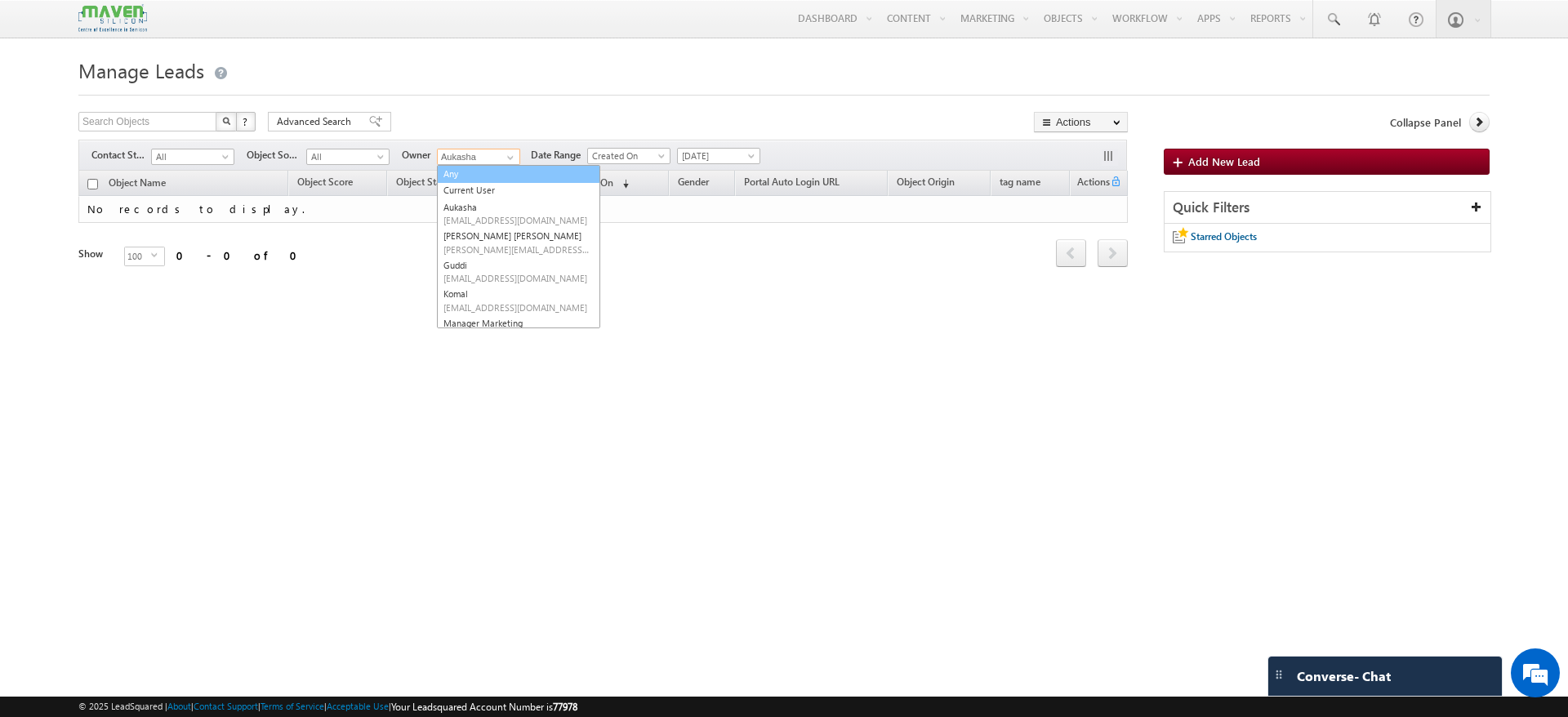
click at [470, 173] on link "Any" at bounding box center [519, 174] width 163 height 19
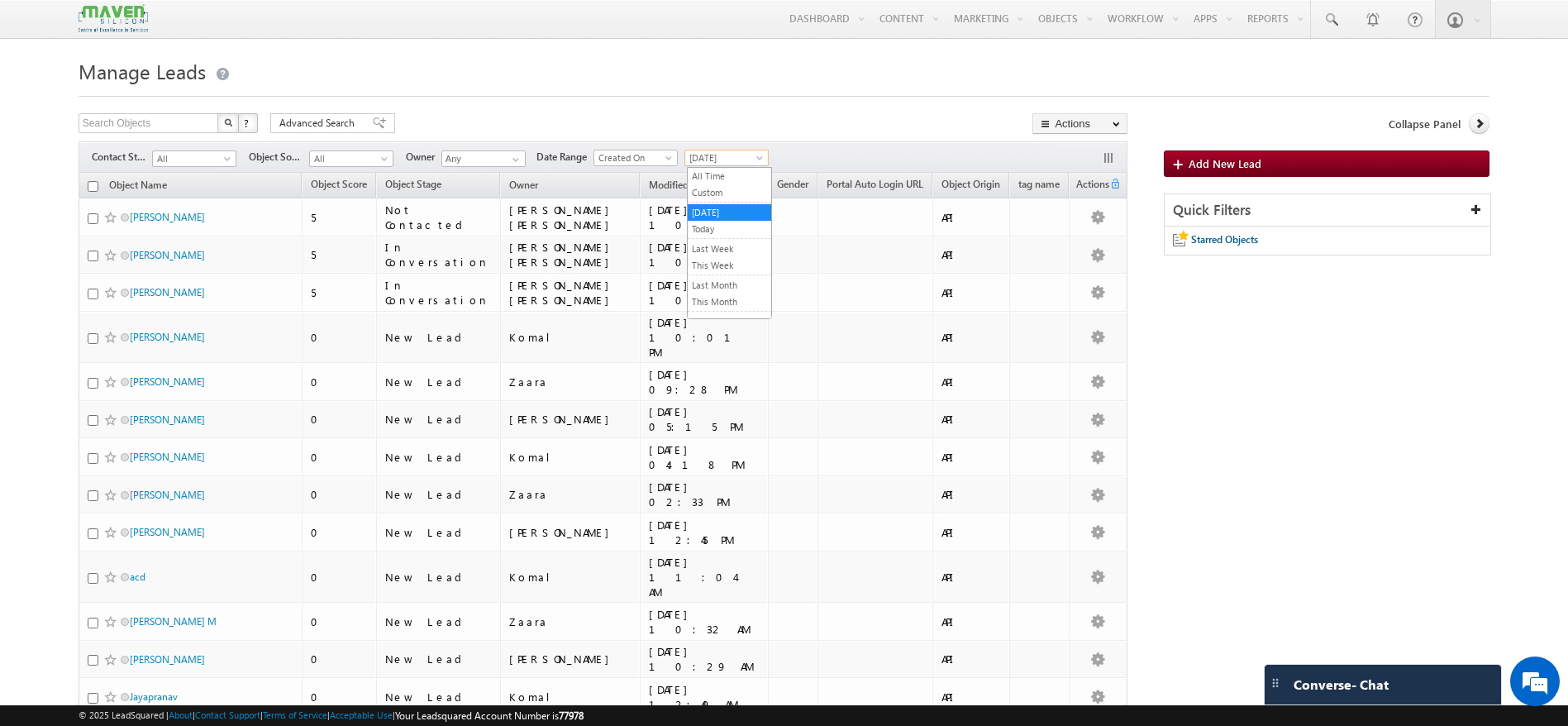
click at [768, 159] on span at bounding box center [761, 161] width 13 height 13
click at [712, 174] on link "All Time" at bounding box center [729, 176] width 84 height 15
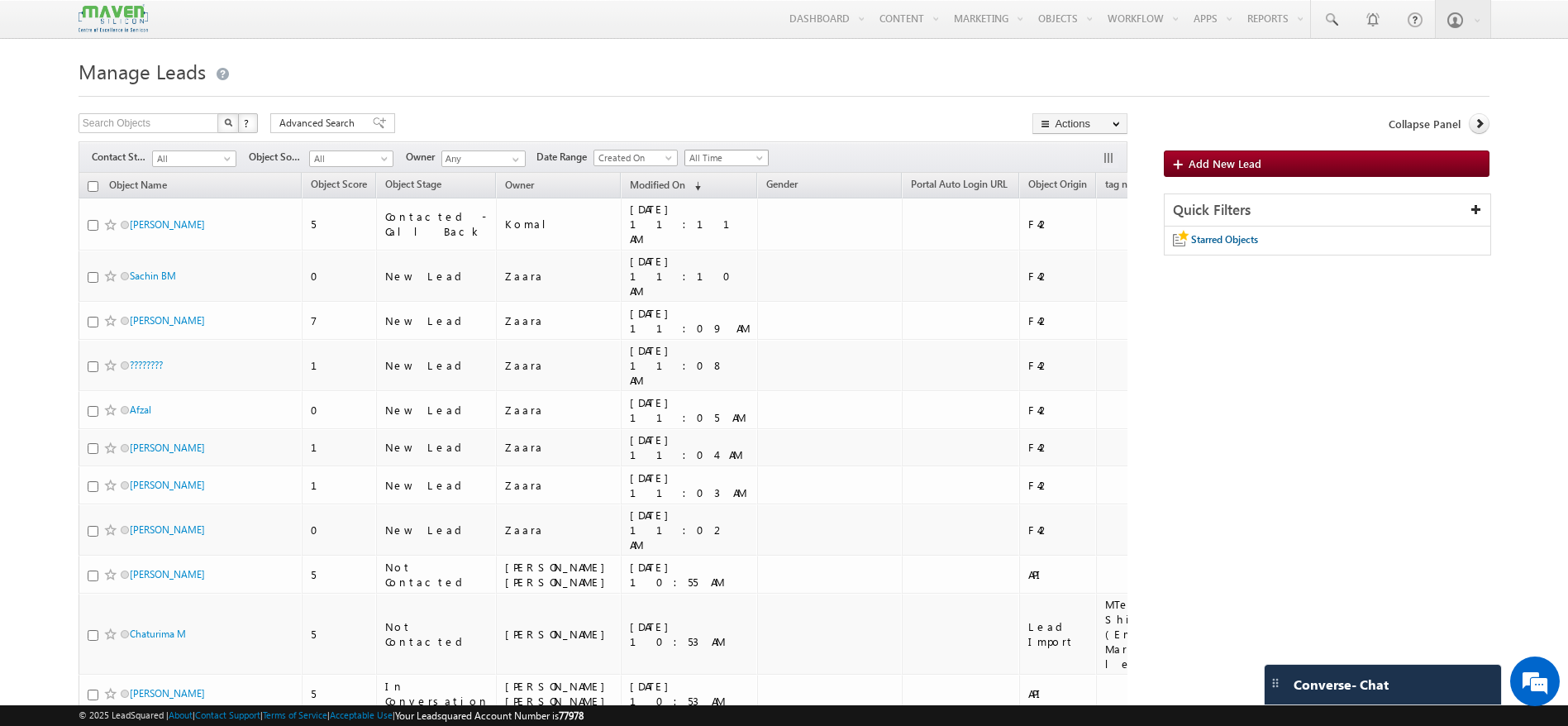
click at [726, 161] on span "All Time" at bounding box center [724, 157] width 78 height 15
click at [725, 212] on link "[DATE]" at bounding box center [729, 212] width 84 height 15
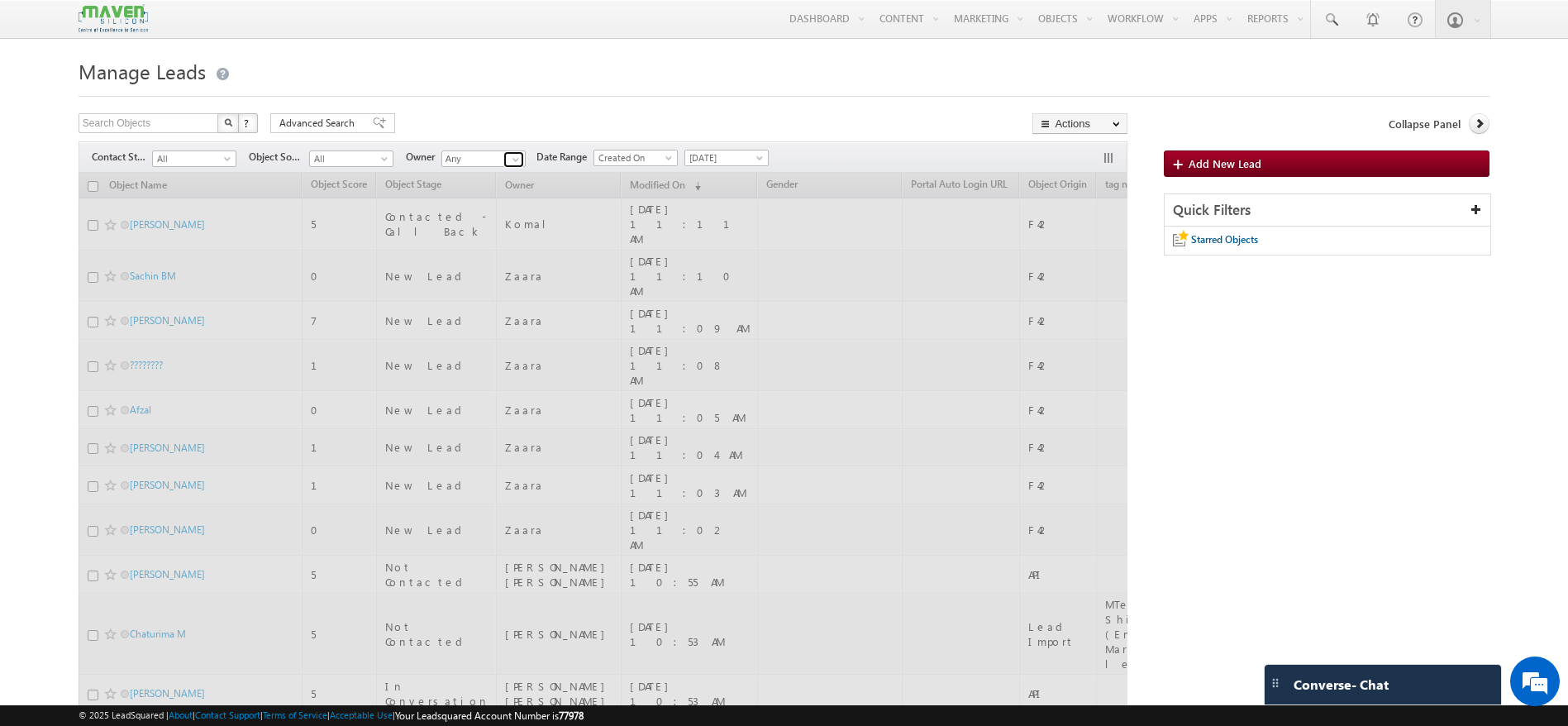
click at [503, 159] on link at bounding box center [513, 159] width 21 height 16
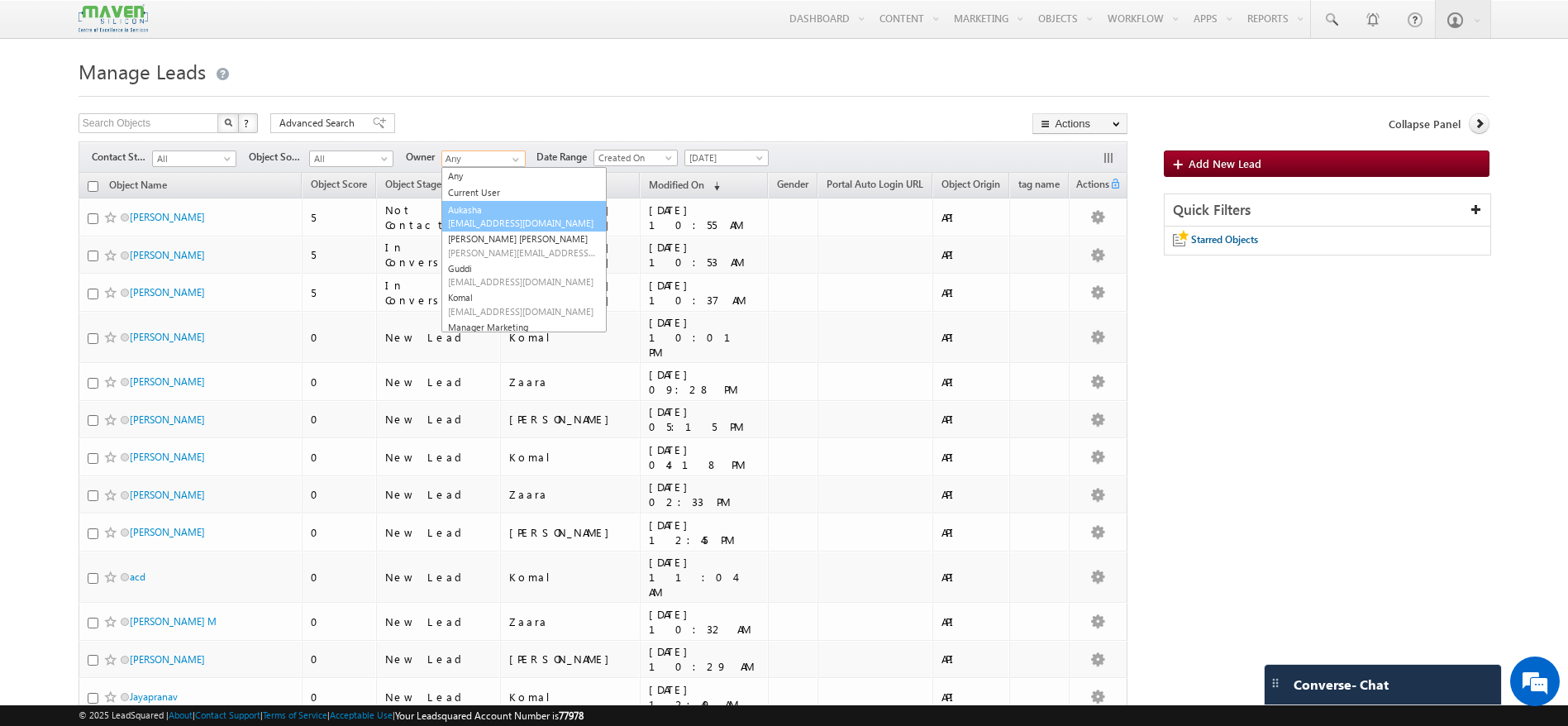
click at [501, 221] on span "lsq5@maven-silicon.com" at bounding box center [521, 223] width 148 height 13
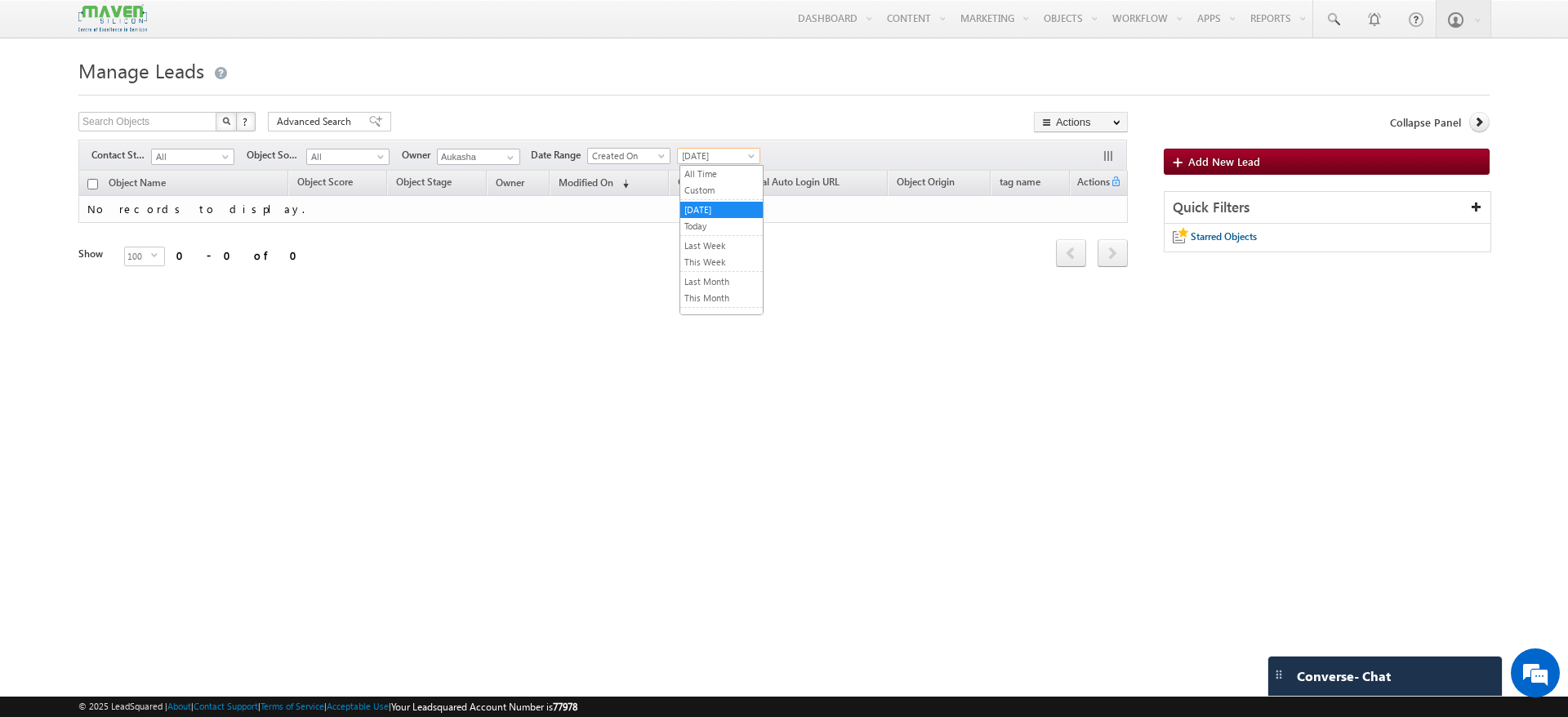
click at [734, 157] on span "[DATE]" at bounding box center [716, 155] width 77 height 15
click at [715, 245] on link "Last Week" at bounding box center [721, 245] width 83 height 15
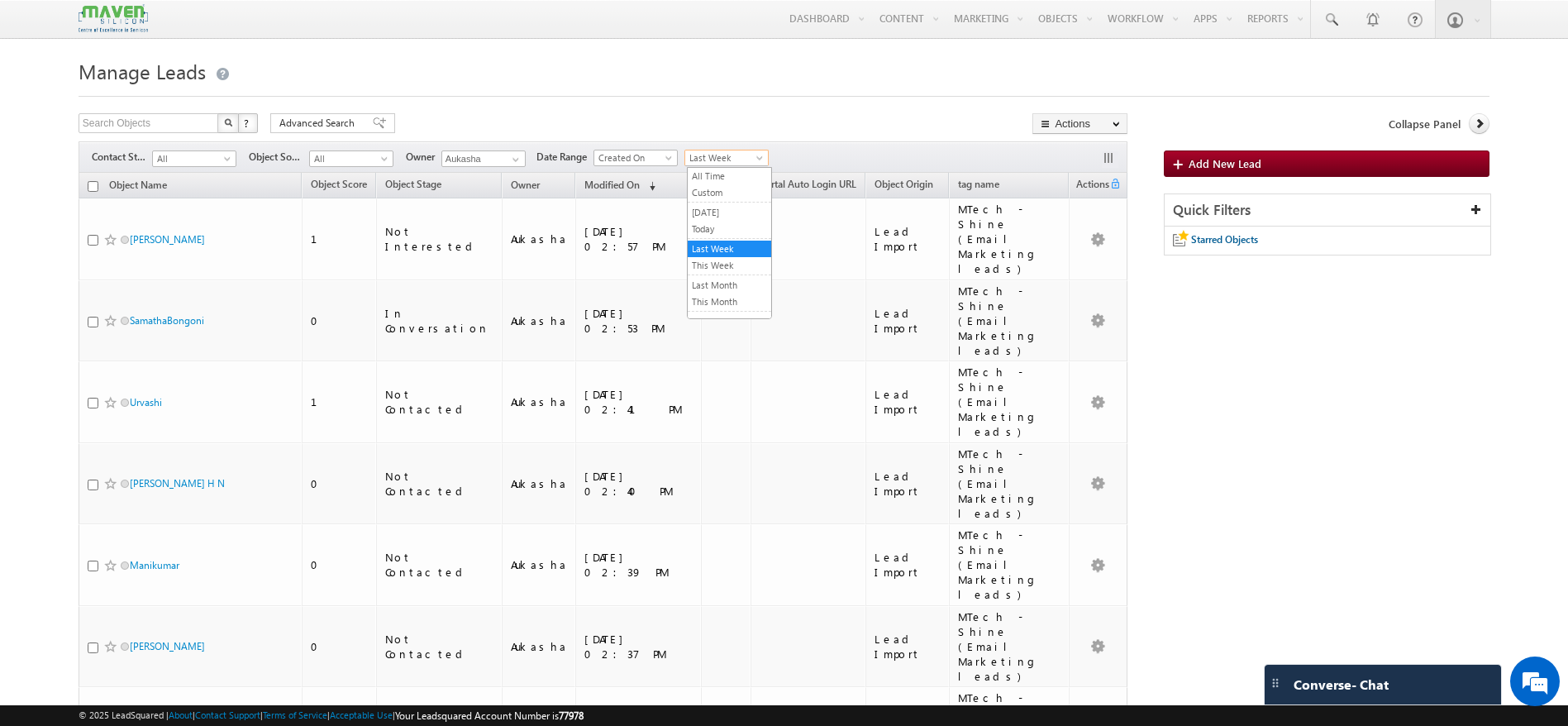
click at [705, 158] on span "Last Week" at bounding box center [724, 157] width 78 height 15
click at [712, 169] on link "All Time" at bounding box center [729, 176] width 84 height 15
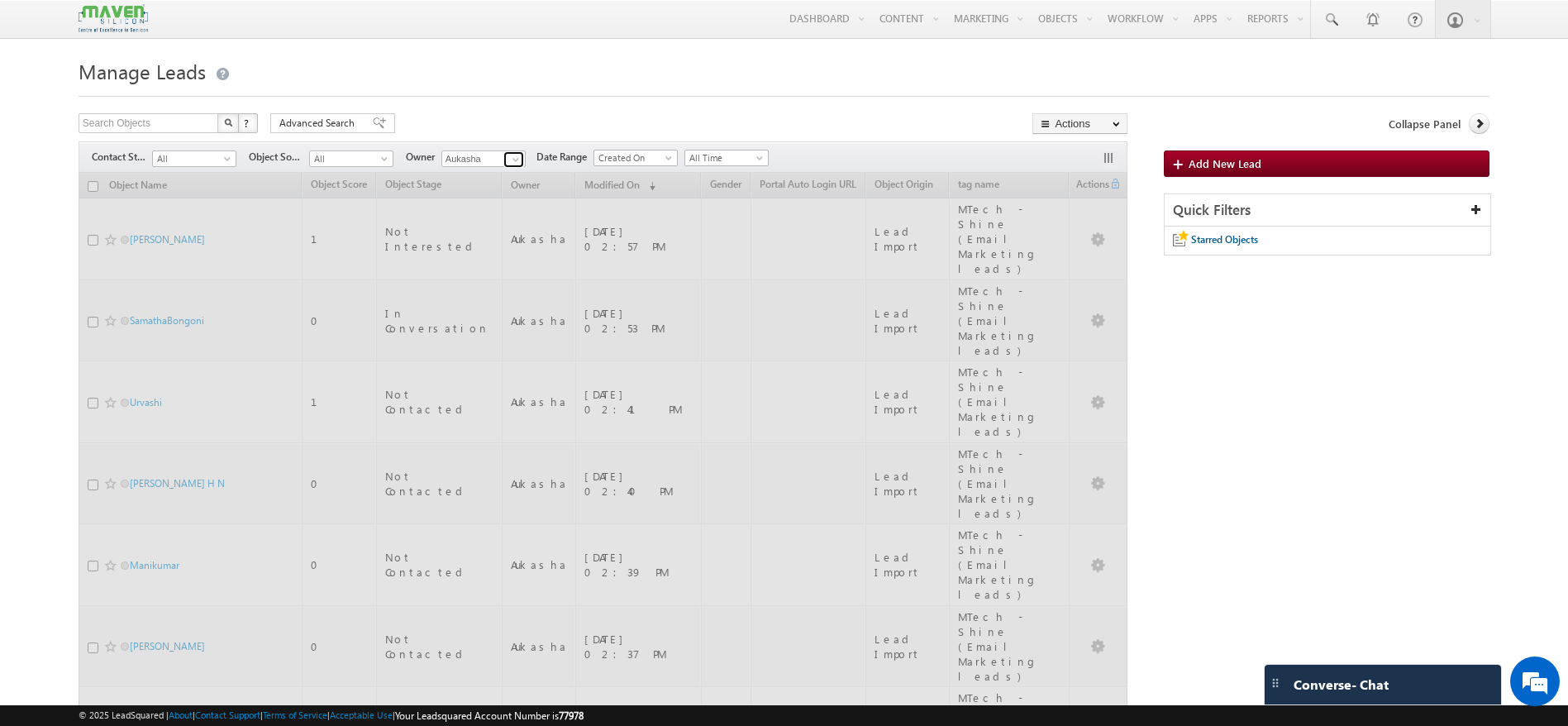
click at [521, 161] on span at bounding box center [515, 159] width 13 height 13
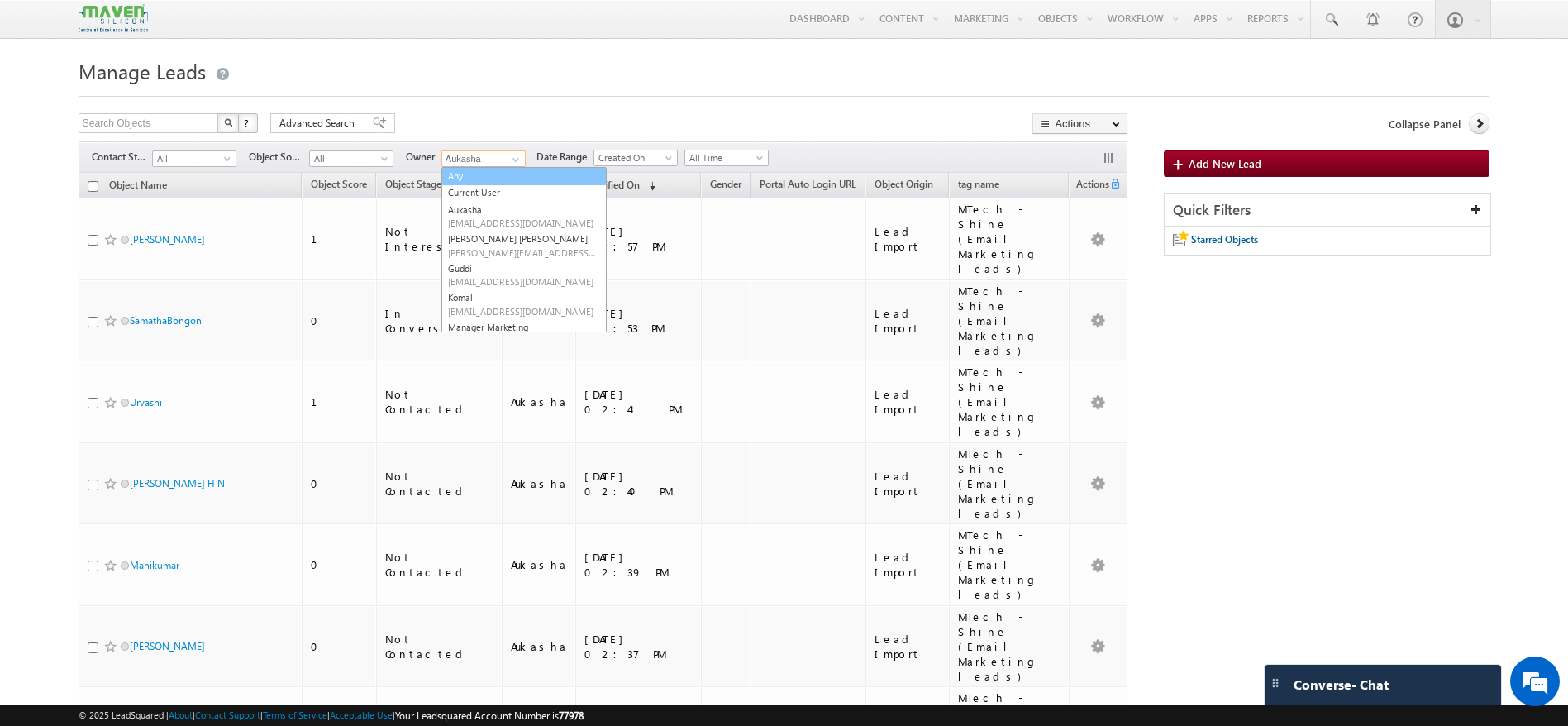
click at [494, 178] on link "Any" at bounding box center [524, 176] width 165 height 19
type input "Any"
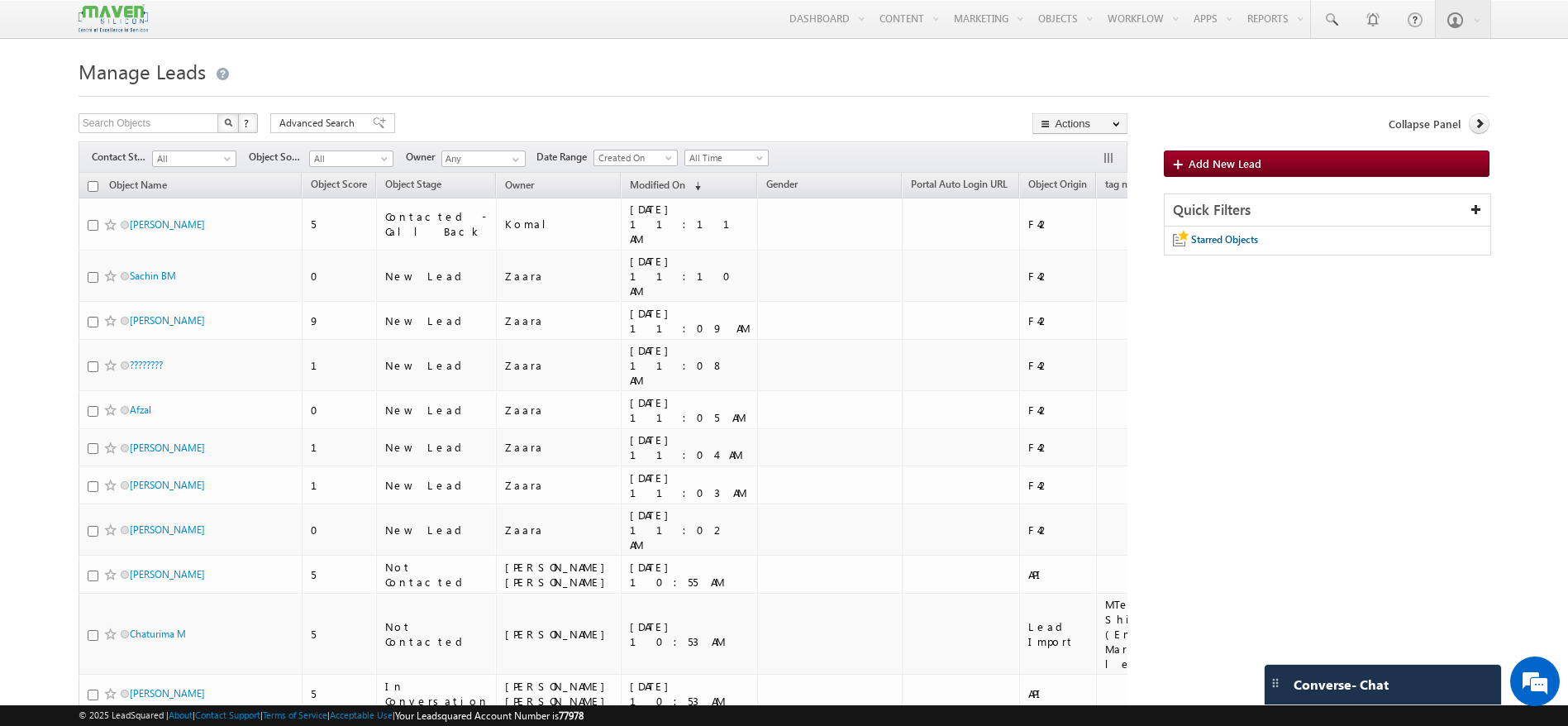
click at [556, 79] on h1 "Manage Leads" at bounding box center [783, 70] width 1411 height 32
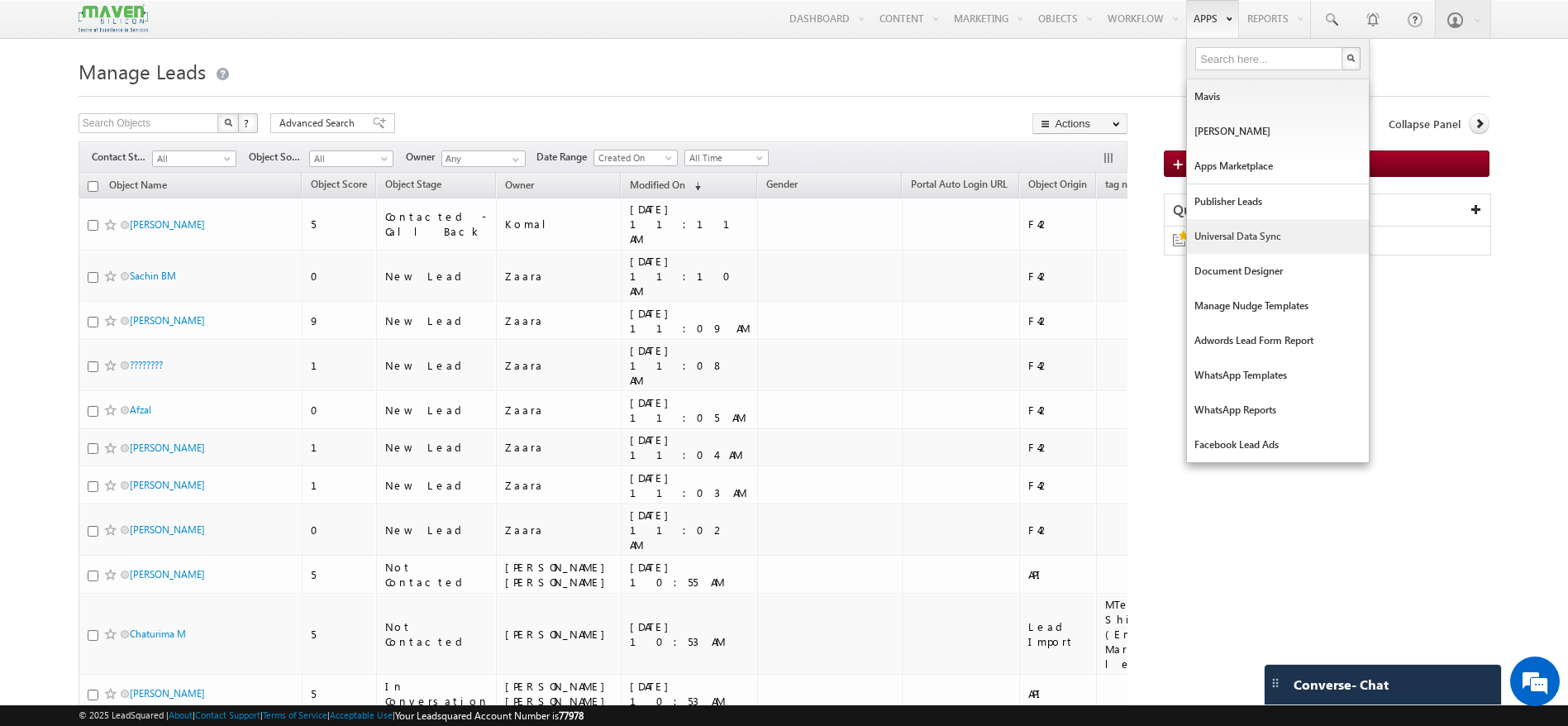
click at [1236, 231] on link "Universal Data Sync" at bounding box center [1278, 237] width 182 height 35
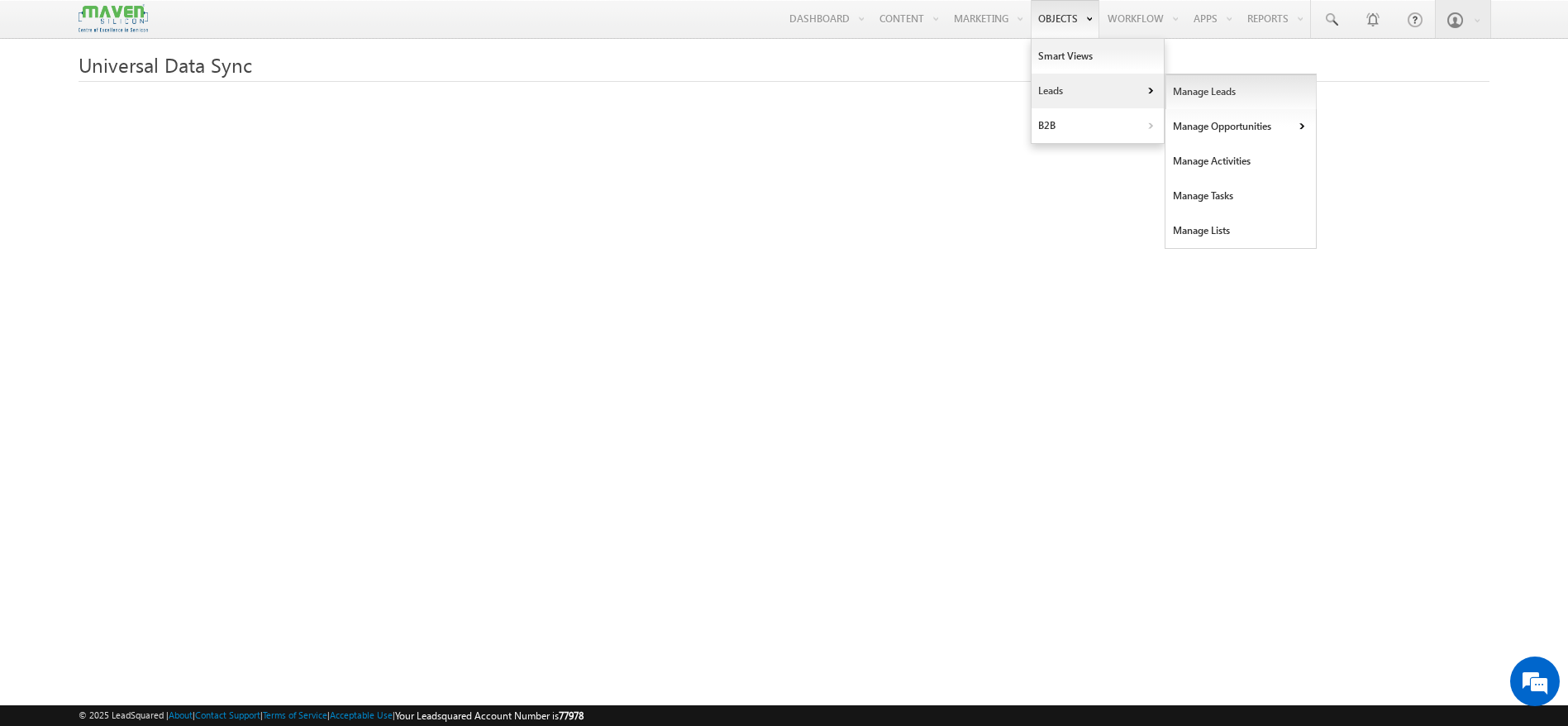
scroll to position [79, 0]
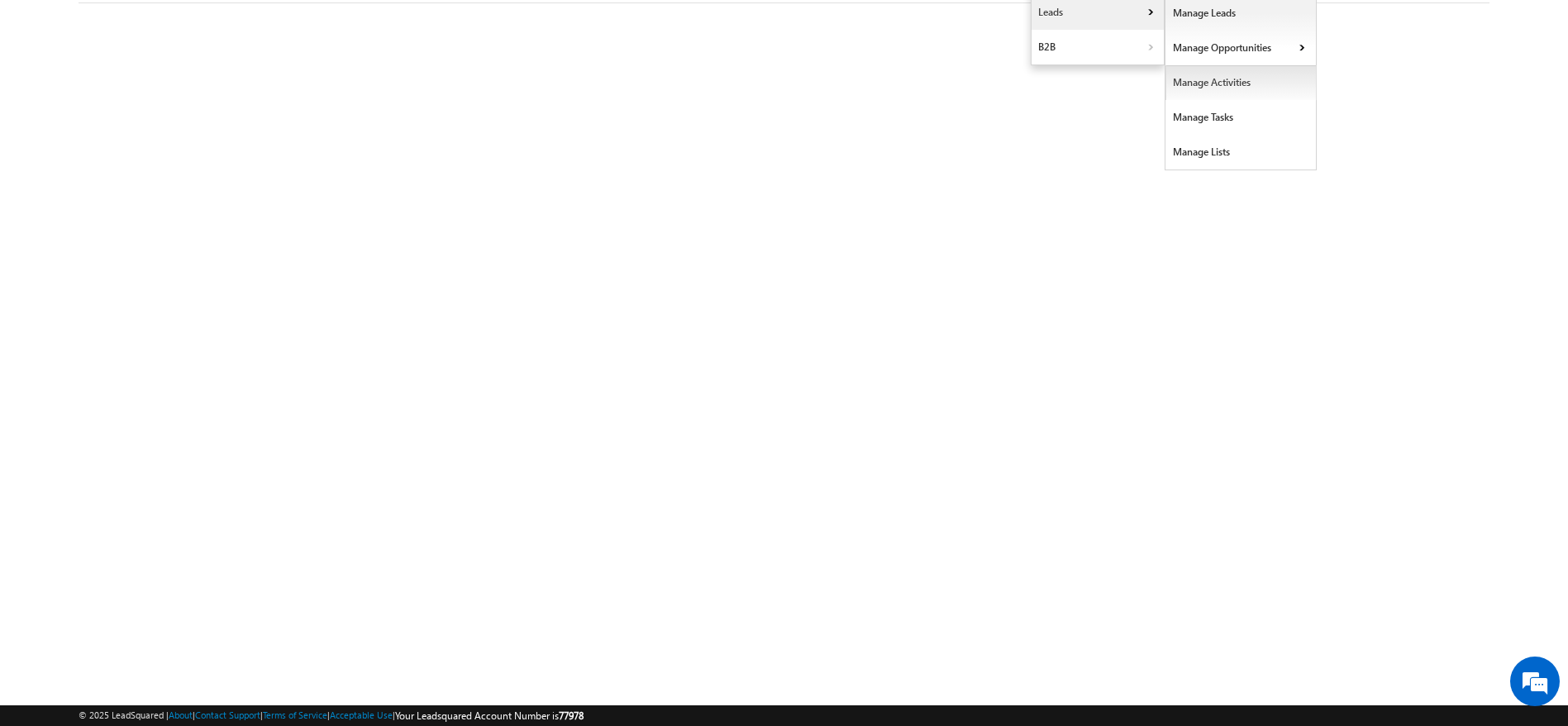
click at [1212, 86] on link "Manage Activities" at bounding box center [1241, 83] width 151 height 35
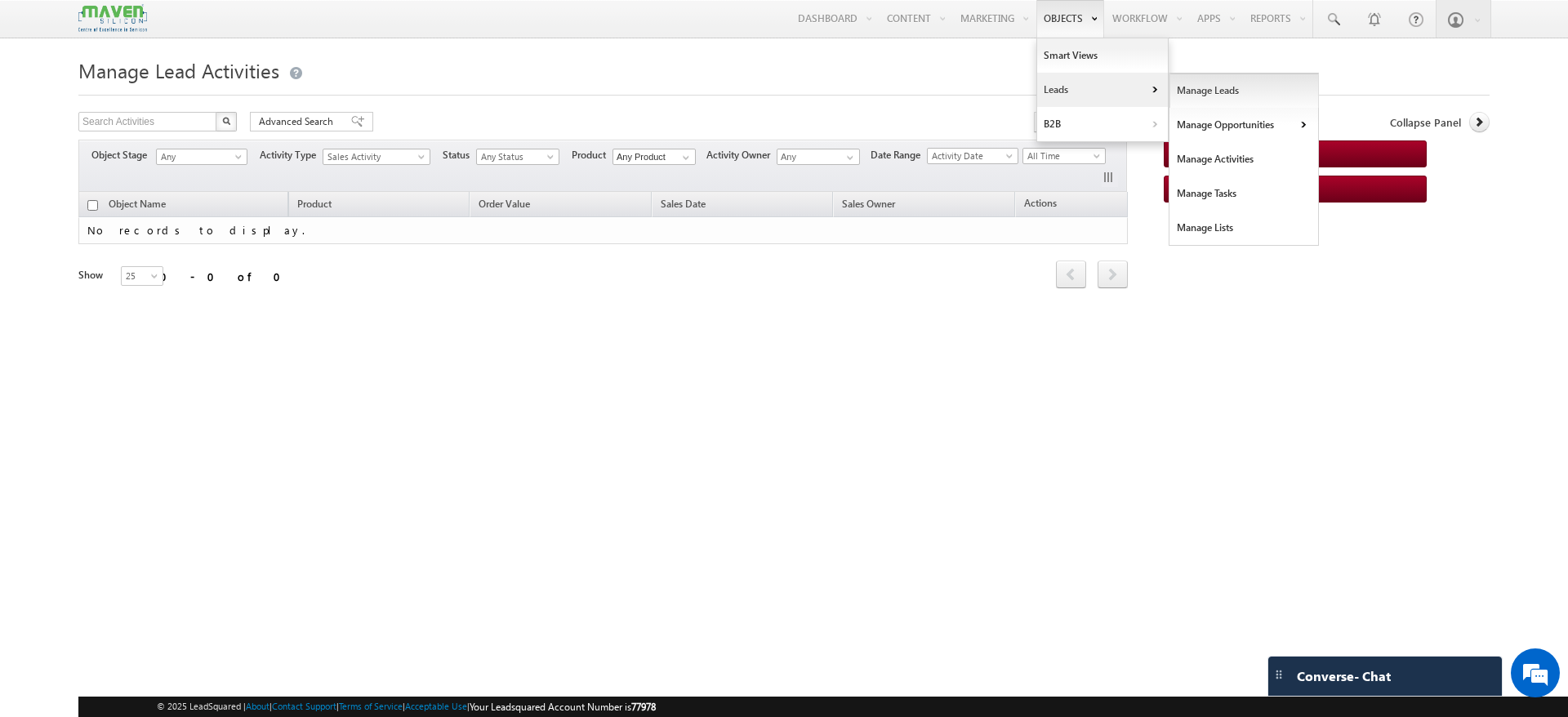
click at [1198, 86] on link "Manage Leads" at bounding box center [1244, 91] width 149 height 35
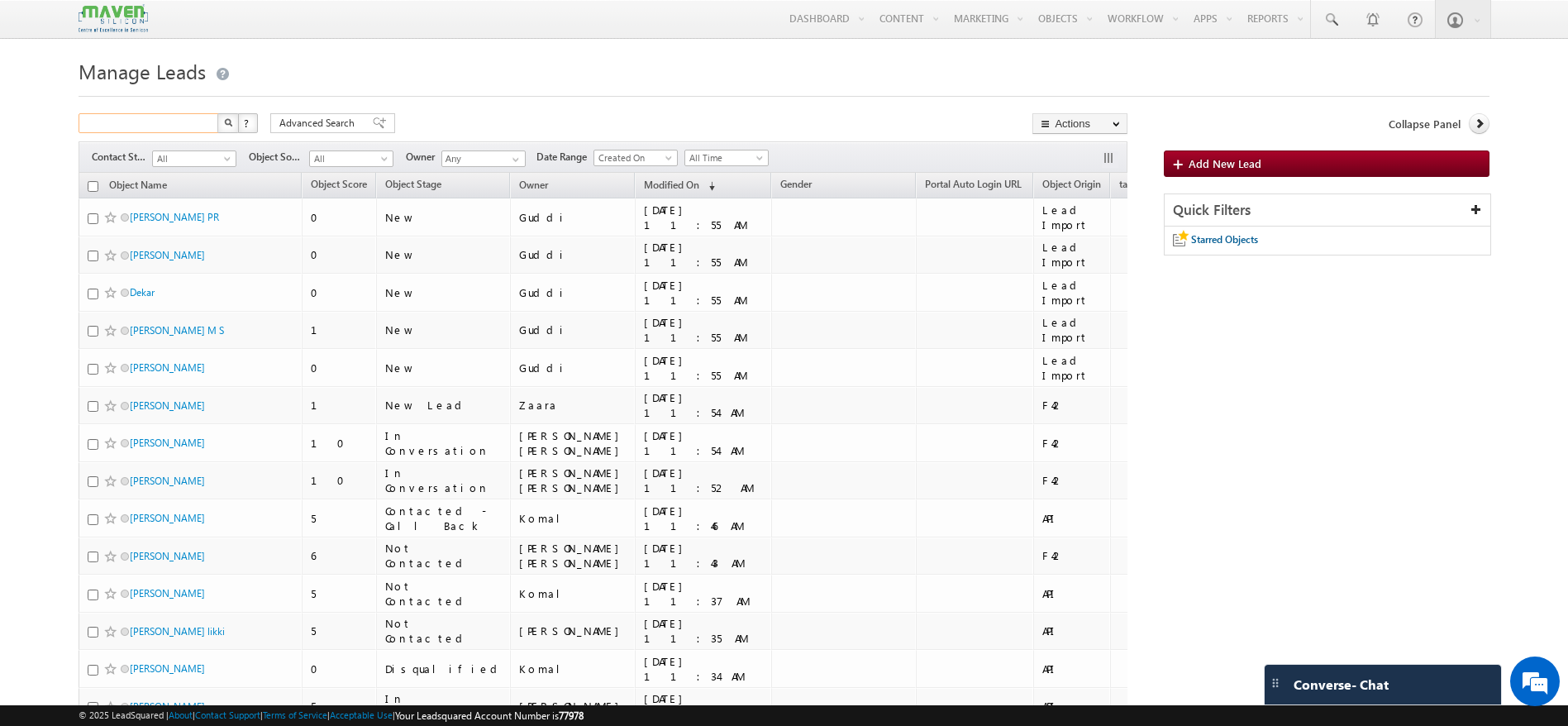
click at [200, 120] on input "text" at bounding box center [148, 123] width 141 height 20
paste input "8218079706"
type input "8218079706"
click at [231, 126] on img "button" at bounding box center [227, 121] width 8 height 8
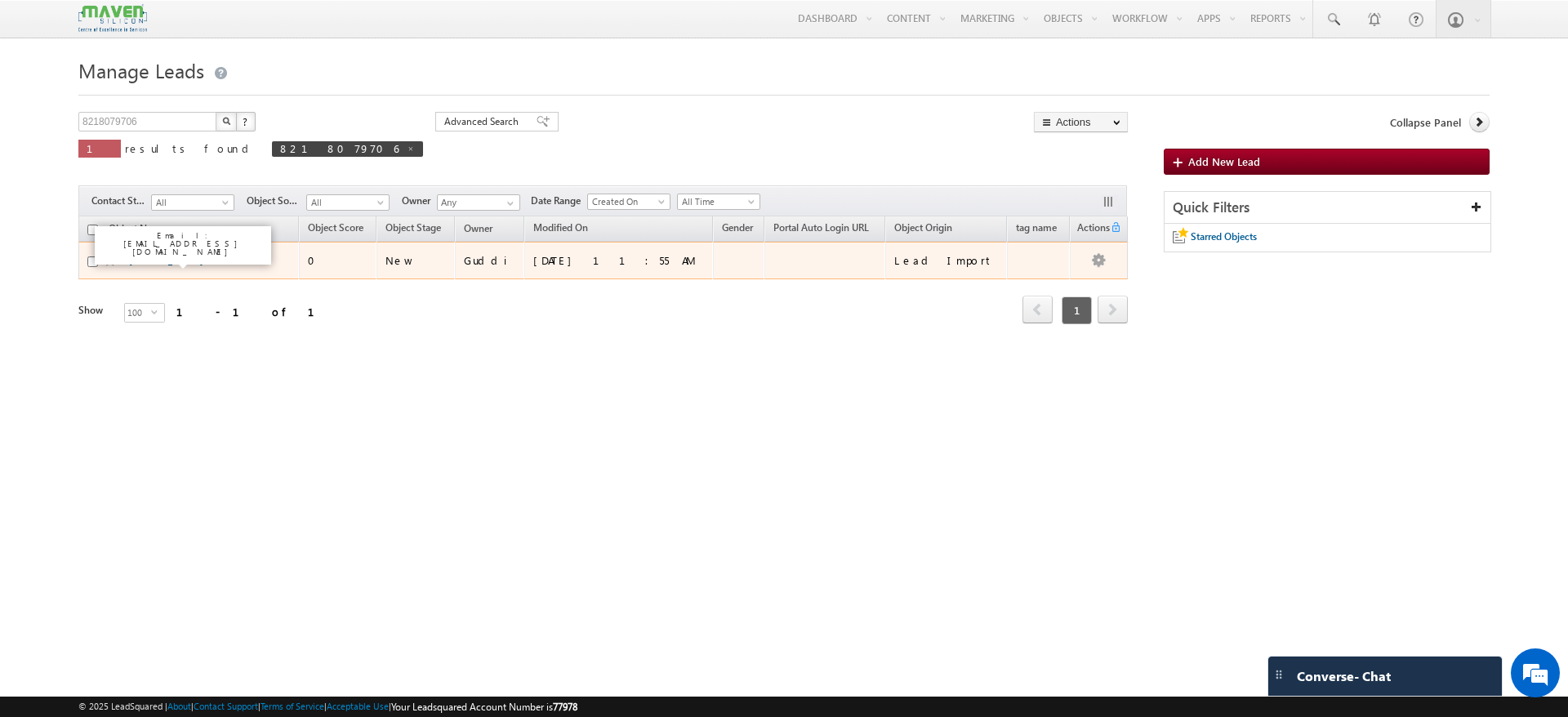
click at [160, 262] on link "[PERSON_NAME]" at bounding box center [166, 260] width 75 height 12
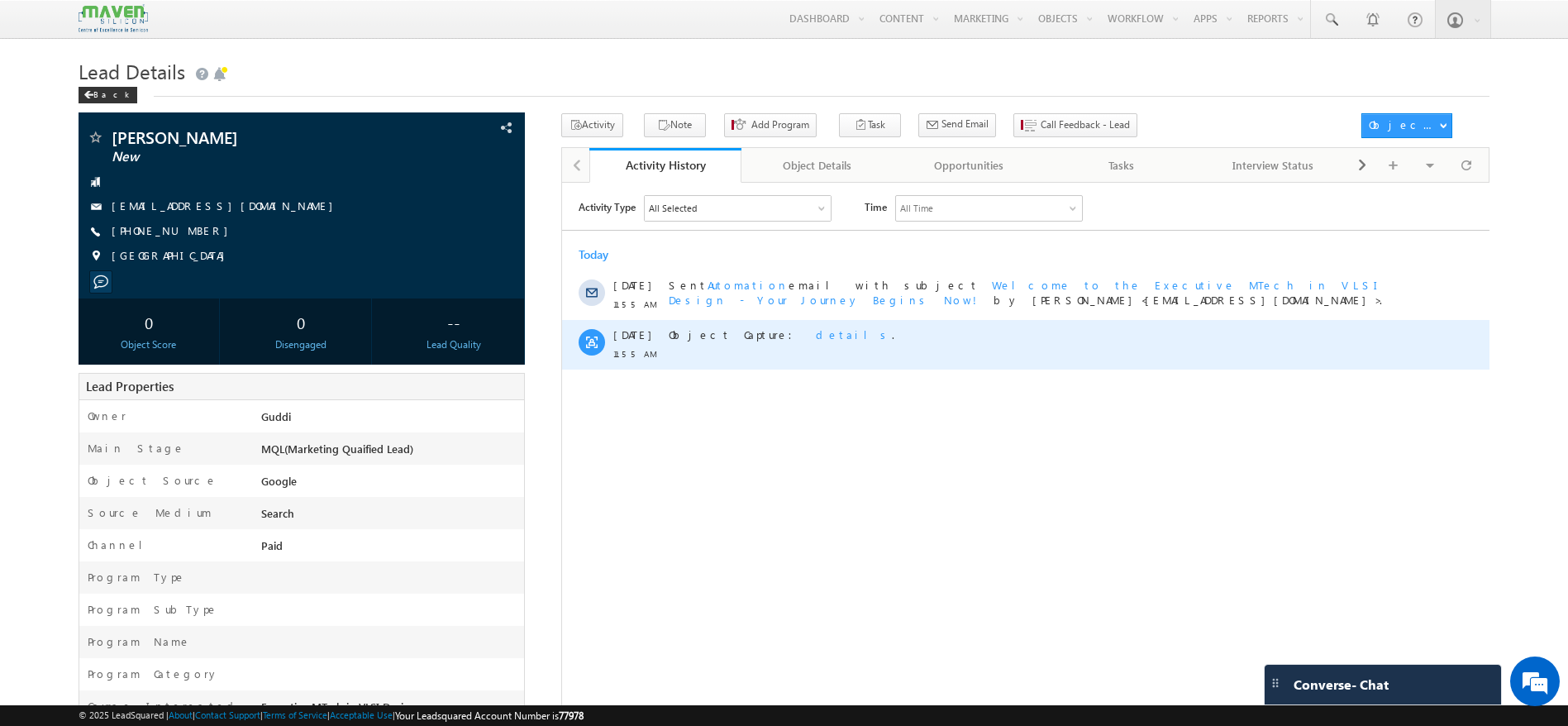
click at [815, 338] on span "details" at bounding box center [852, 334] width 76 height 14
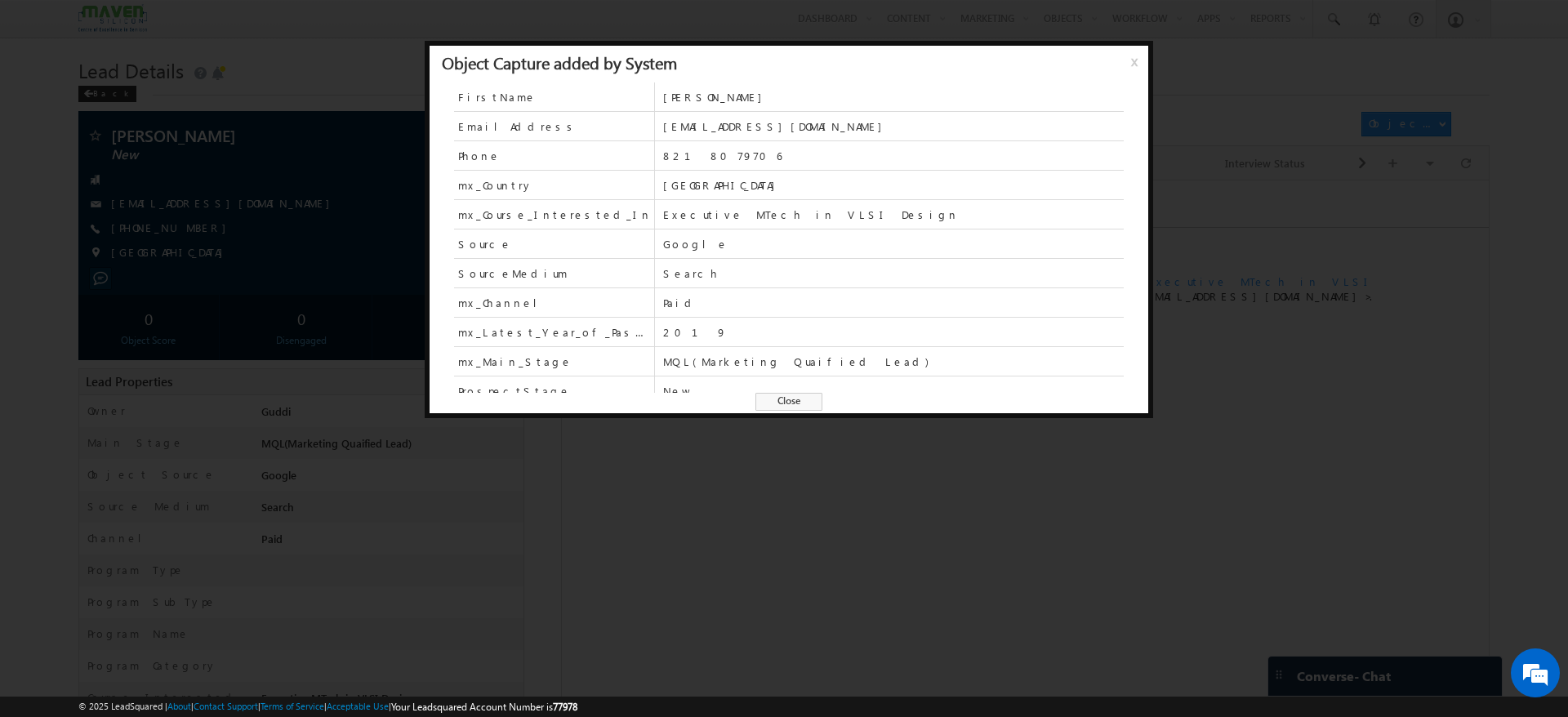
click at [1131, 61] on span "x" at bounding box center [1137, 68] width 13 height 29
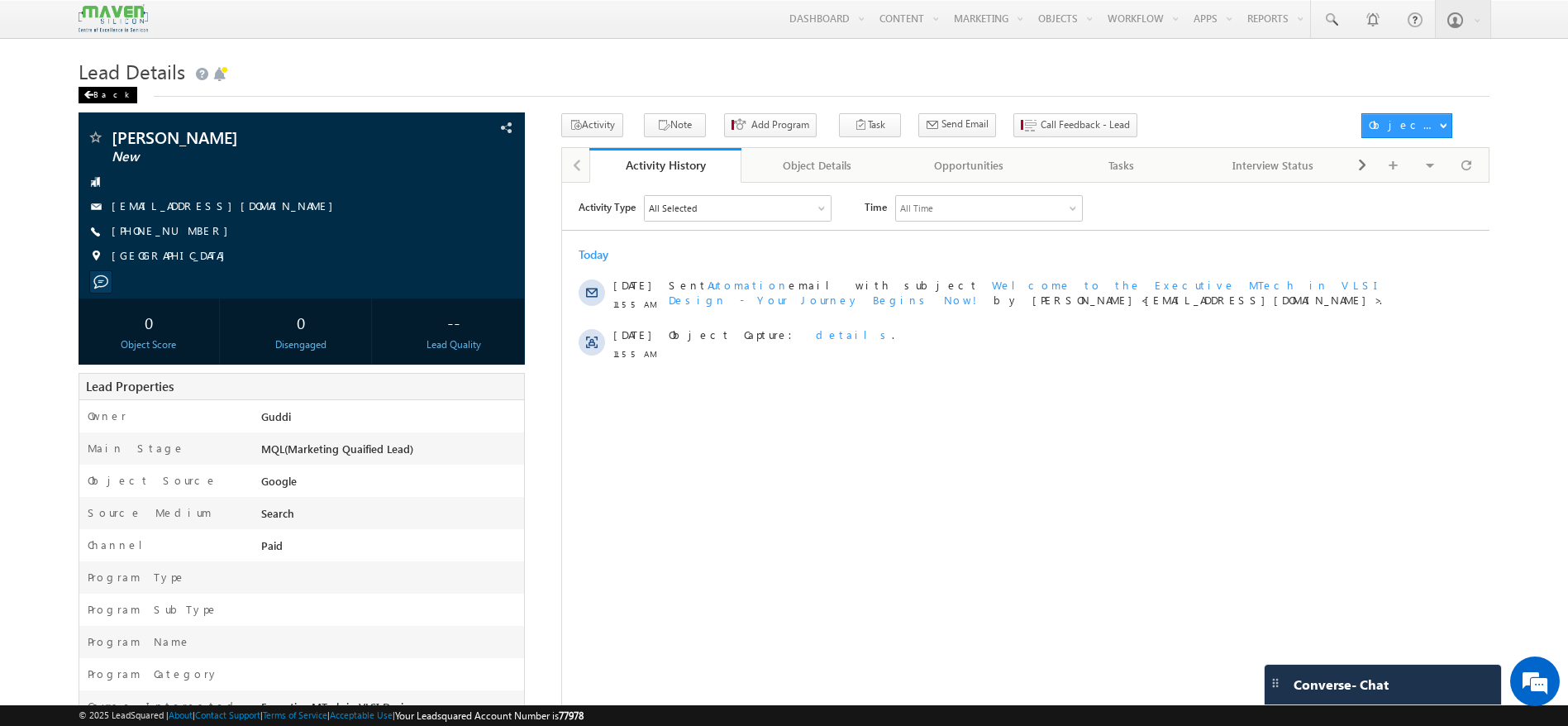
click at [106, 87] on div "Back" at bounding box center [107, 95] width 58 height 16
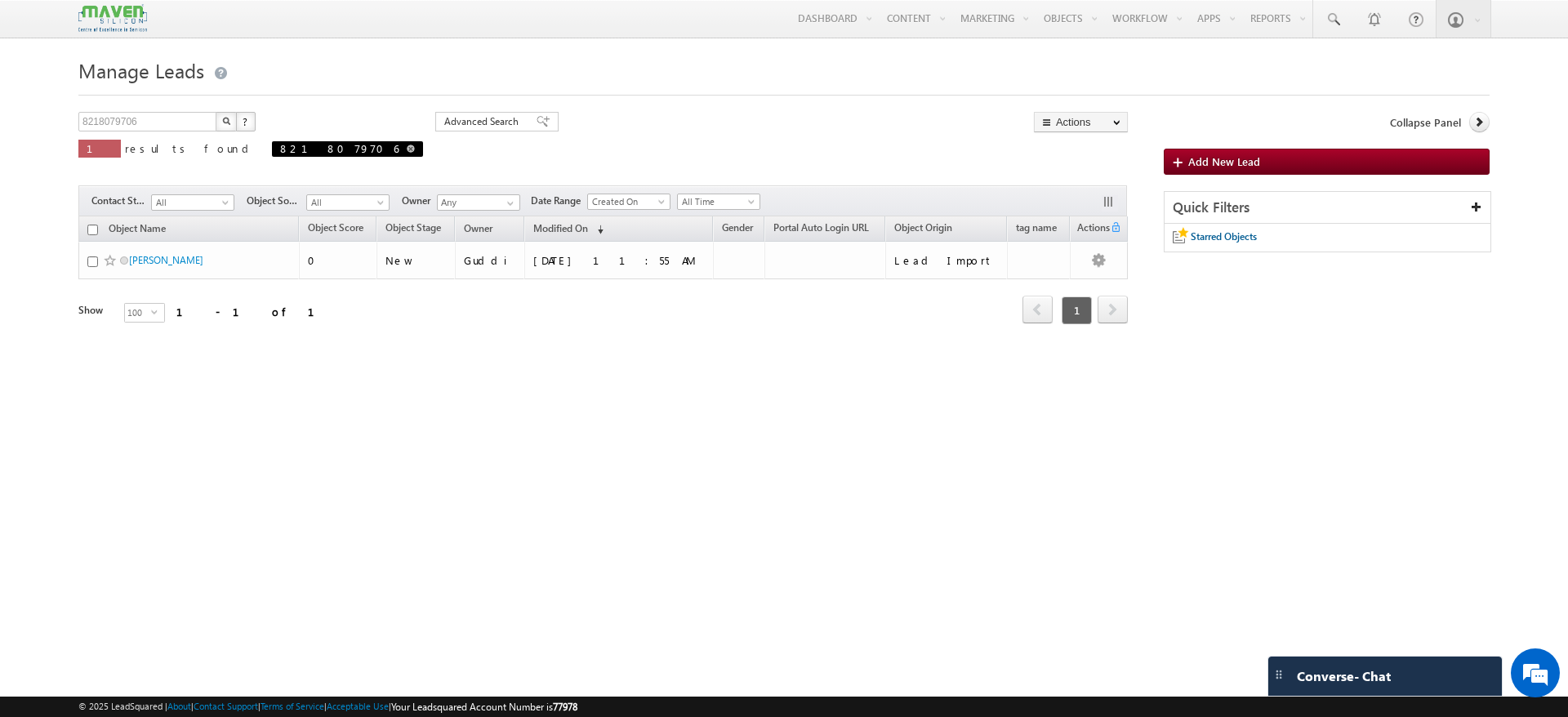
click at [407, 150] on span at bounding box center [410, 148] width 8 height 8
type input "Search Objects"
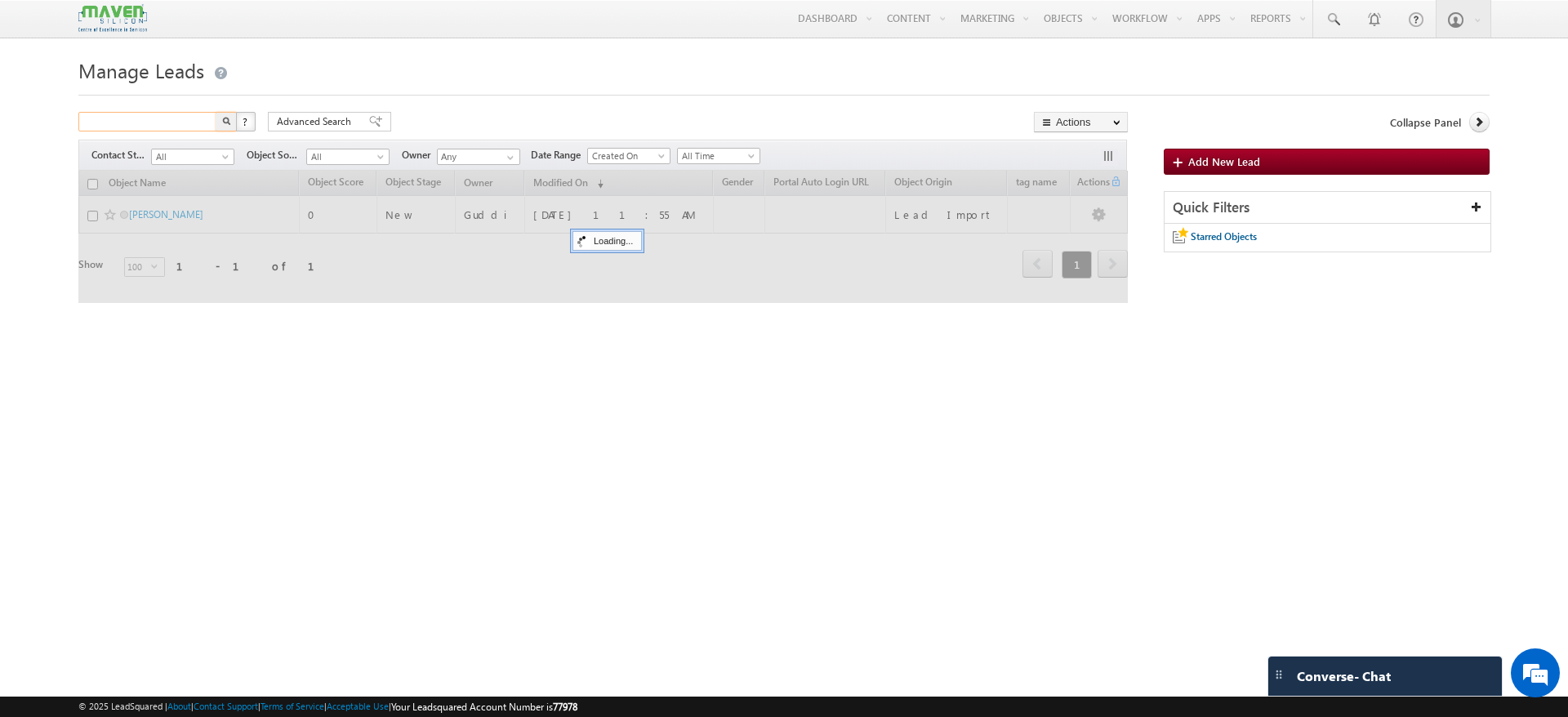
click at [181, 127] on input "text" at bounding box center [147, 122] width 139 height 20
paste input "8802641194"
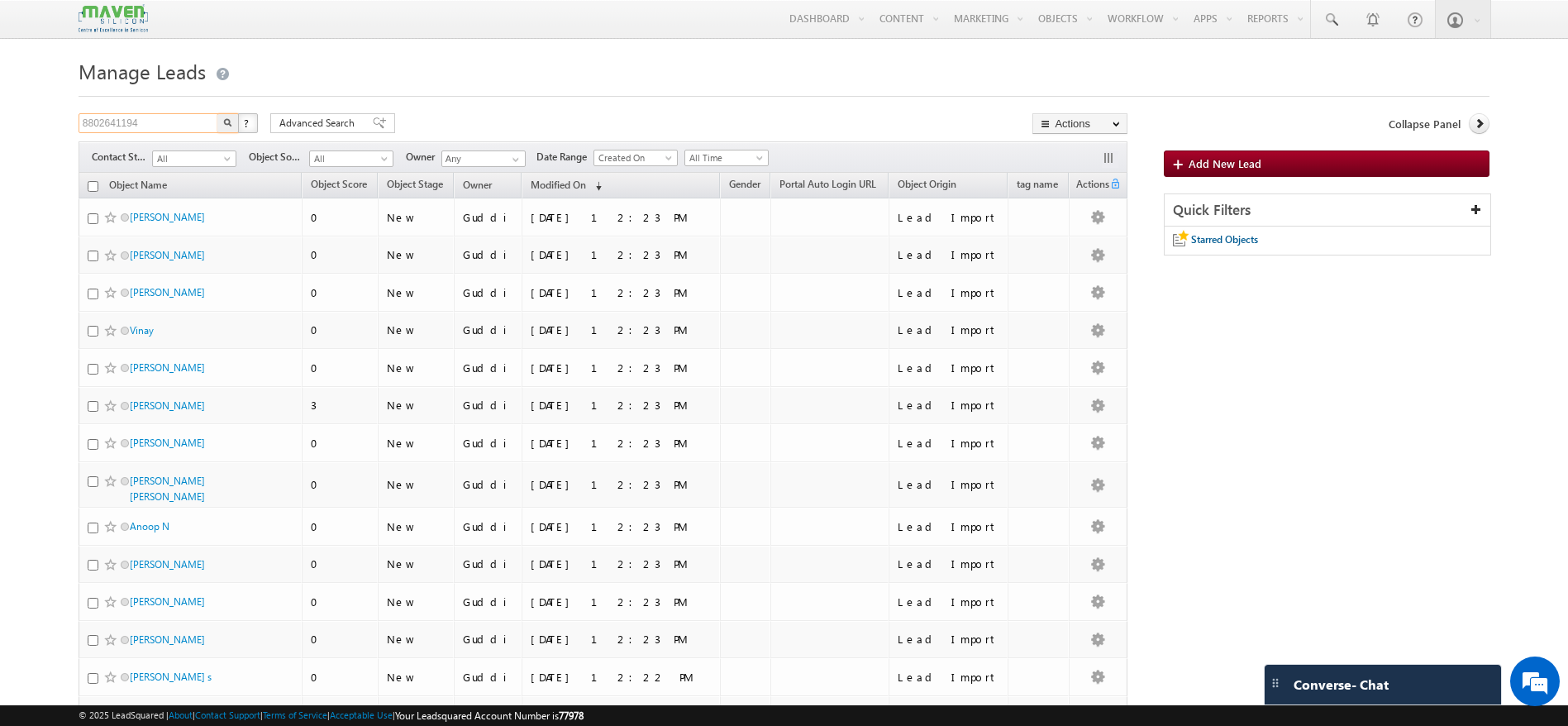
type input "8802641194"
click at [224, 121] on img "button" at bounding box center [227, 121] width 8 height 8
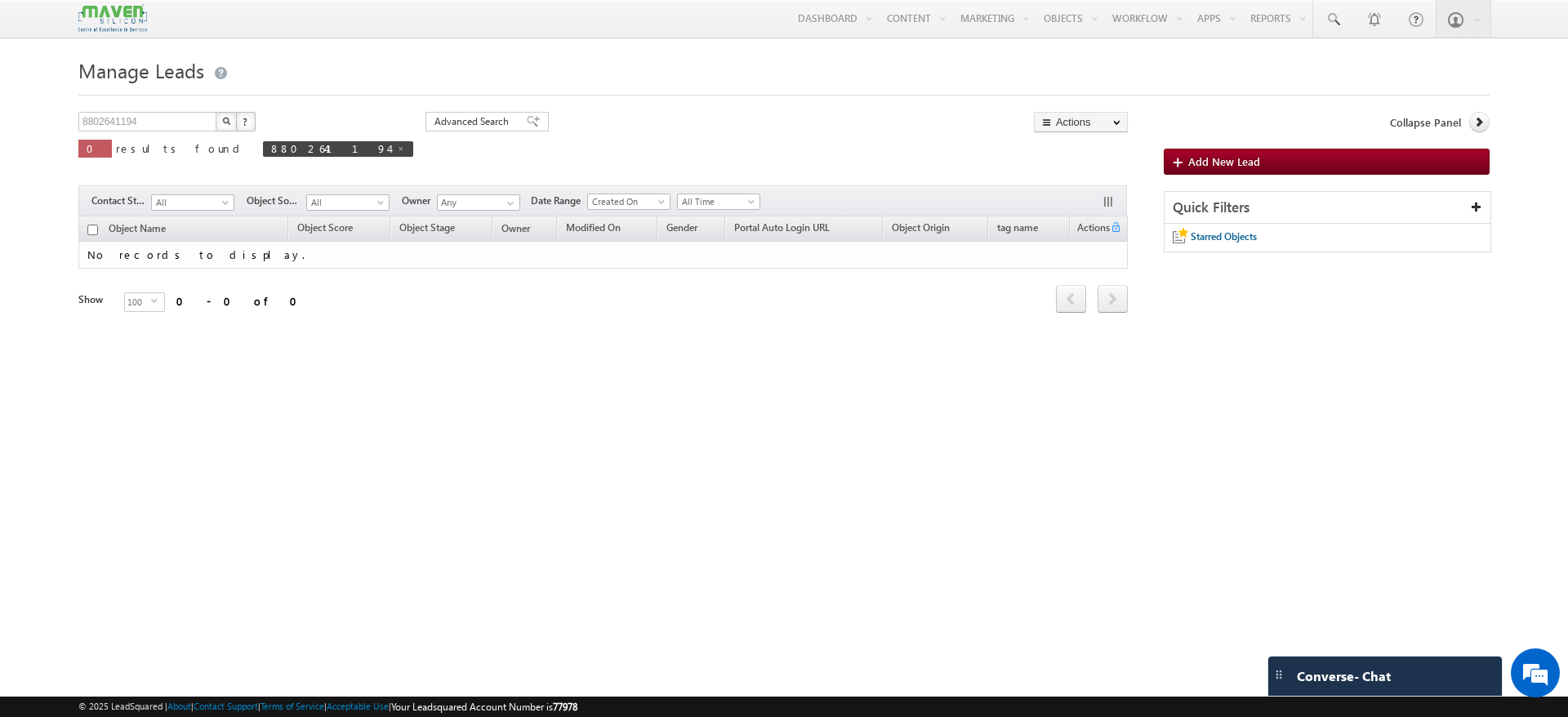
click at [219, 124] on button "button" at bounding box center [227, 122] width 21 height 20
click at [514, 203] on span at bounding box center [510, 203] width 13 height 13
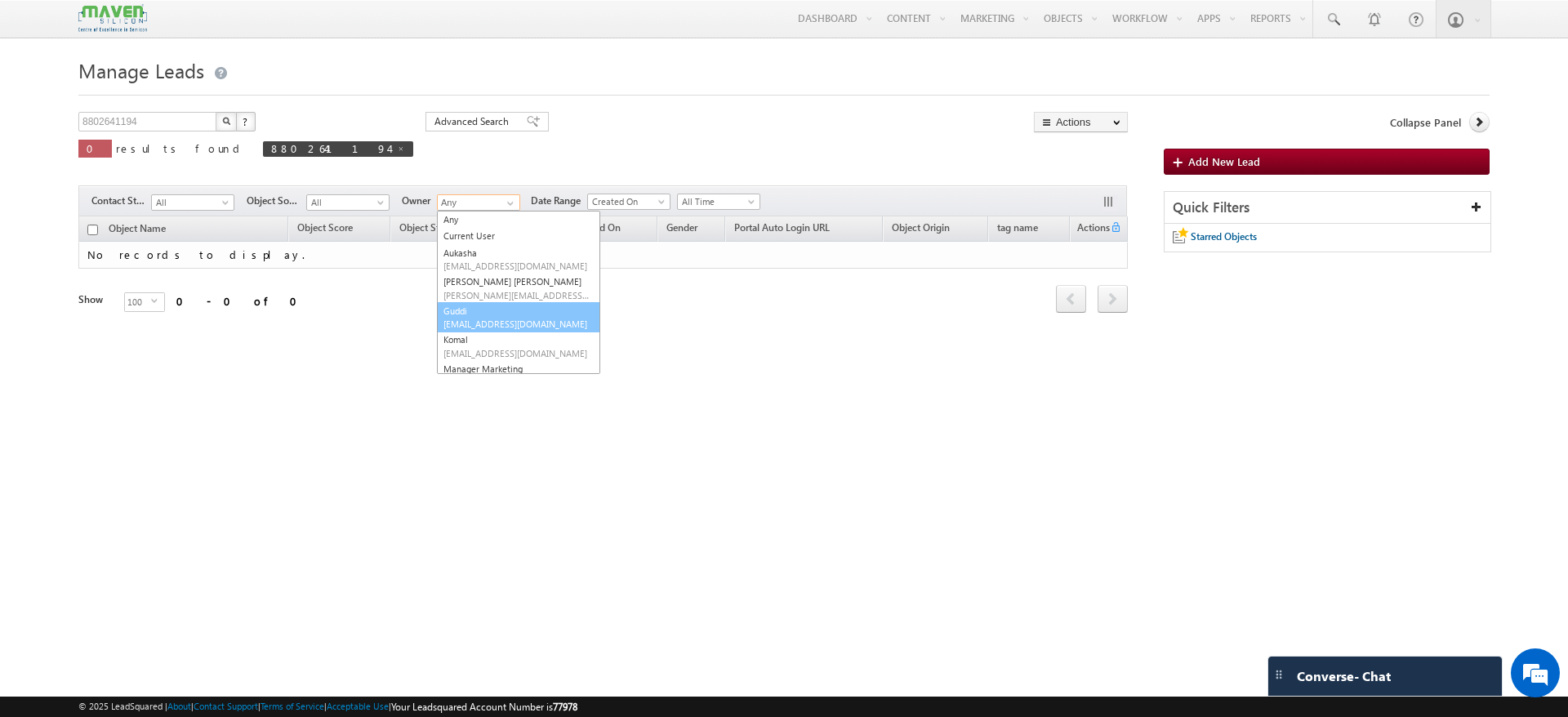
click at [513, 318] on span "[EMAIL_ADDRESS][DOMAIN_NAME]" at bounding box center [516, 324] width 147 height 12
type input "Guddi"
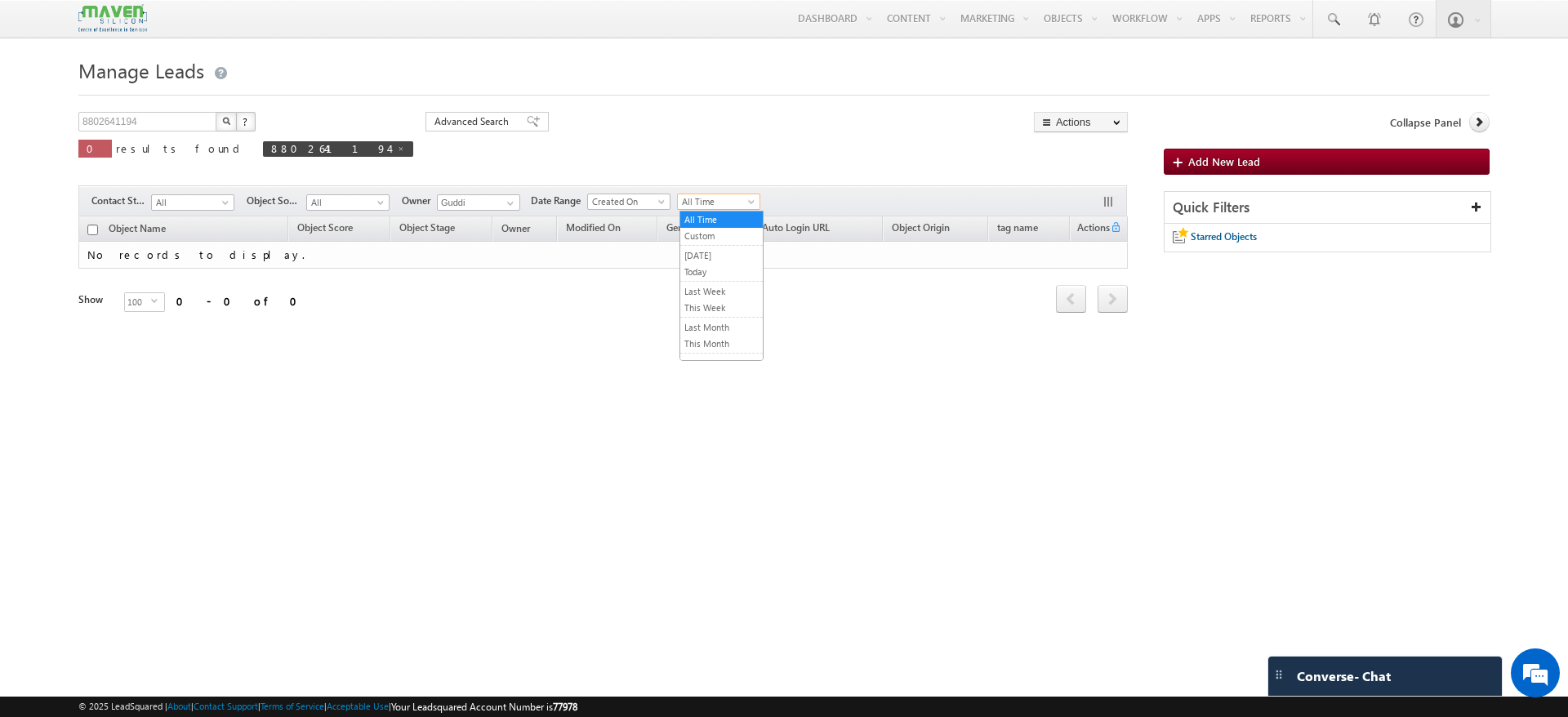
click at [750, 204] on span at bounding box center [752, 204] width 13 height 13
click at [704, 269] on link "Today" at bounding box center [721, 272] width 83 height 15
click at [364, 199] on span "All" at bounding box center [346, 203] width 77 height 15
click at [397, 150] on span at bounding box center [401, 148] width 8 height 8
type input "Search Objects"
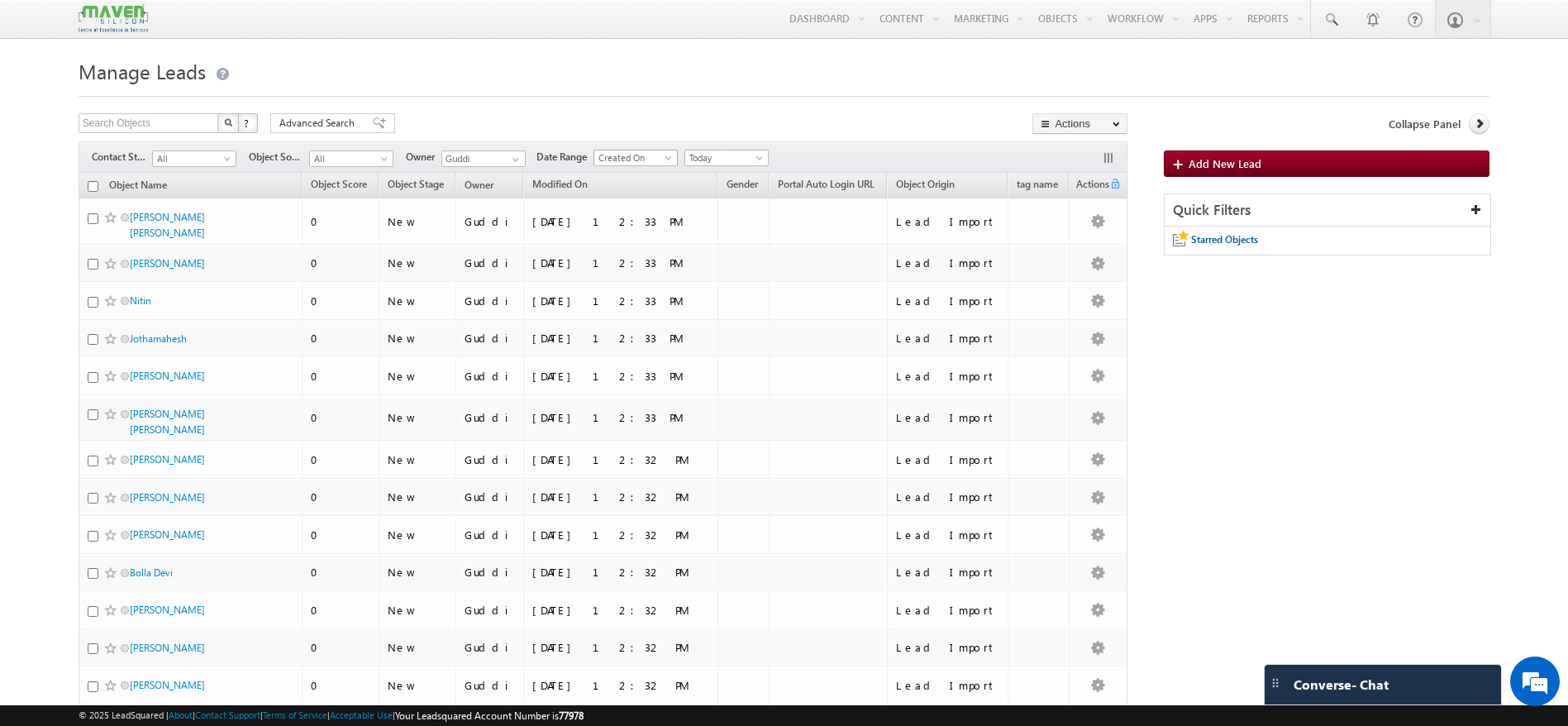
click at [657, 159] on span "Created On" at bounding box center [633, 157] width 78 height 15
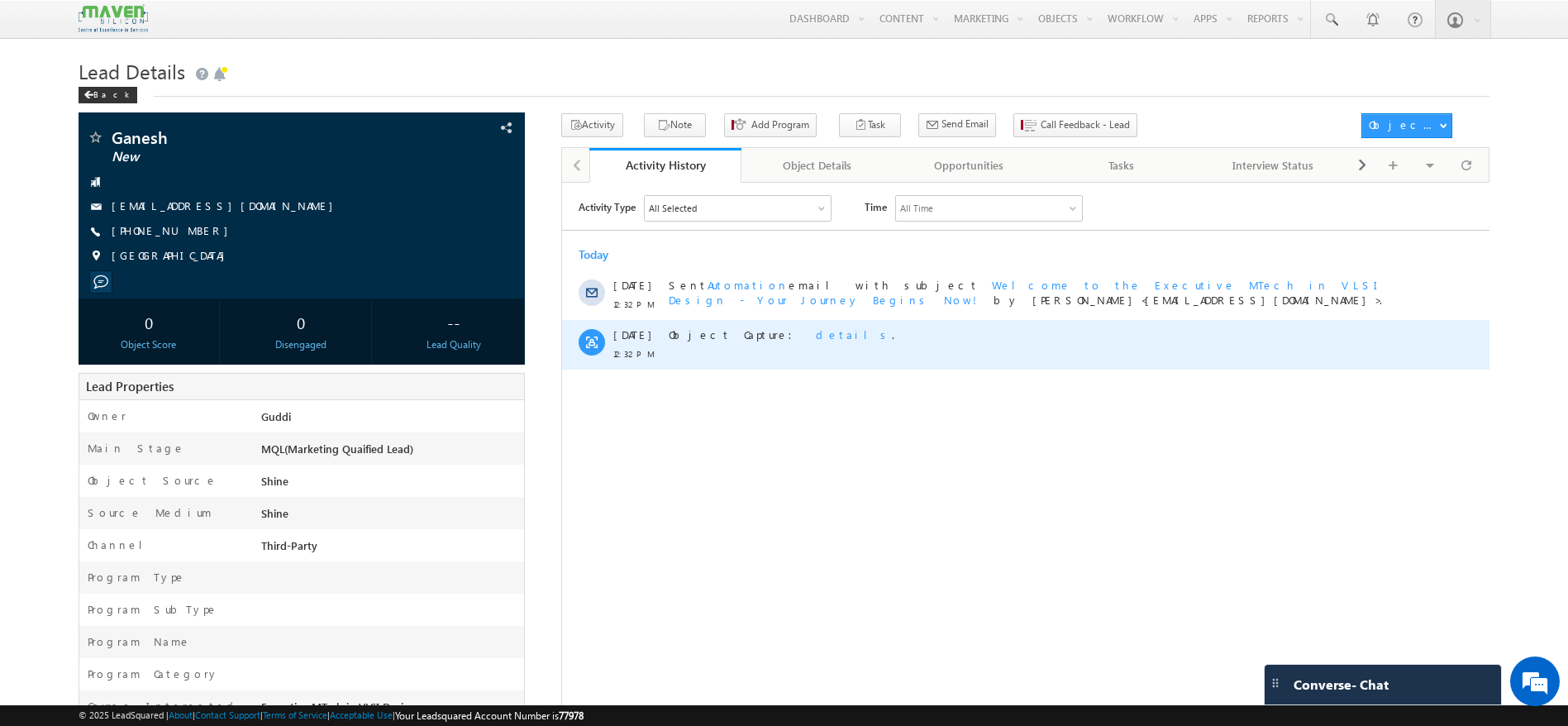
click at [815, 336] on span "details" at bounding box center [852, 334] width 76 height 14
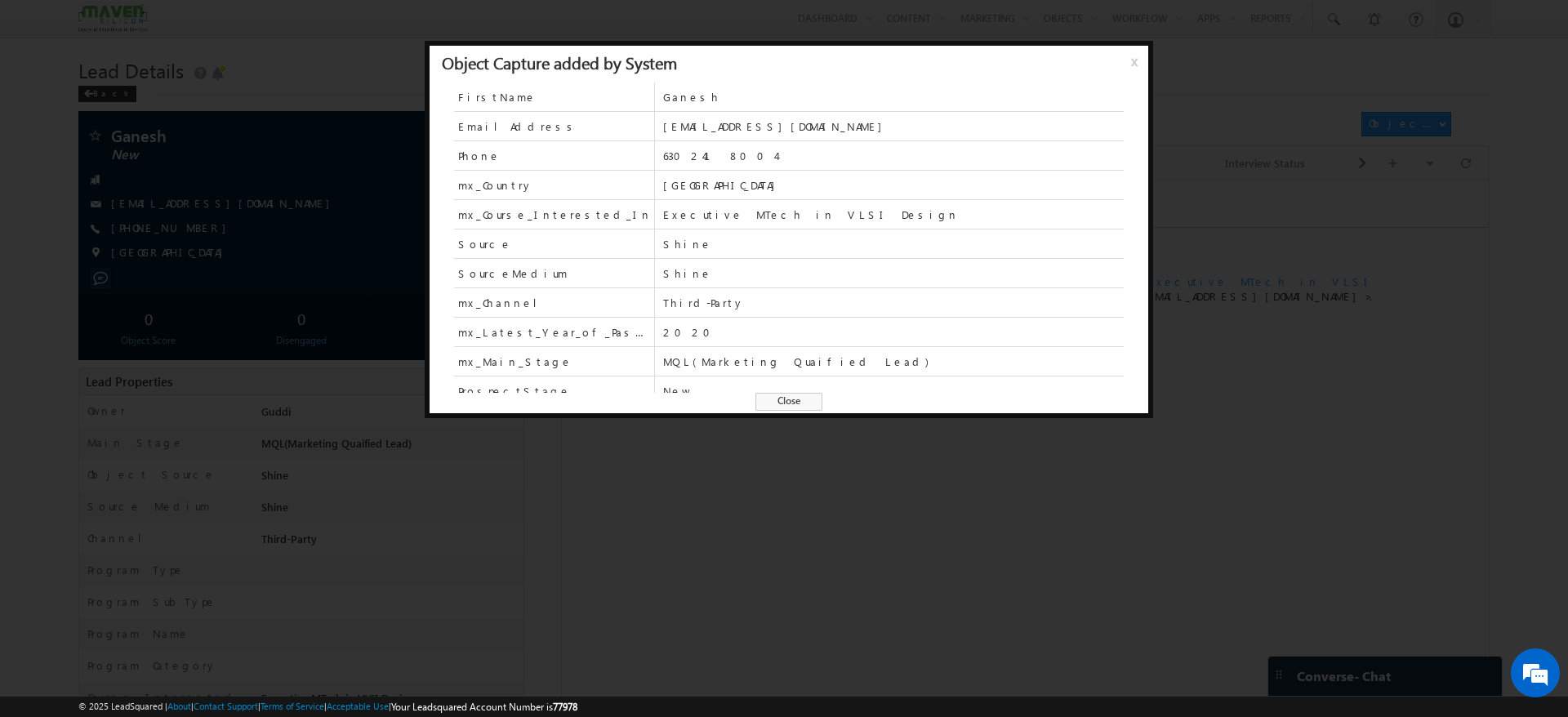
click at [1139, 64] on span "x" at bounding box center [1137, 68] width 13 height 29
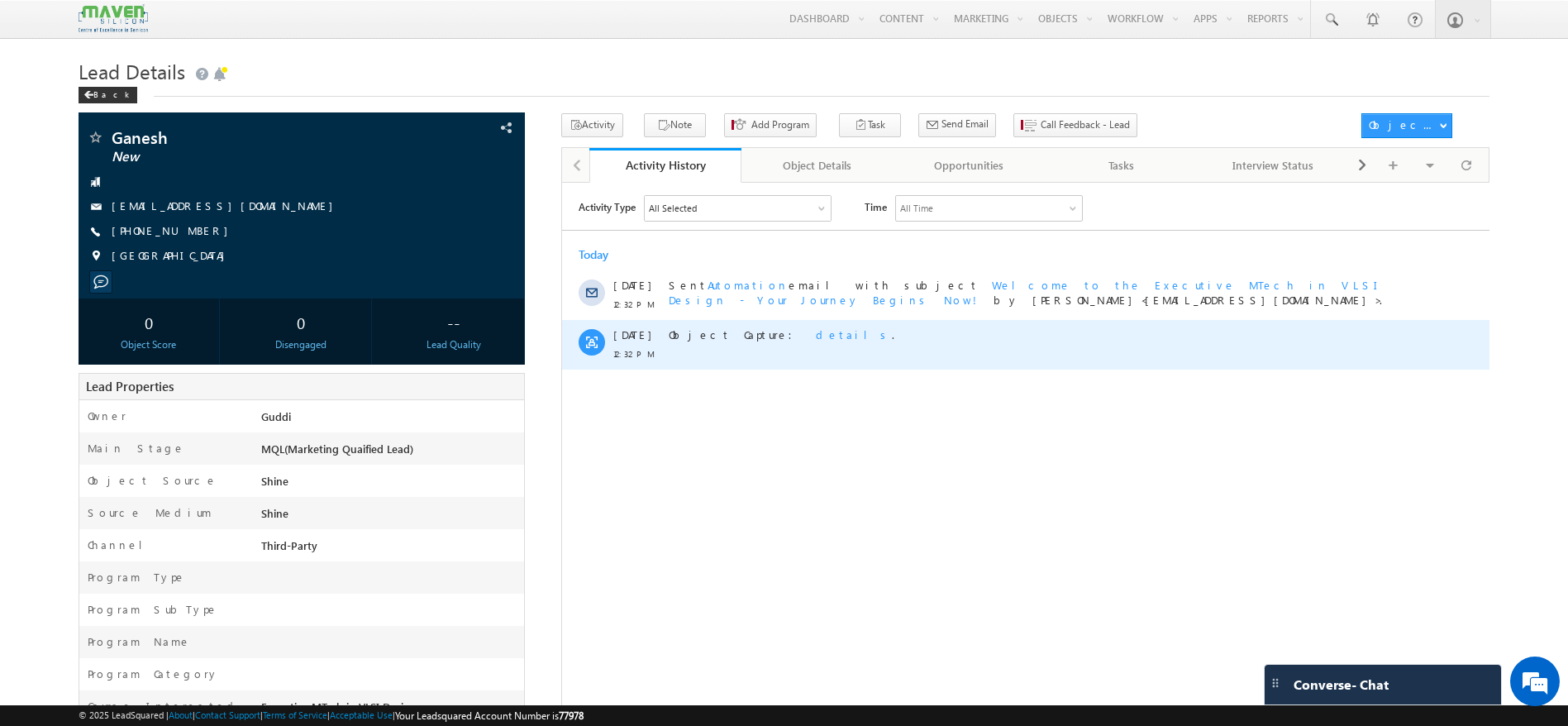
click at [815, 338] on span "details" at bounding box center [852, 334] width 76 height 14
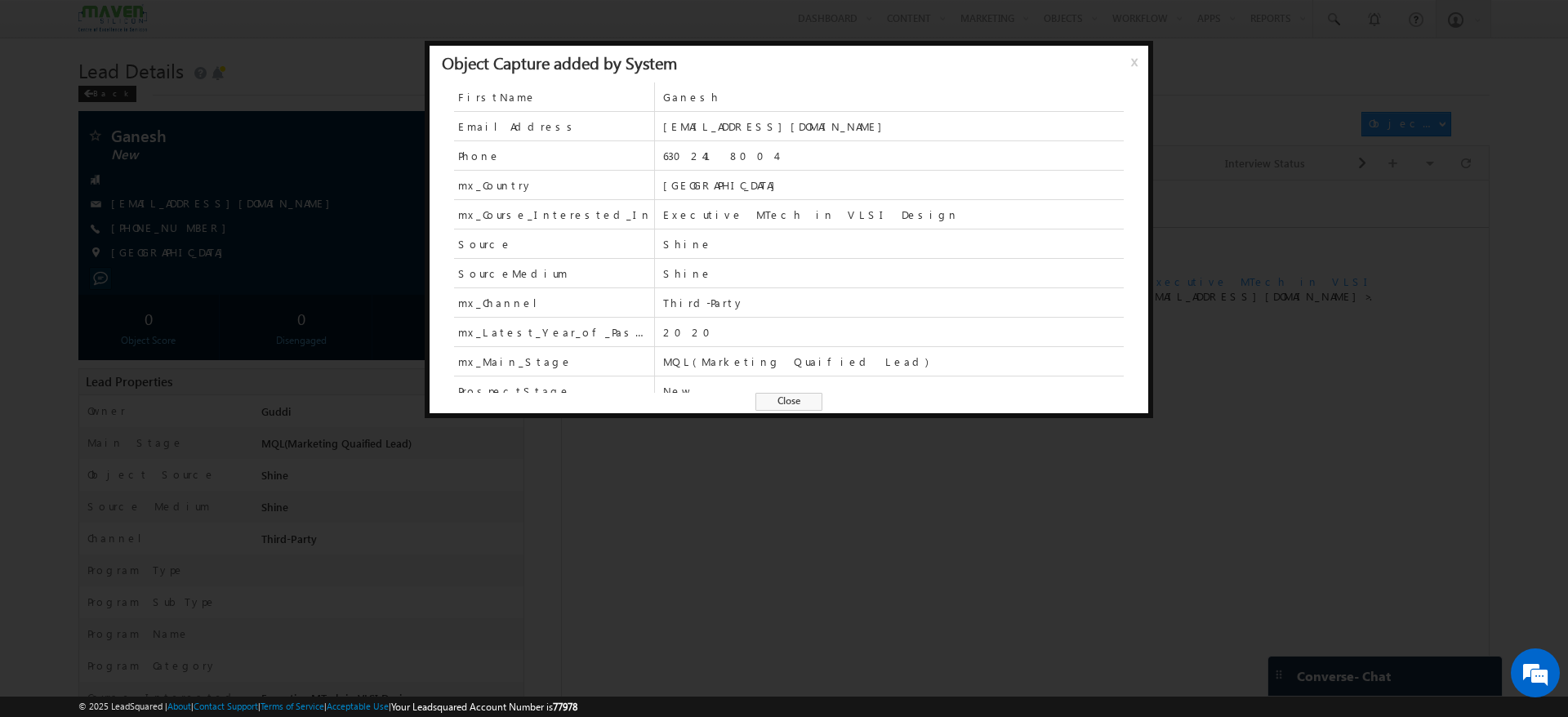
click at [792, 410] on div "FirstName Ganesh EmailAddress [EMAIL_ADDRESS][DOMAIN_NAME] Phone [PHONE_NUMBER]…" at bounding box center [789, 255] width 719 height 345
click at [1131, 66] on span "x" at bounding box center [1137, 68] width 13 height 29
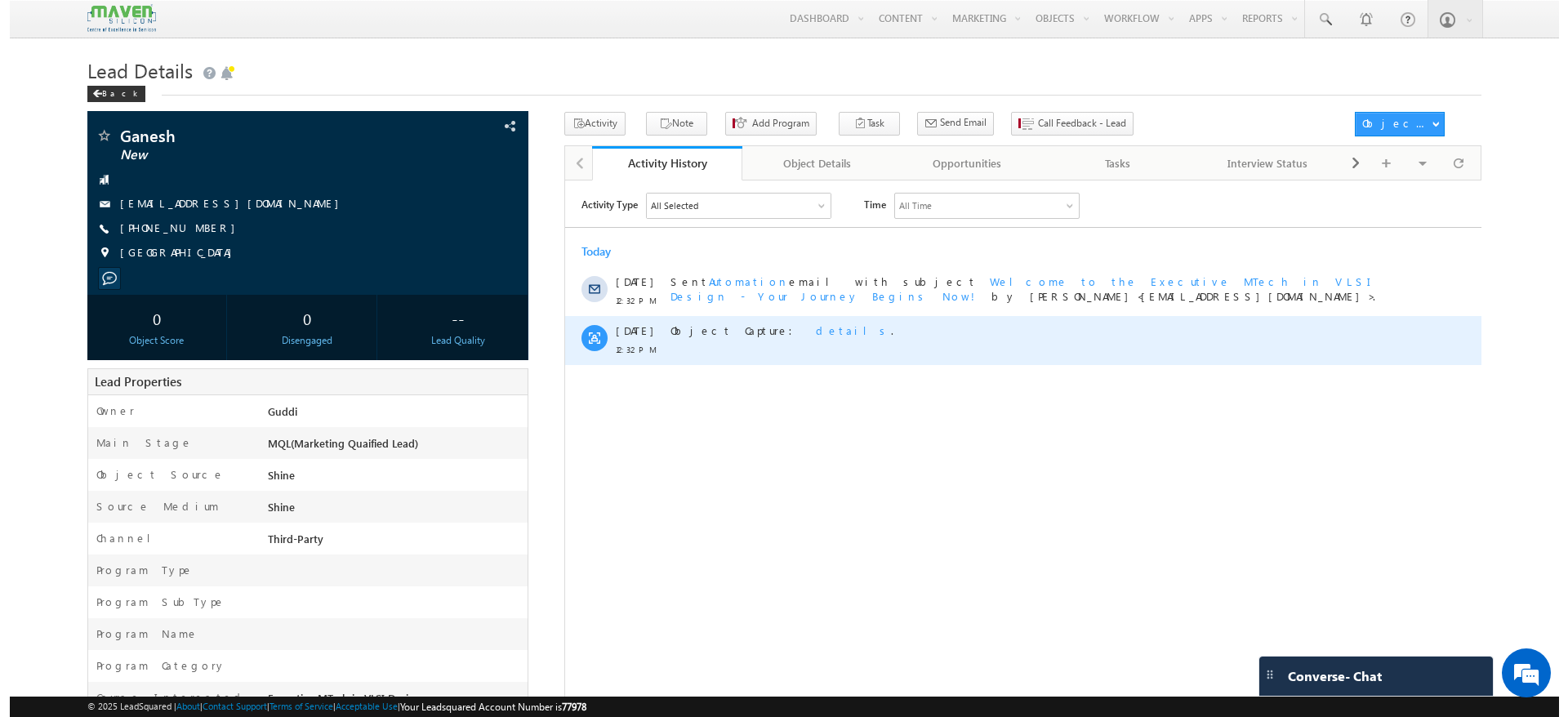
click at [815, 329] on span "details" at bounding box center [852, 330] width 76 height 14
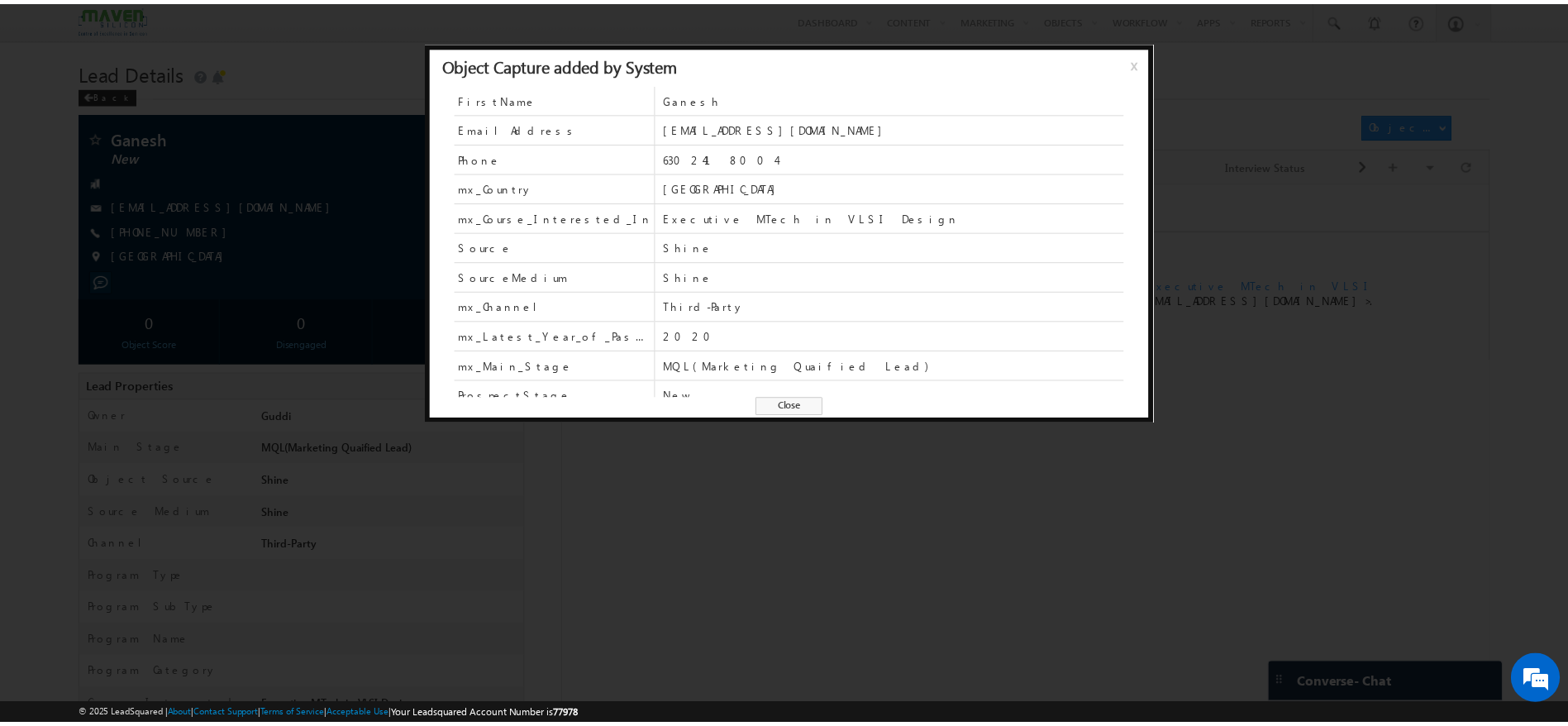
scroll to position [102, 0]
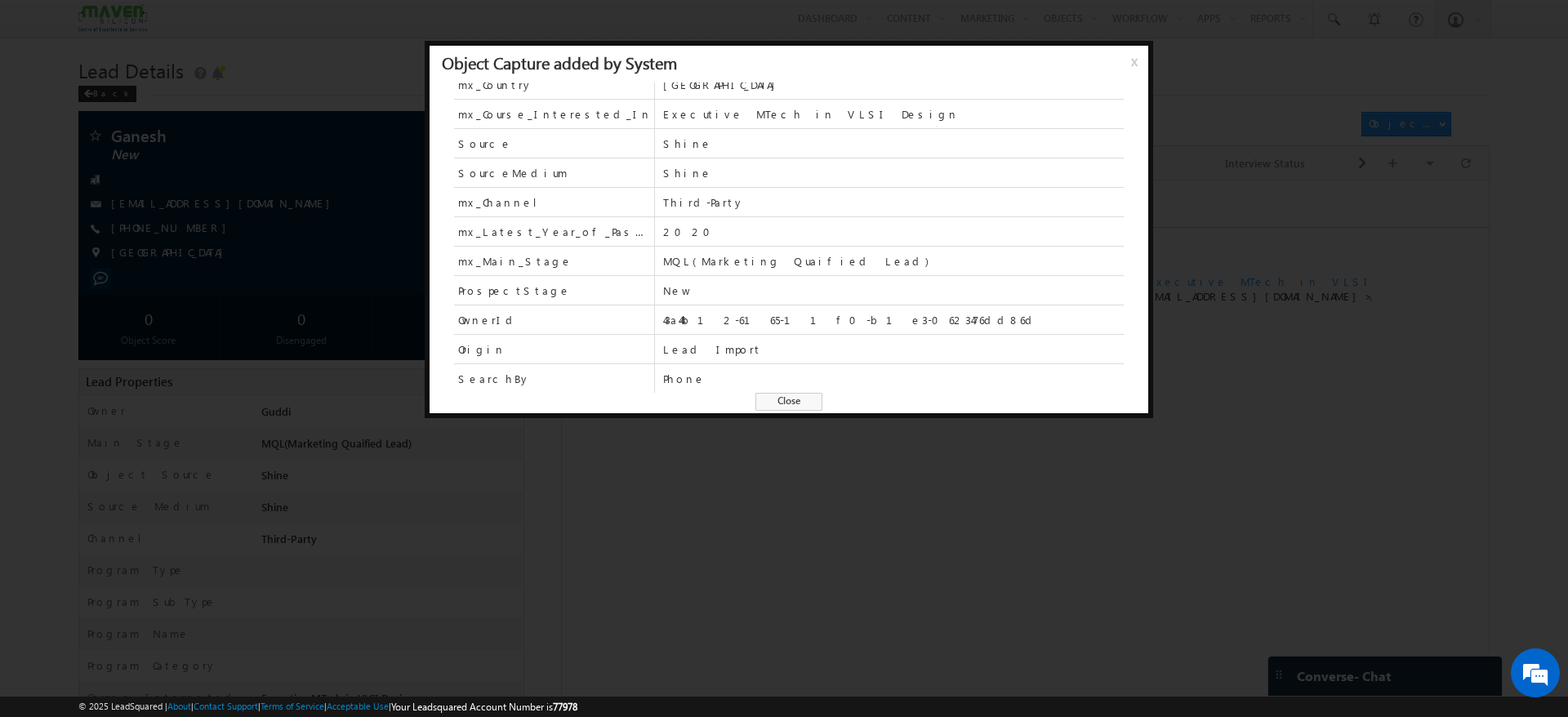
click at [1135, 60] on span "x" at bounding box center [1137, 68] width 13 height 29
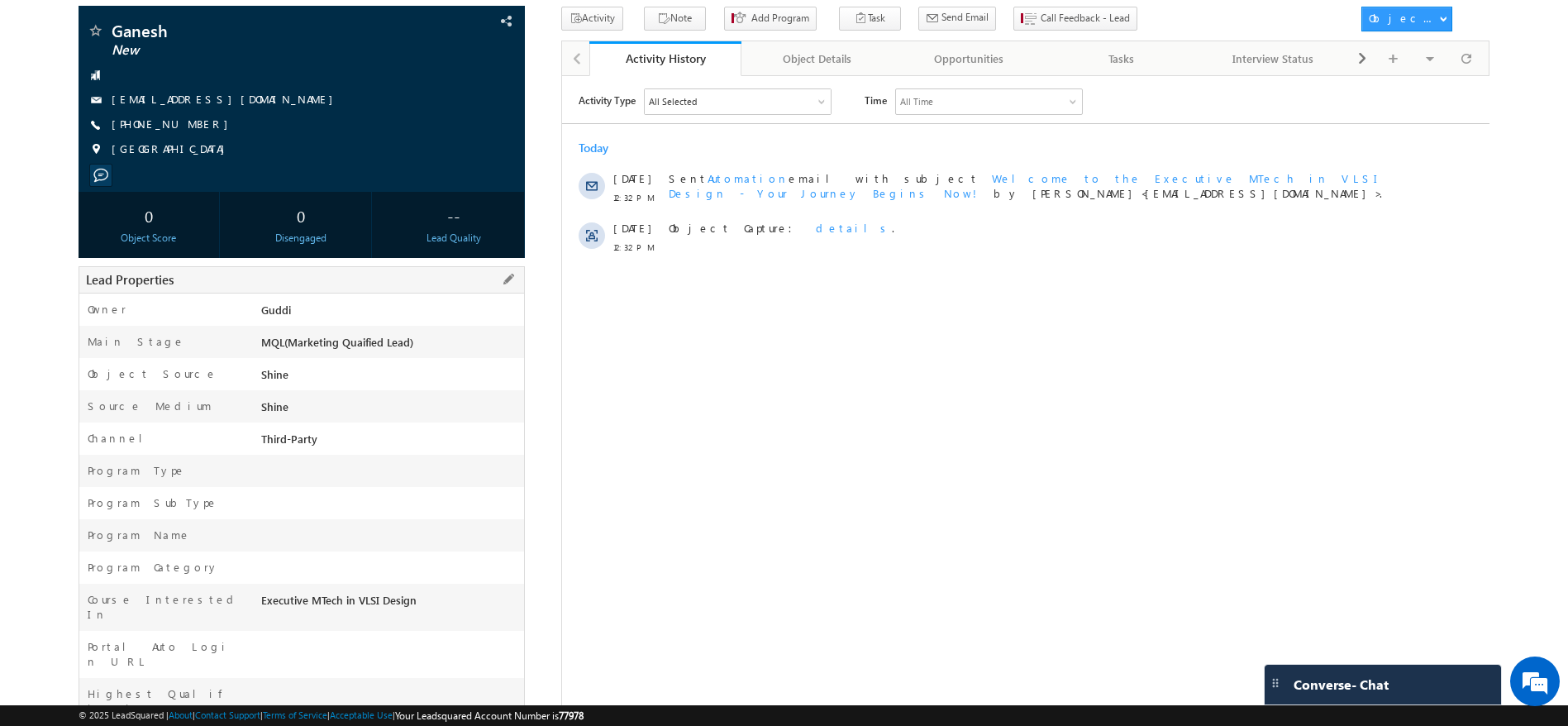
scroll to position [0, 0]
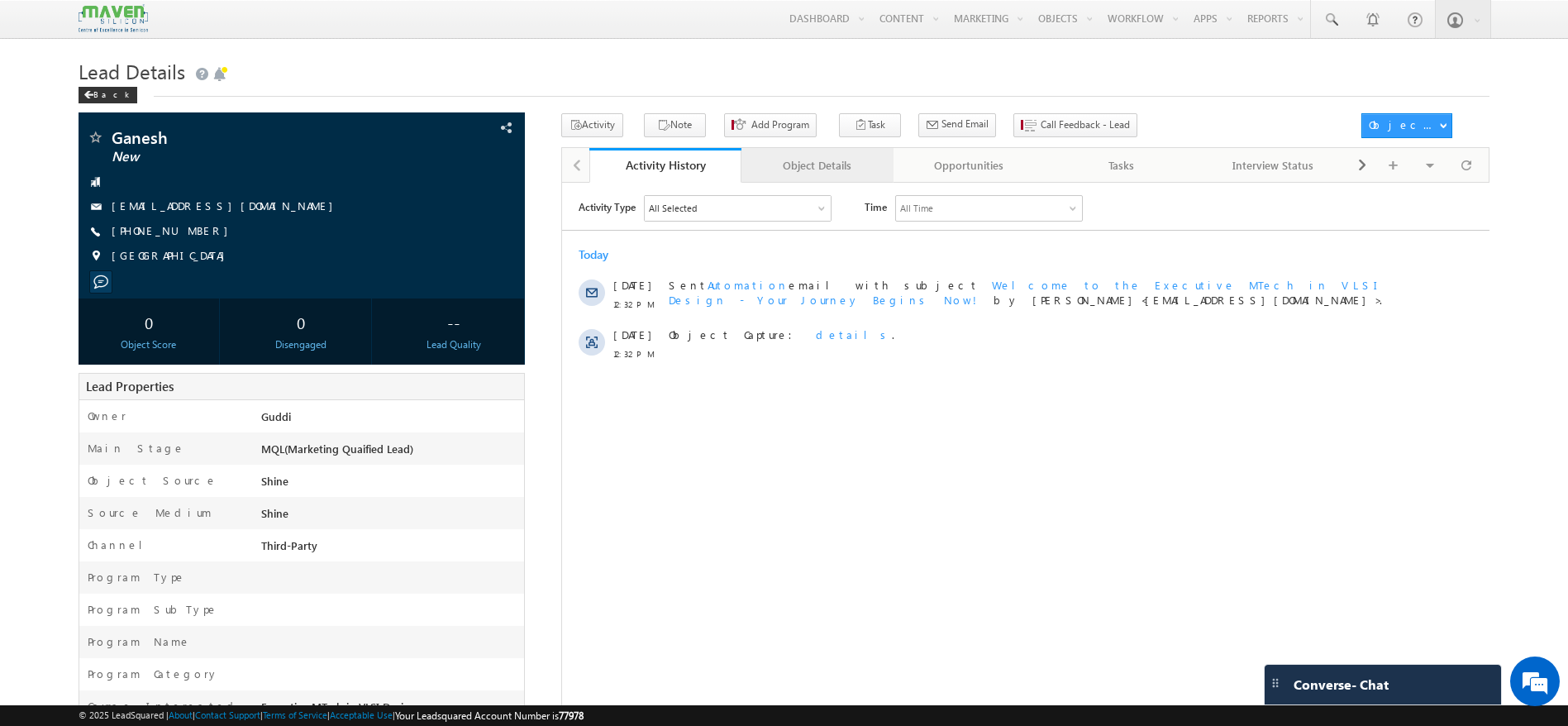
click at [842, 172] on div "Object Details" at bounding box center [816, 166] width 124 height 20
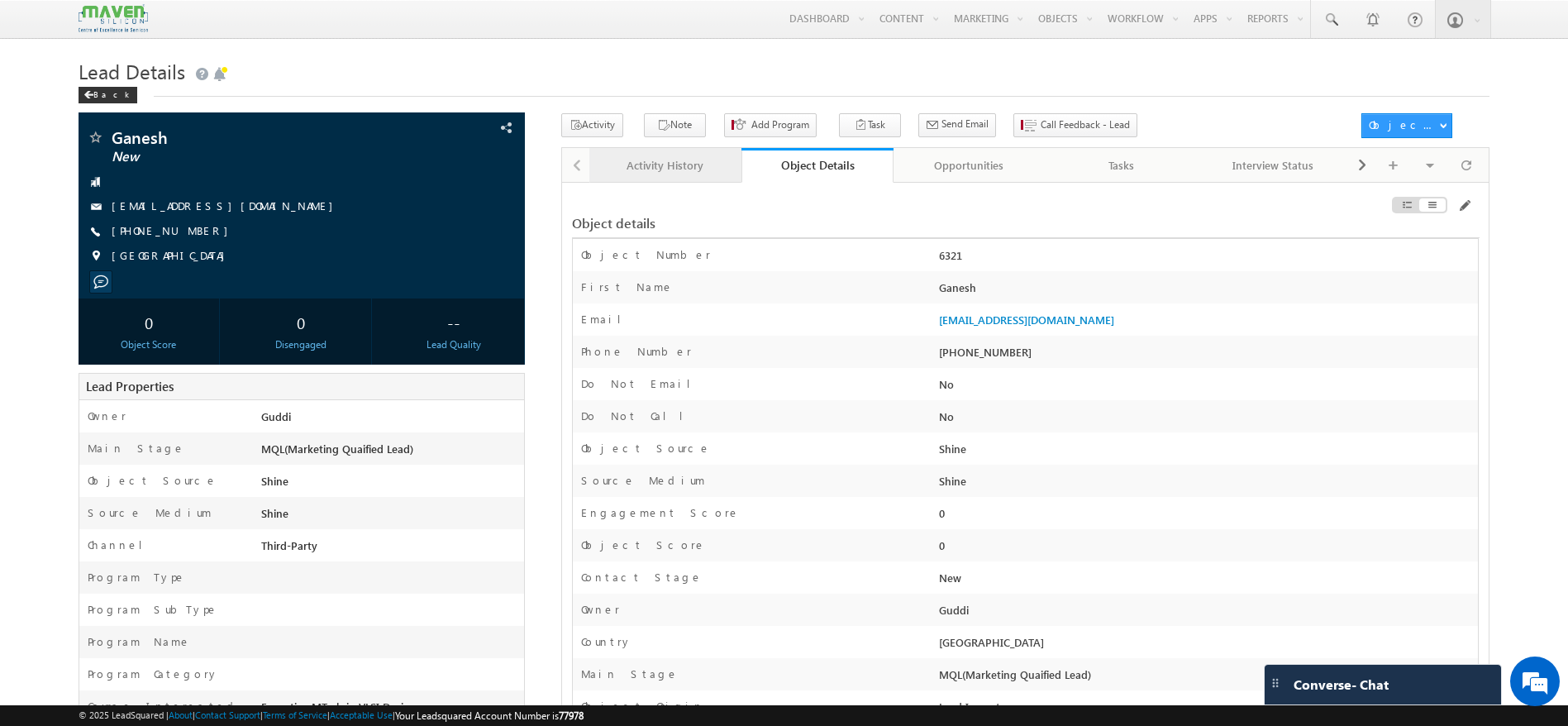
click at [661, 171] on div "Activity History" at bounding box center [664, 166] width 124 height 20
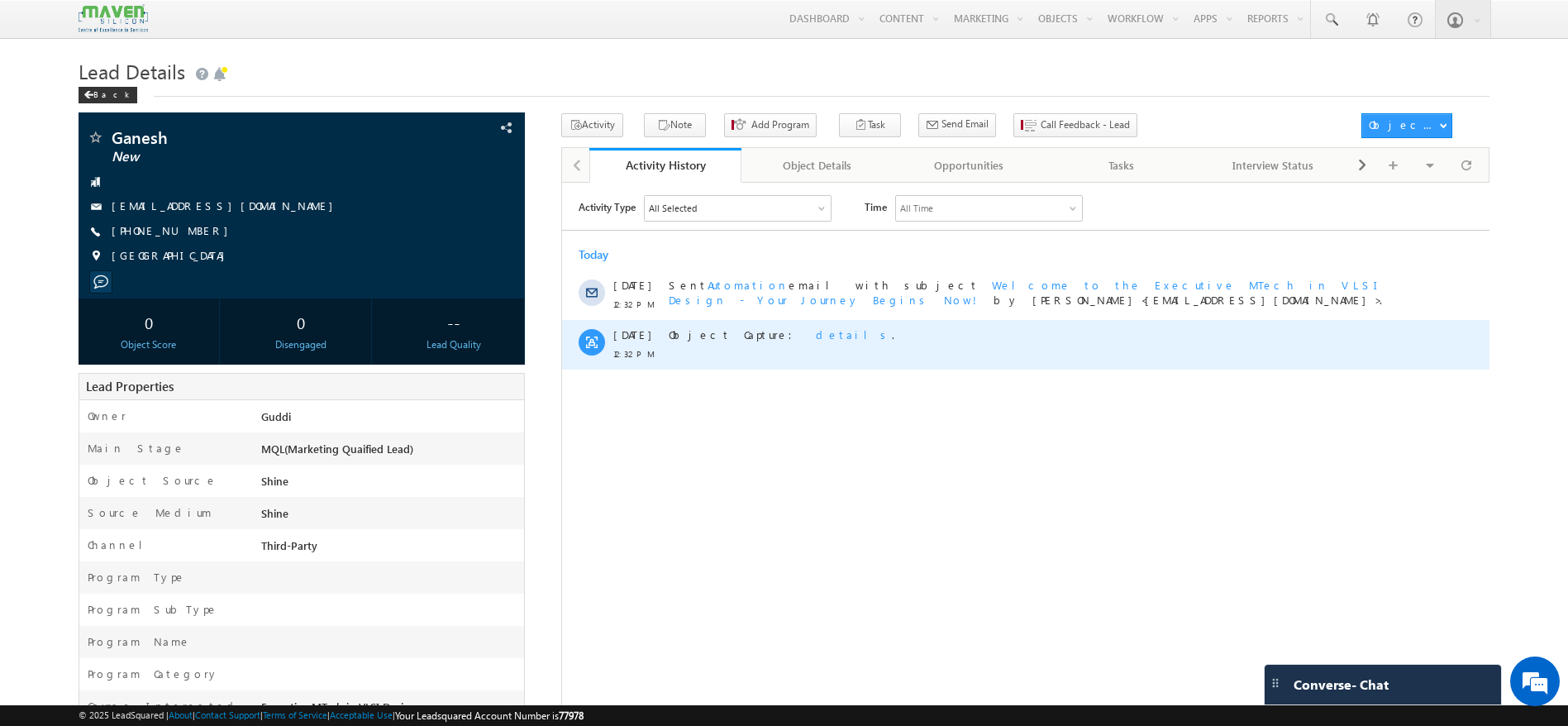
click at [815, 337] on span "details" at bounding box center [852, 334] width 76 height 14
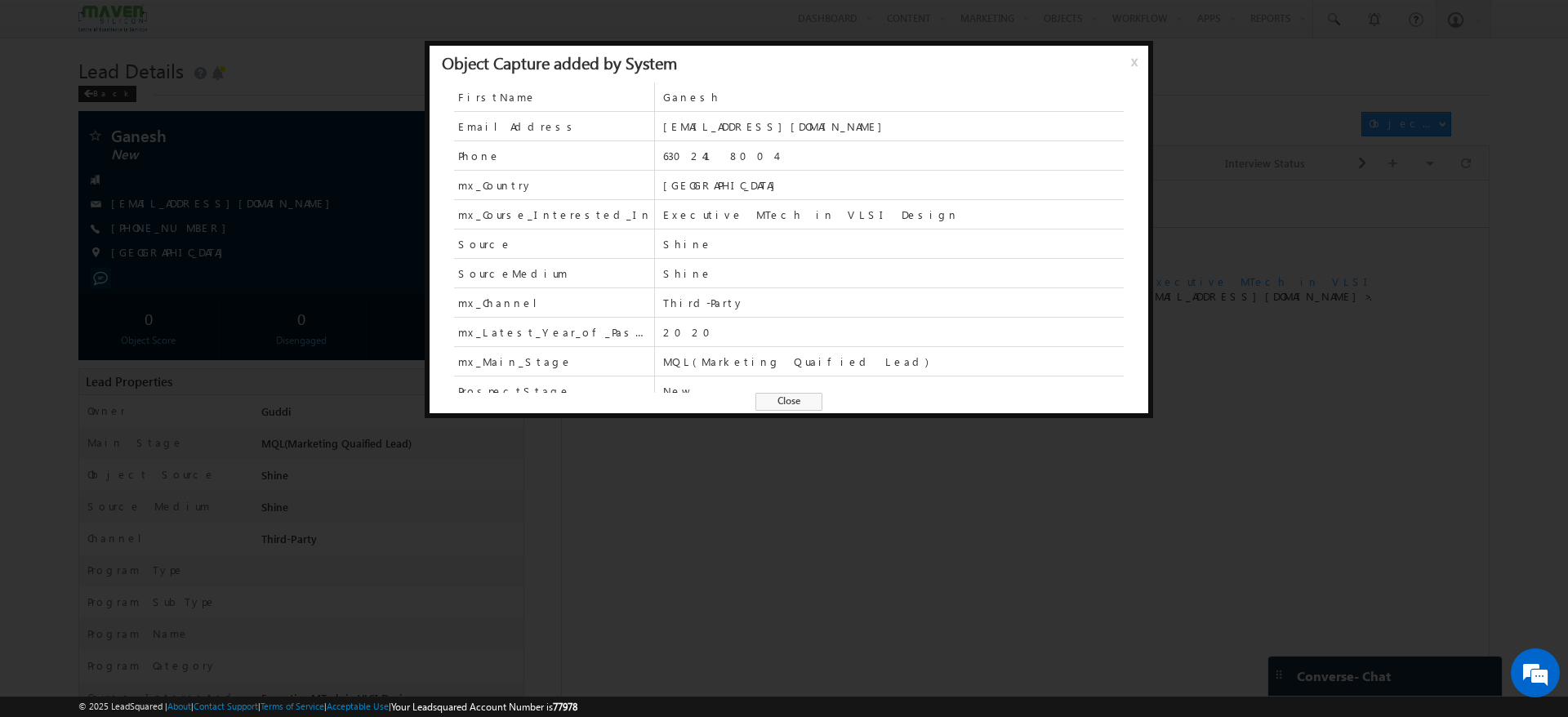
click at [1131, 59] on span "x" at bounding box center [1137, 68] width 13 height 29
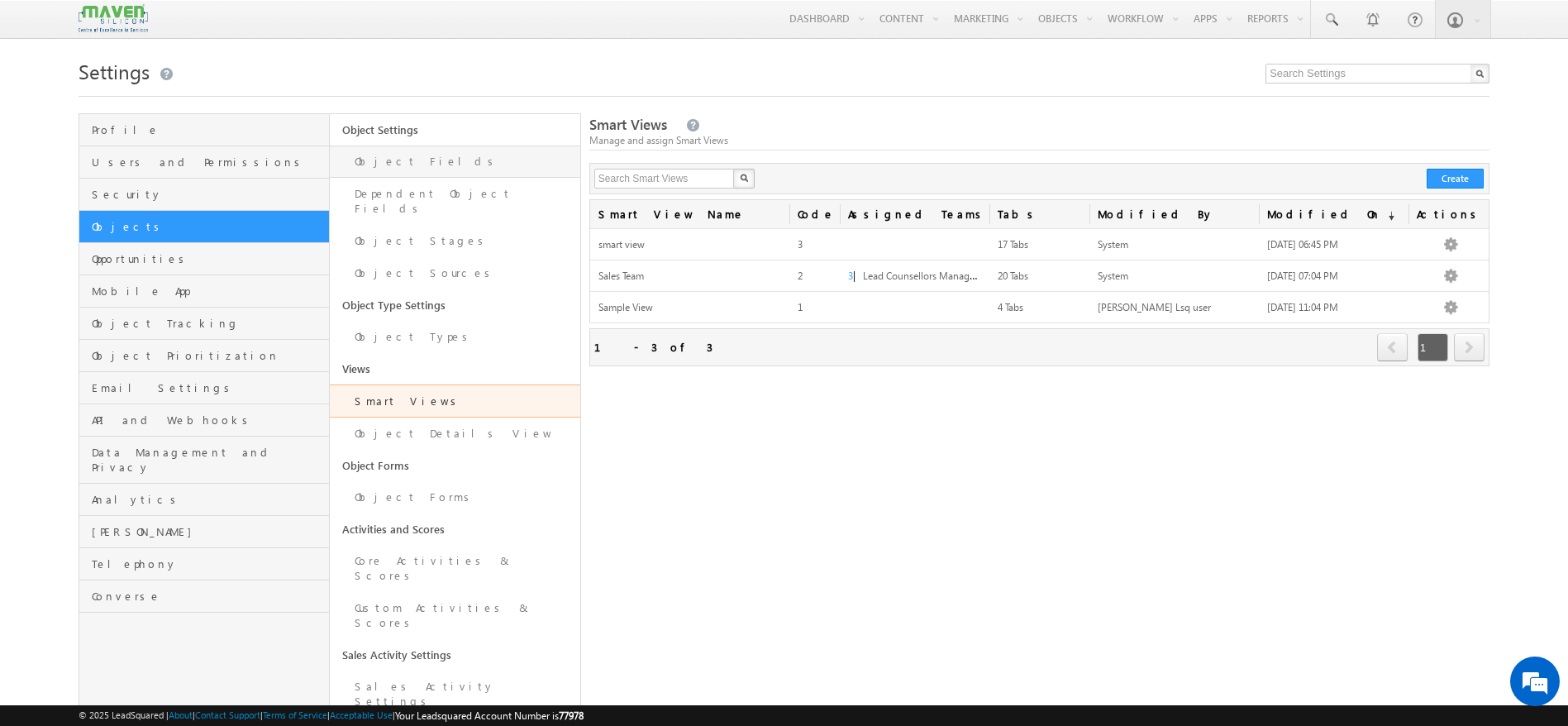
click at [461, 161] on link "Object Fields" at bounding box center [455, 162] width 251 height 32
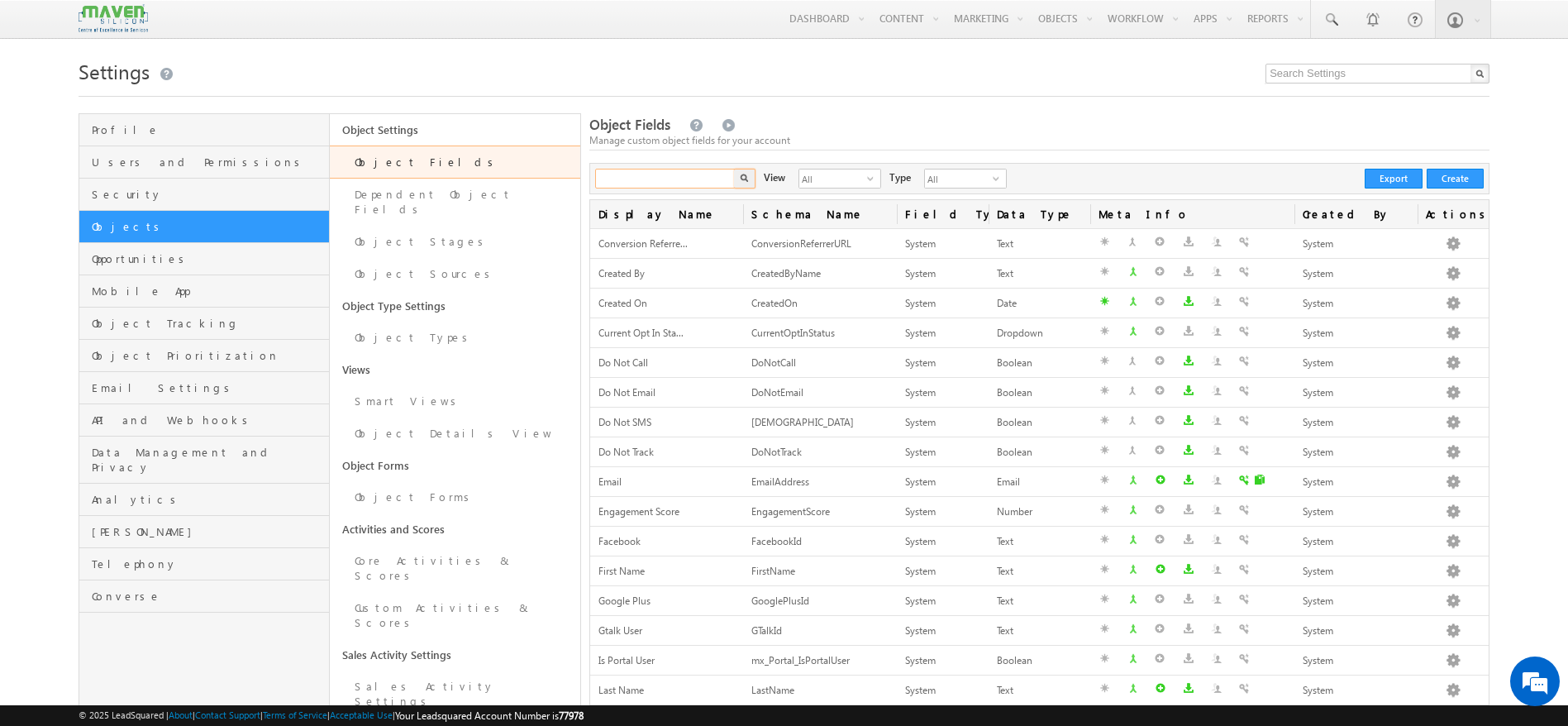
click at [692, 176] on input "text" at bounding box center [665, 179] width 141 height 20
type input "tag"
click at [739, 180] on button "button" at bounding box center [744, 179] width 22 height 20
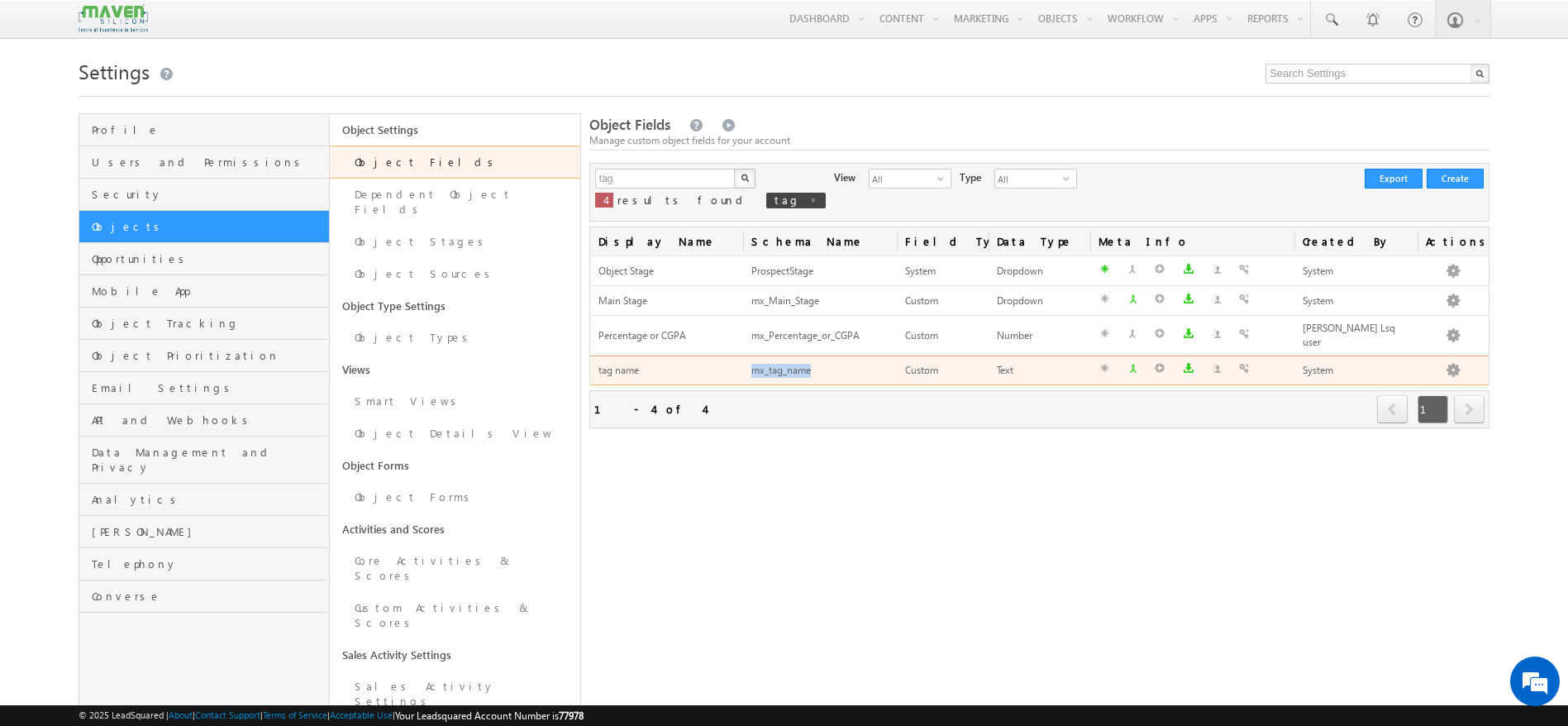
drag, startPoint x: 815, startPoint y: 357, endPoint x: 753, endPoint y: 373, distance: 64.0
click at [753, 373] on td "mx_tag_name" at bounding box center [819, 370] width 153 height 30
copy div "mx_tag_name"
click at [829, 363] on div "mx_tag_name" at bounding box center [820, 371] width 137 height 17
drag, startPoint x: 829, startPoint y: 363, endPoint x: 751, endPoint y: 363, distance: 78.0
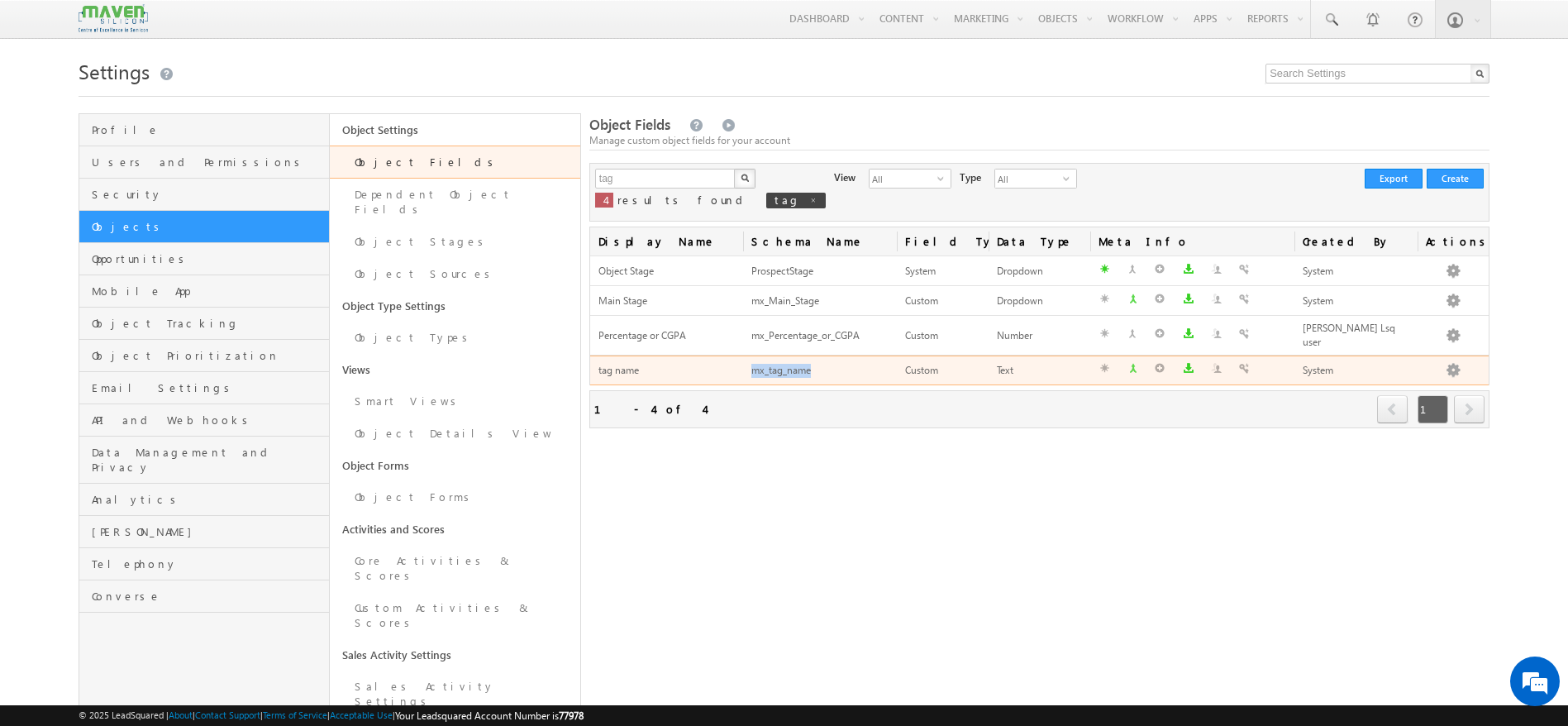
click at [751, 363] on td "mx_tag_name" at bounding box center [819, 370] width 153 height 30
copy div "mx_tag_name"
